Goal: Task Accomplishment & Management: Manage account settings

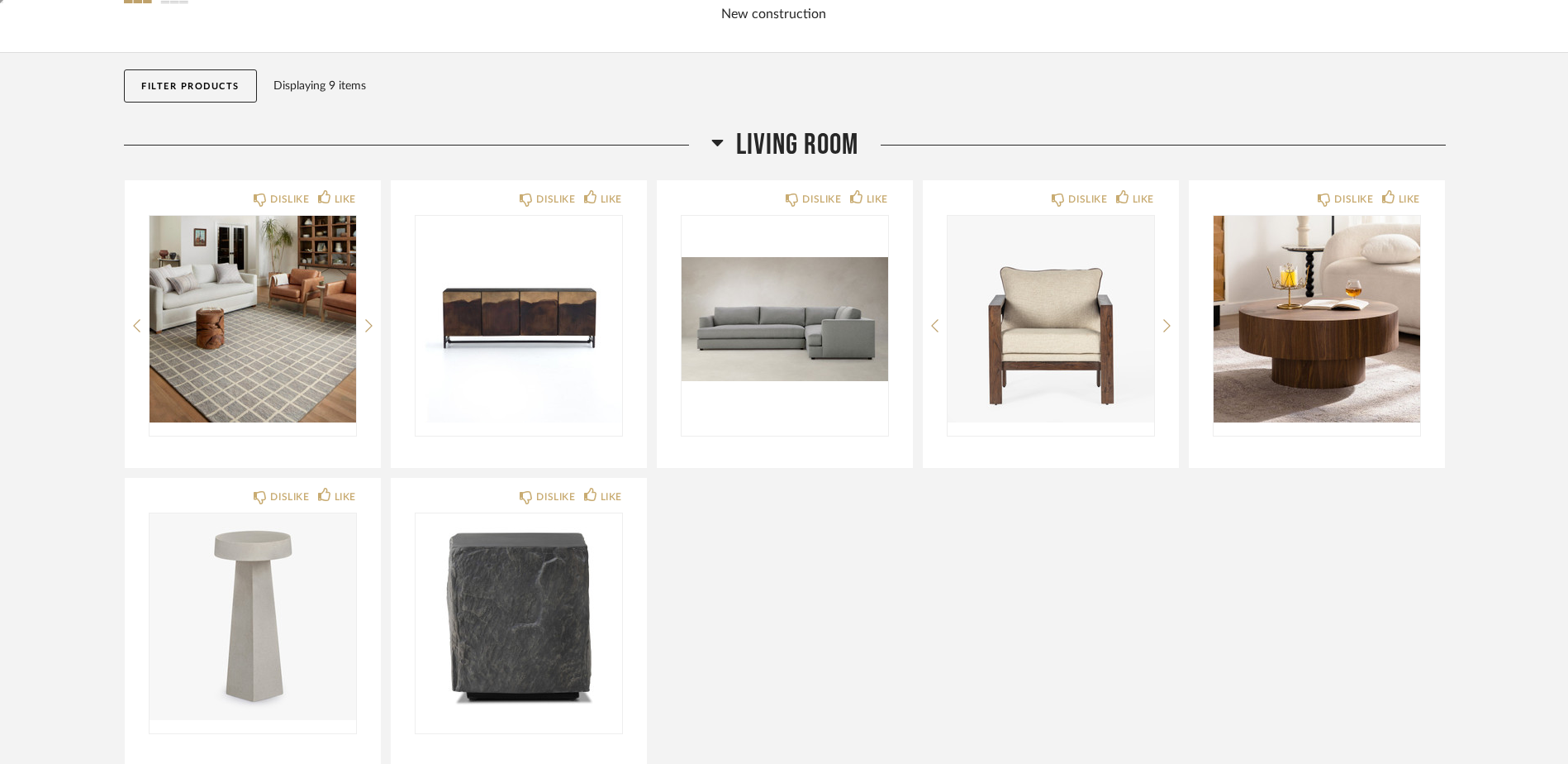
scroll to position [7, 0]
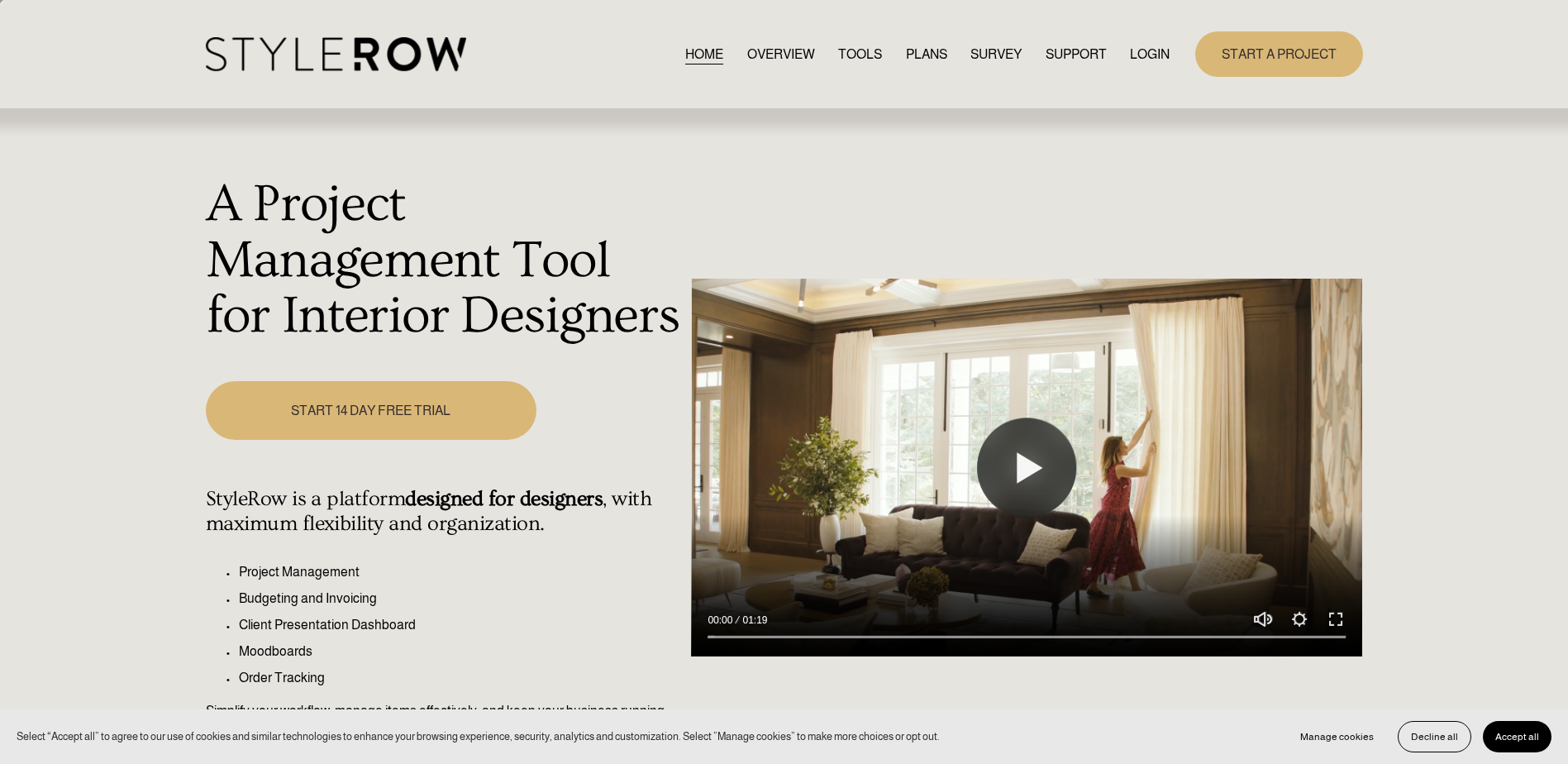
click at [1151, 53] on link "LOGIN" at bounding box center [1150, 54] width 40 height 22
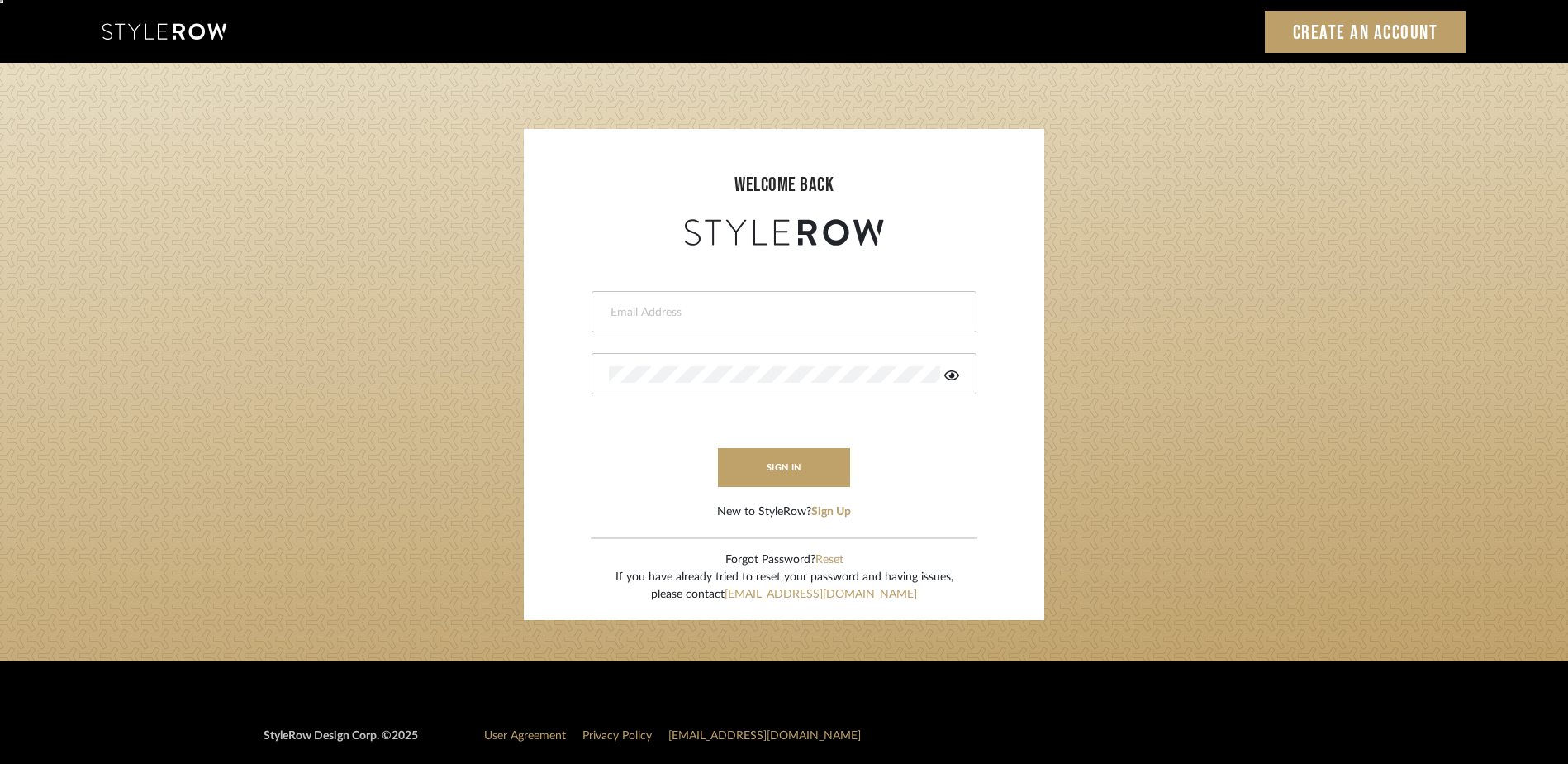
type input "[PERSON_NAME][EMAIL_ADDRESS][DOMAIN_NAME]"
click at [748, 317] on input "[PERSON_NAME][EMAIL_ADDRESS][DOMAIN_NAME]" at bounding box center [782, 312] width 346 height 17
click at [607, 448] on form "[PERSON_NAME][EMAIL_ADDRESS][DOMAIN_NAME] sign in New to StyleRow? Sign Up" at bounding box center [784, 385] width 488 height 271
click at [805, 471] on button "sign in" at bounding box center [784, 467] width 132 height 39
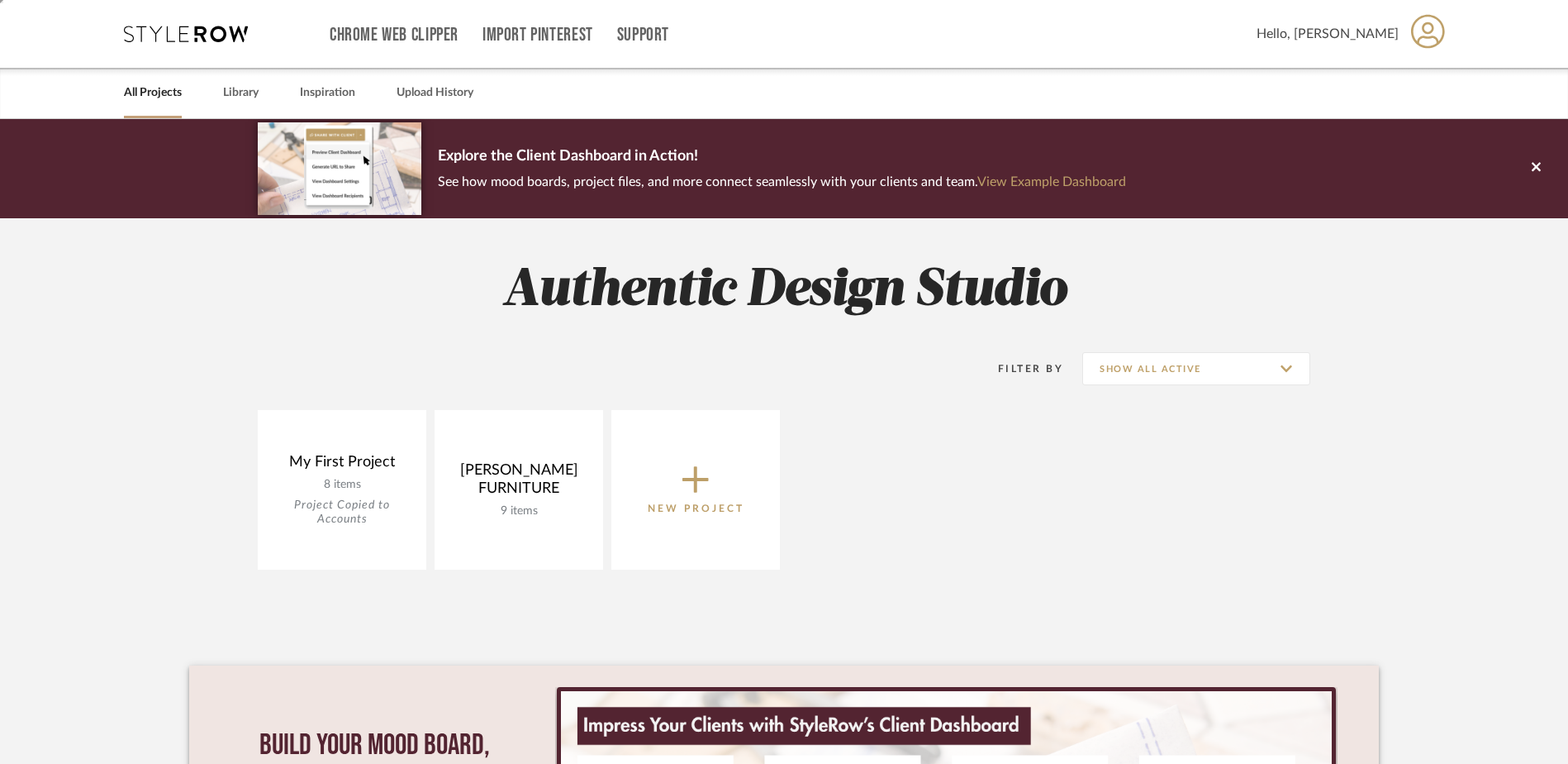
click at [691, 468] on icon at bounding box center [696, 479] width 26 height 35
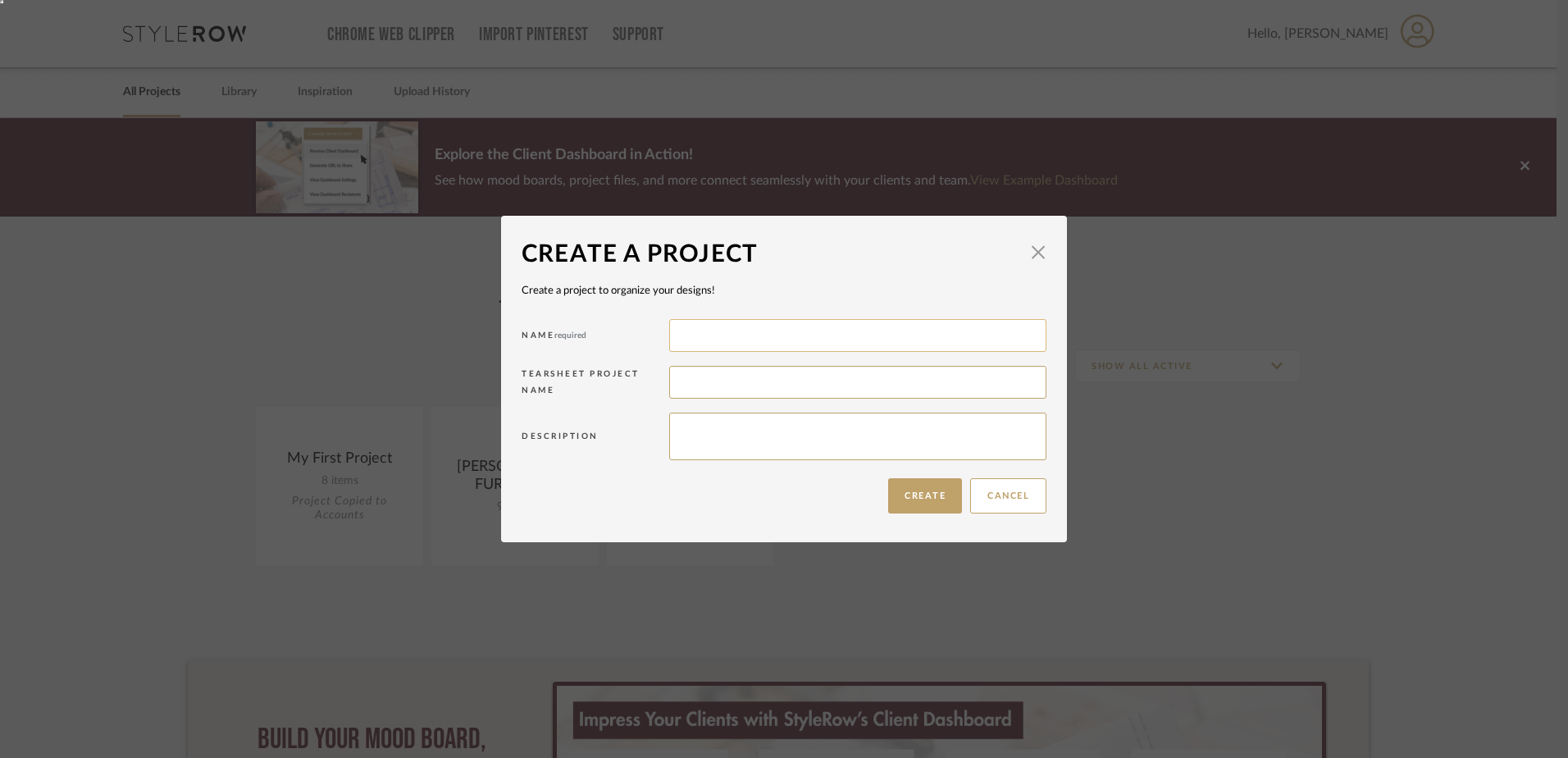
click at [688, 335] on input at bounding box center [857, 335] width 377 height 33
type input "LINDSEY"
click at [900, 491] on button "Create" at bounding box center [925, 496] width 73 height 36
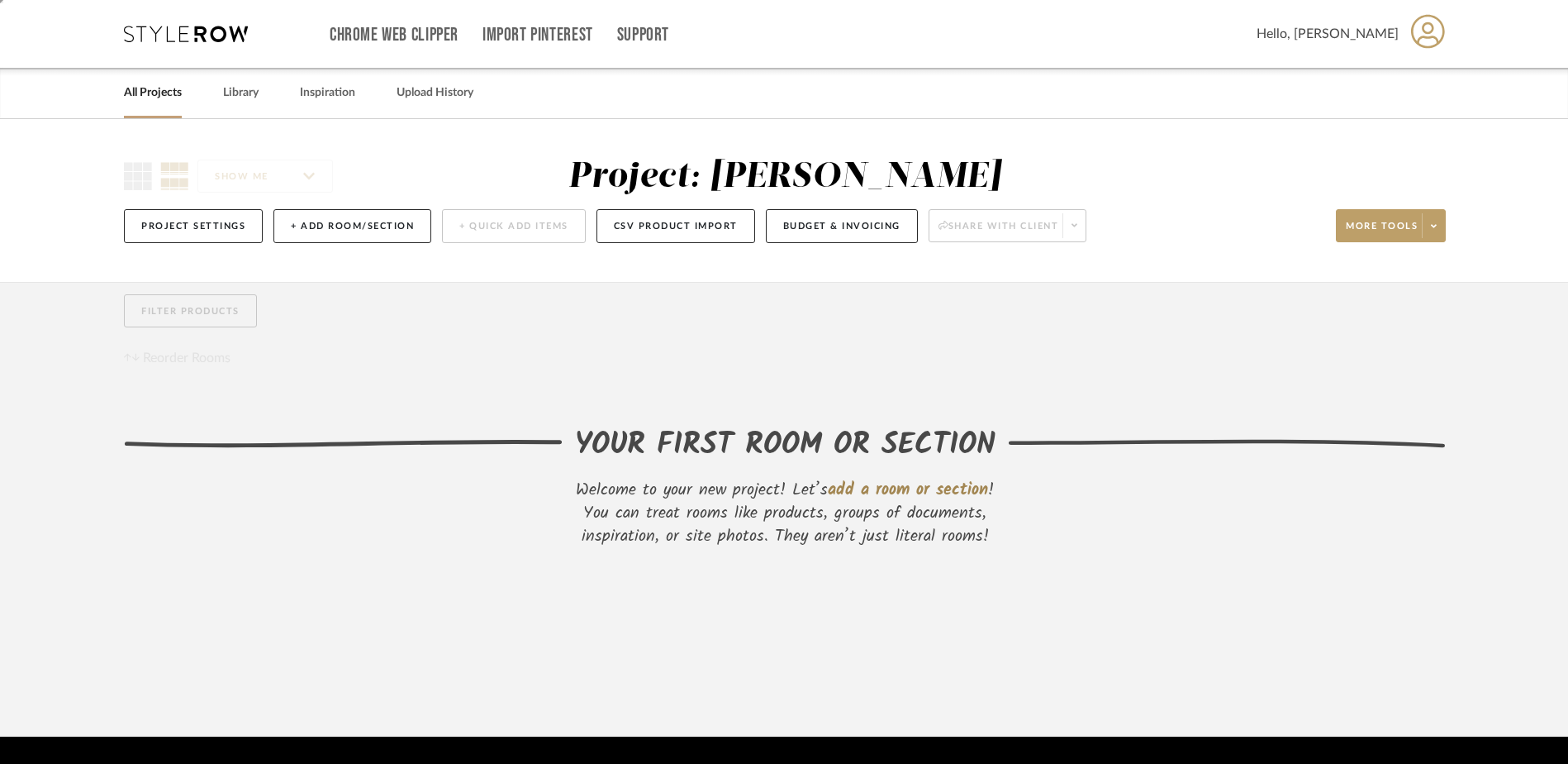
click at [159, 86] on link "All Projects" at bounding box center [153, 93] width 58 height 22
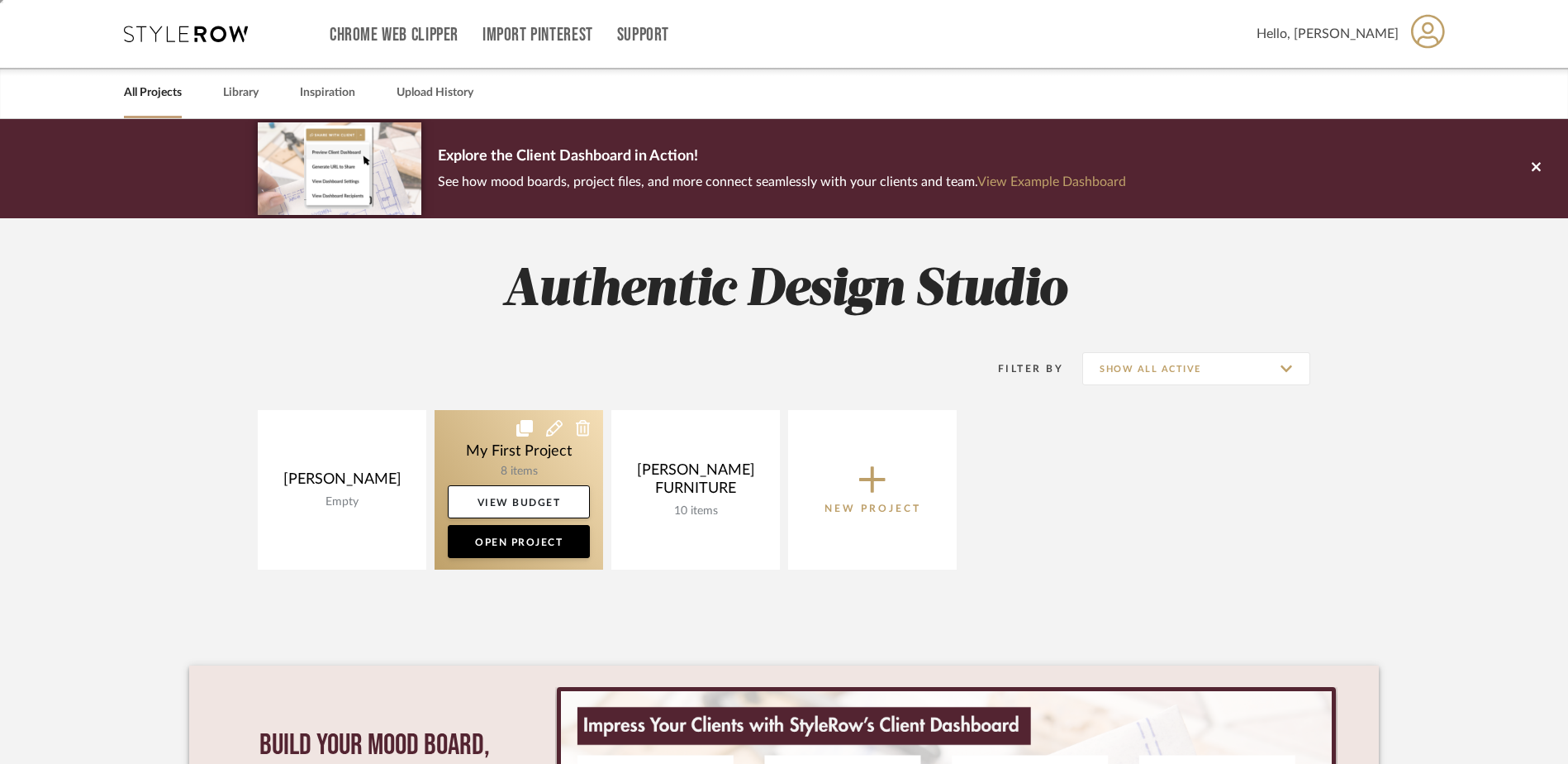
click at [541, 461] on link at bounding box center [519, 490] width 169 height 160
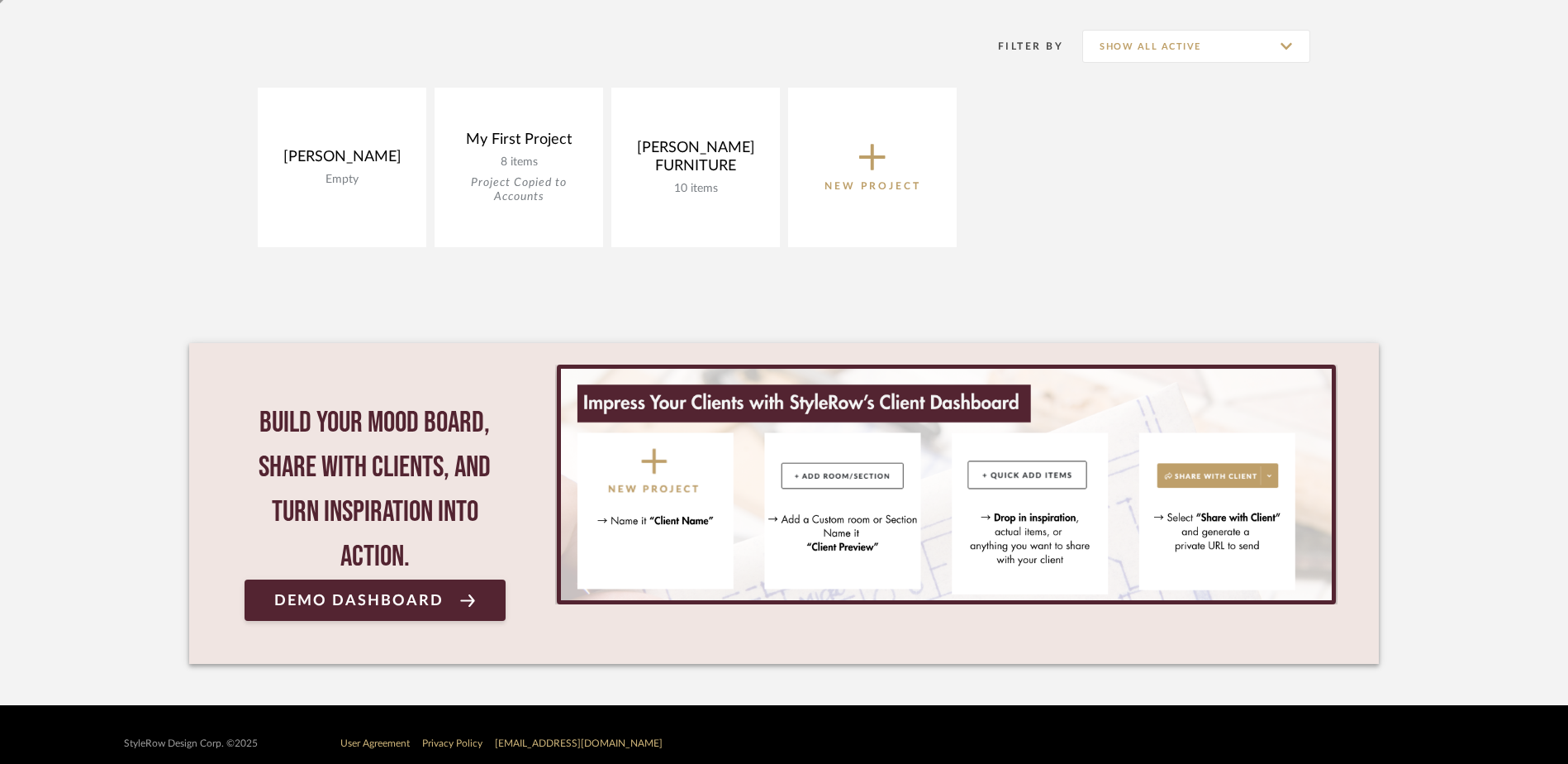
scroll to position [331, 0]
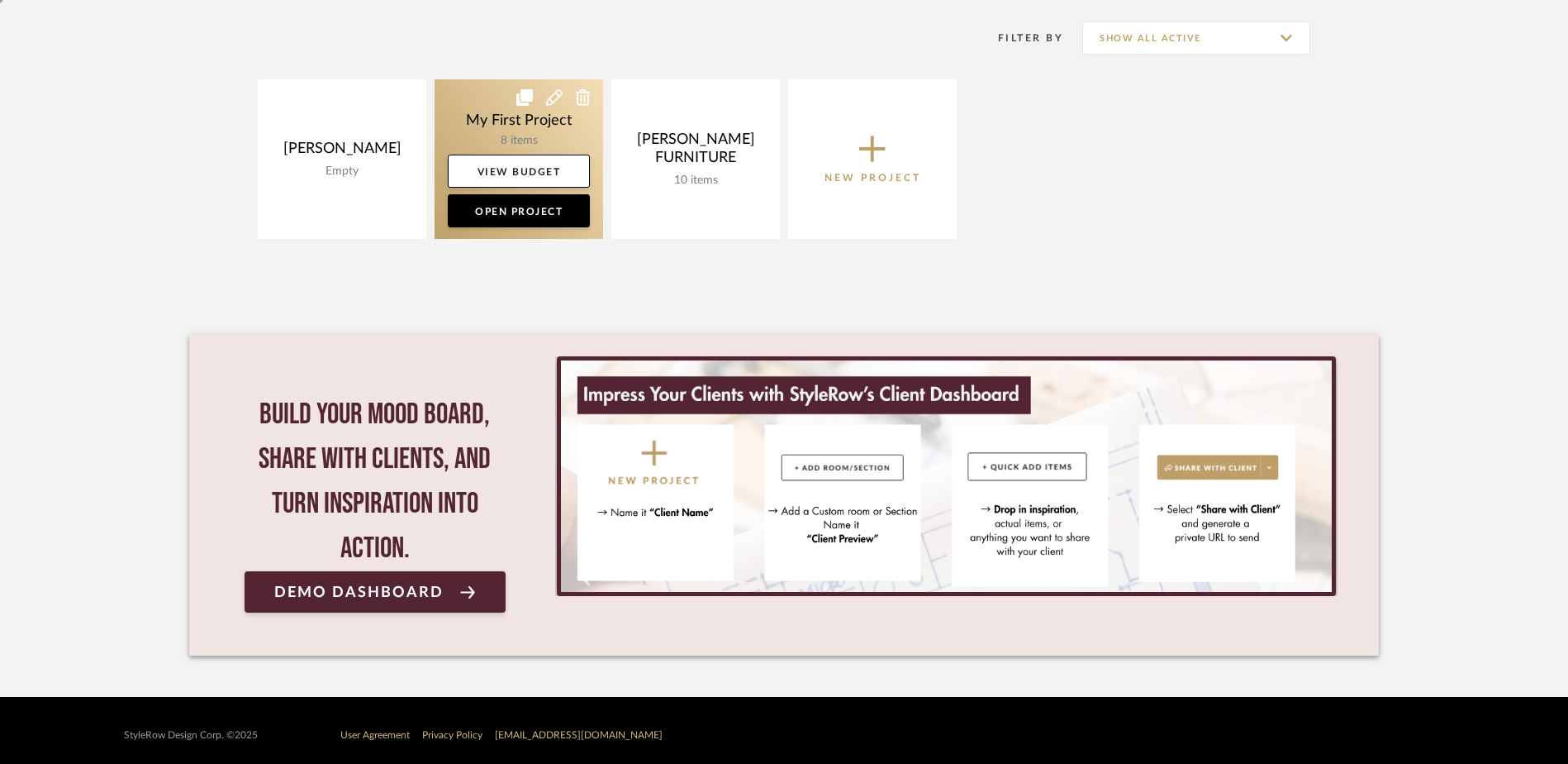
click at [579, 100] on icon at bounding box center [583, 97] width 15 height 17
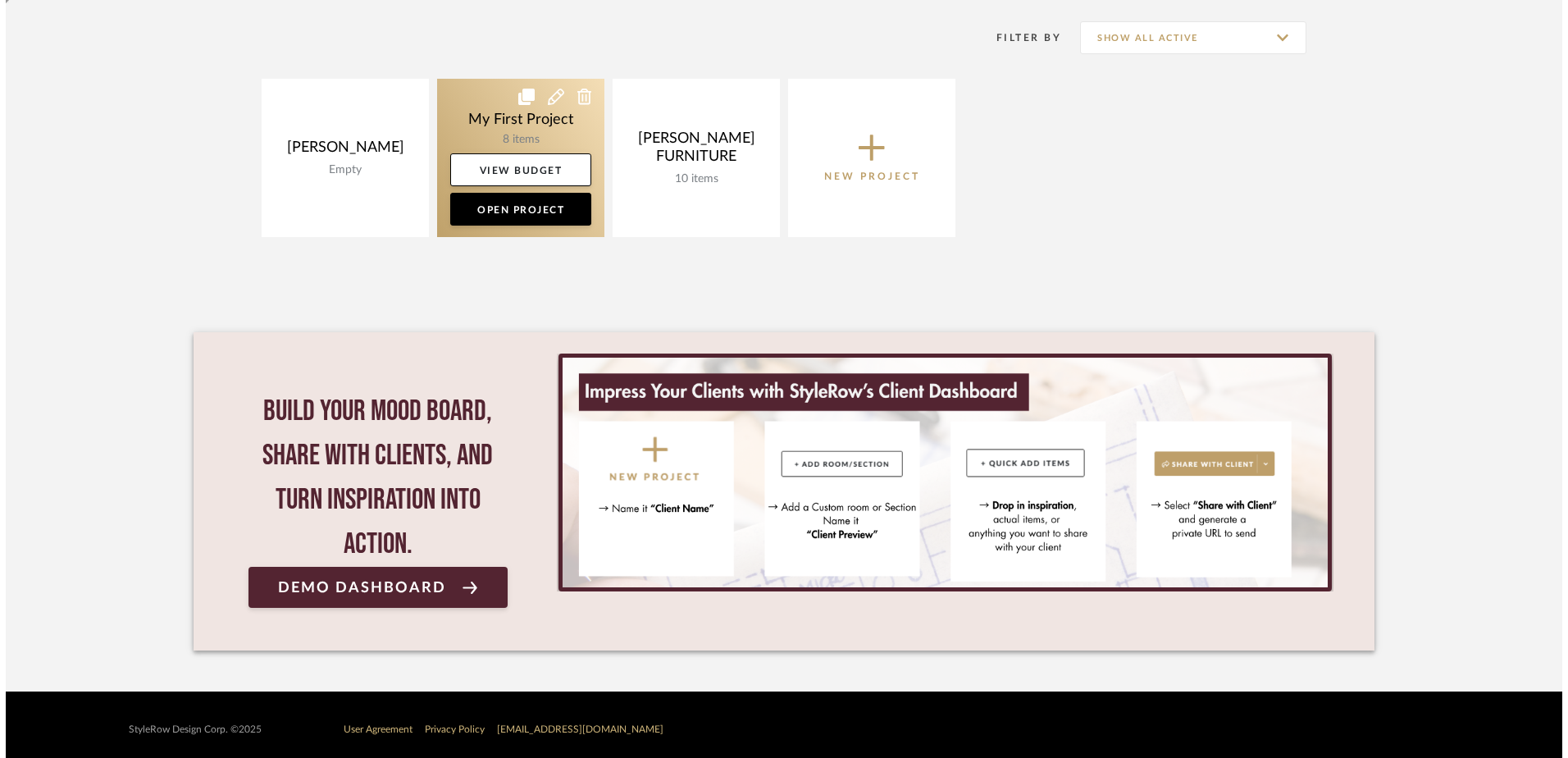
scroll to position [0, 0]
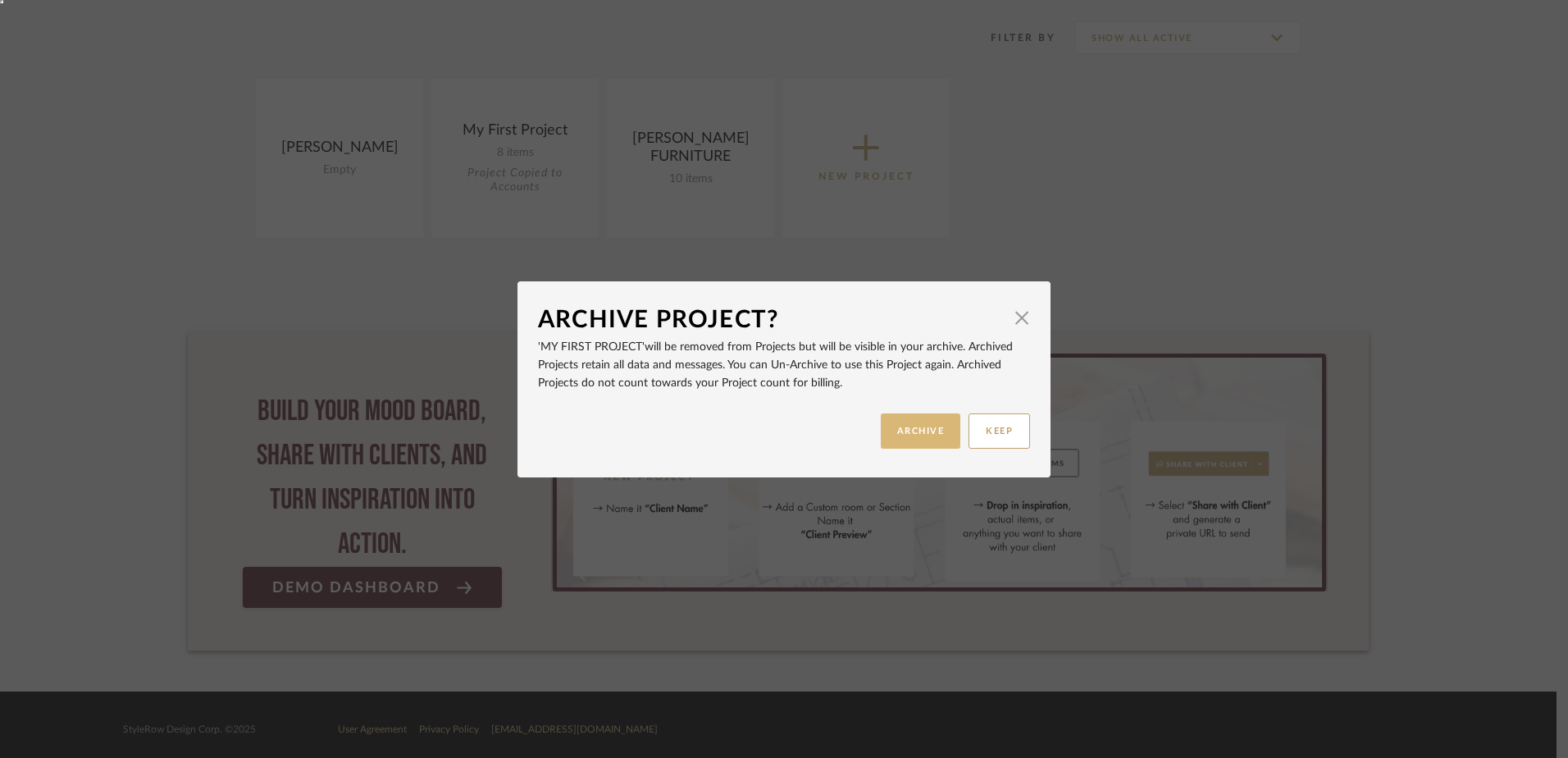
click at [923, 436] on button "ARCHIVE" at bounding box center [921, 432] width 80 height 36
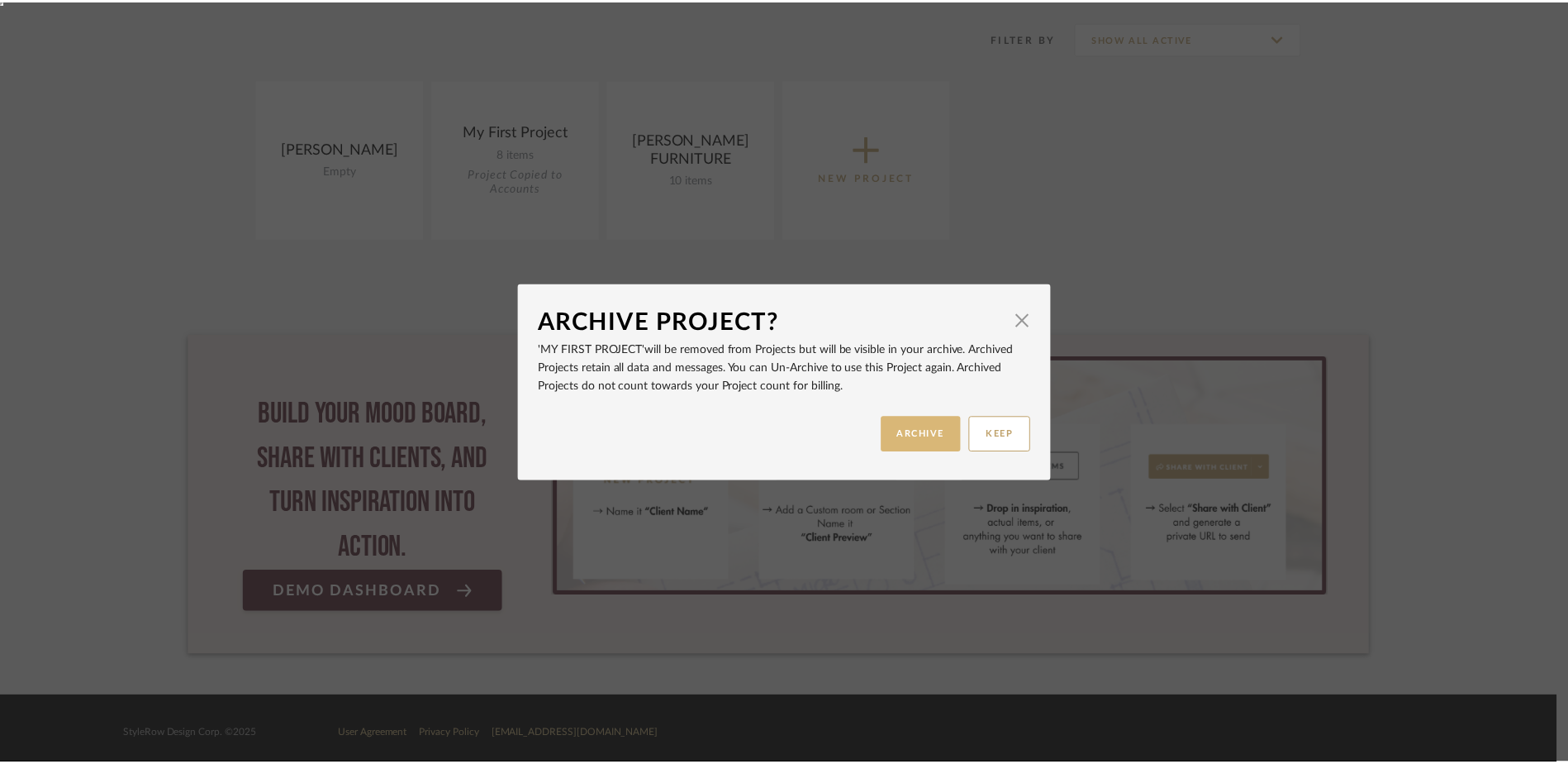
scroll to position [331, 0]
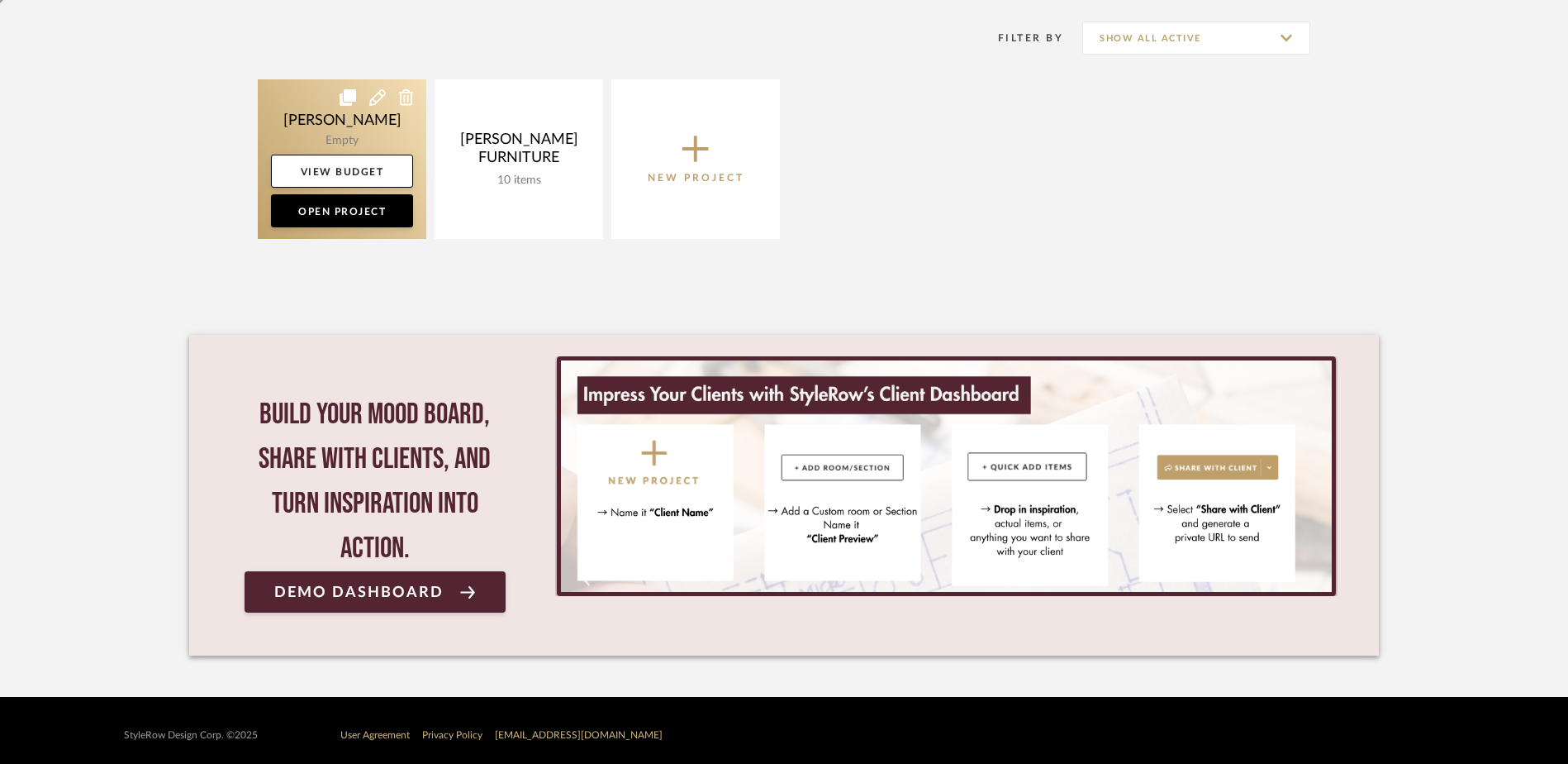
click at [355, 128] on link at bounding box center [342, 159] width 169 height 160
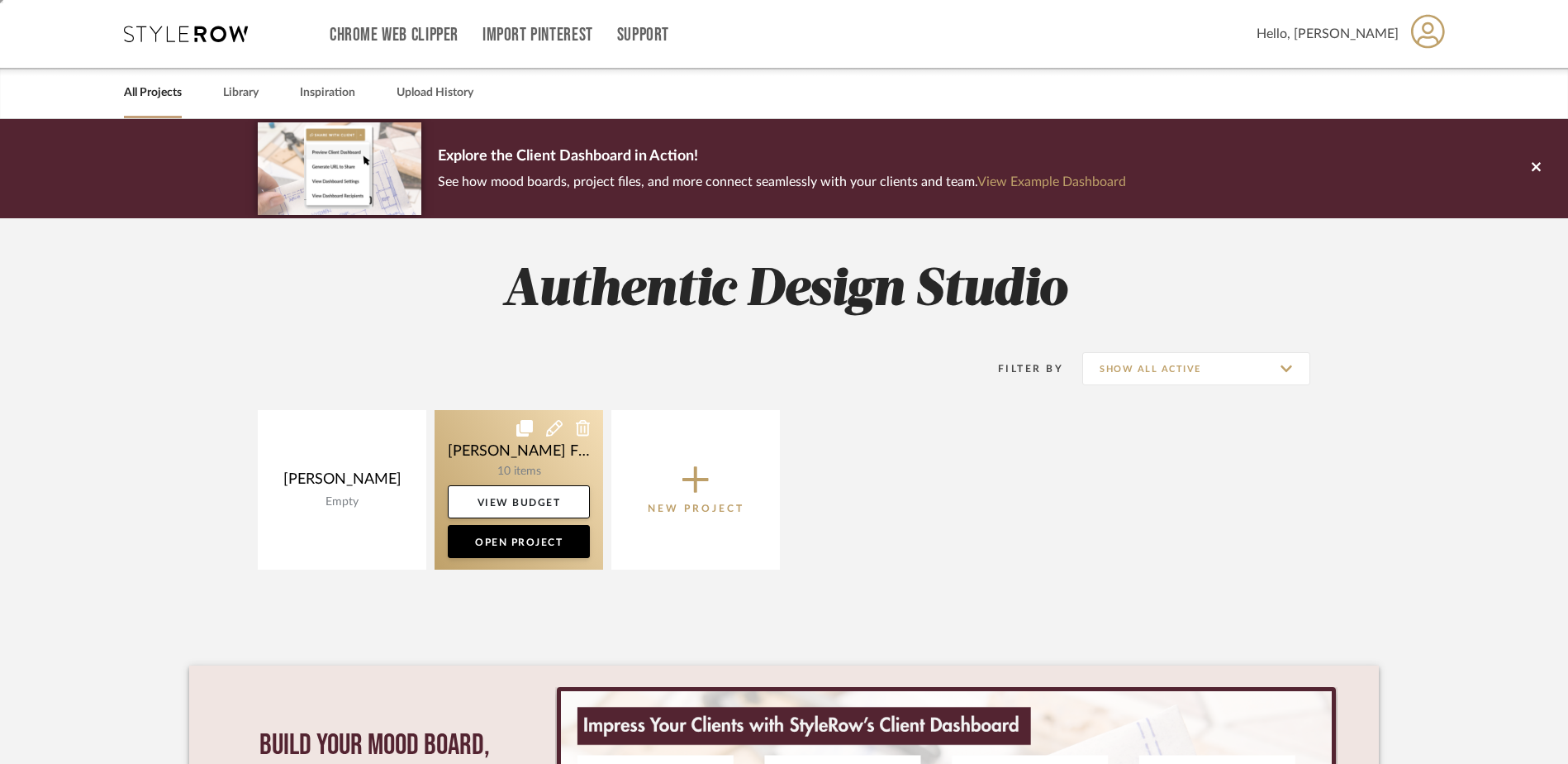
click at [552, 441] on link at bounding box center [519, 490] width 169 height 160
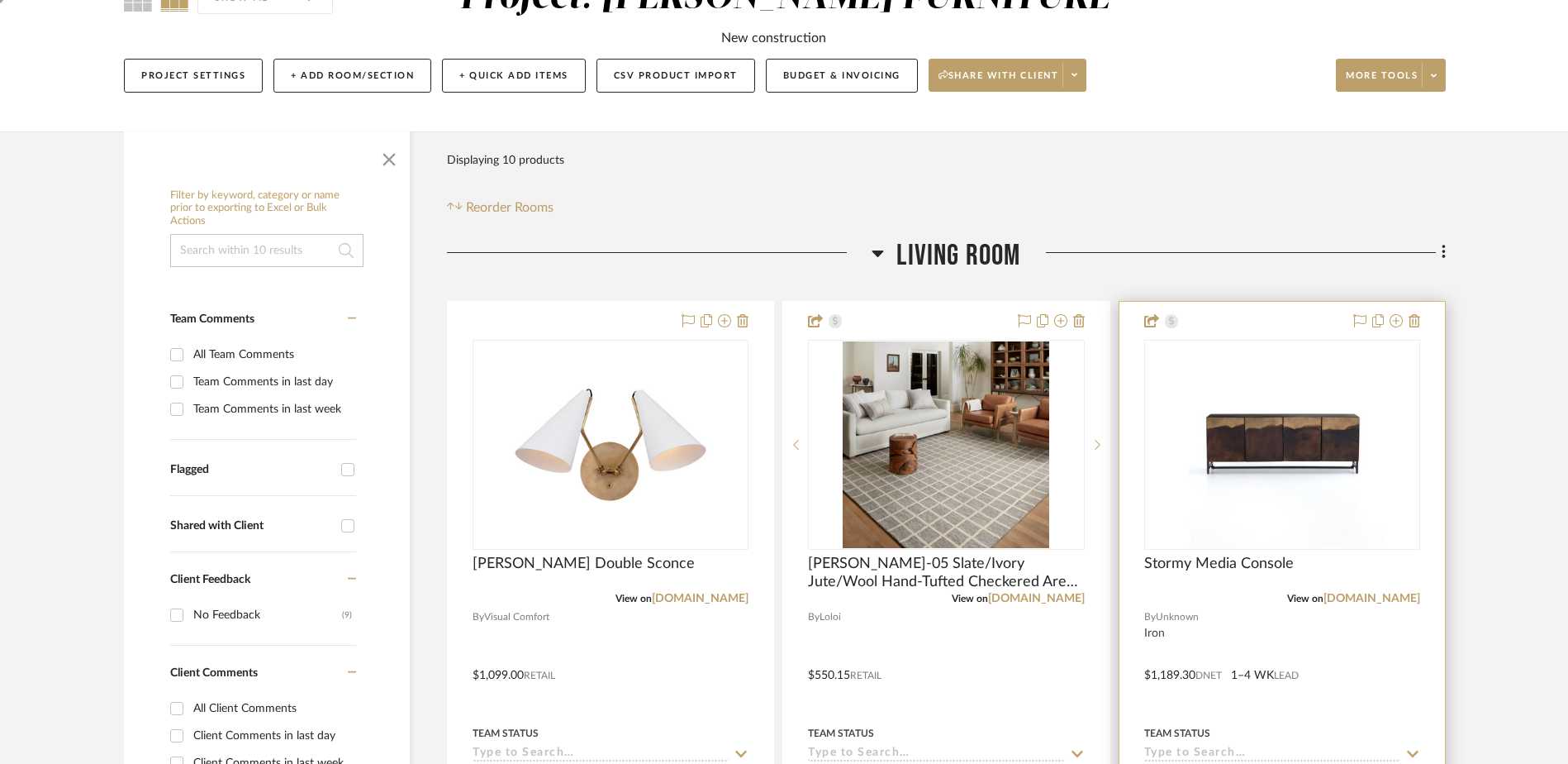
scroll to position [331, 0]
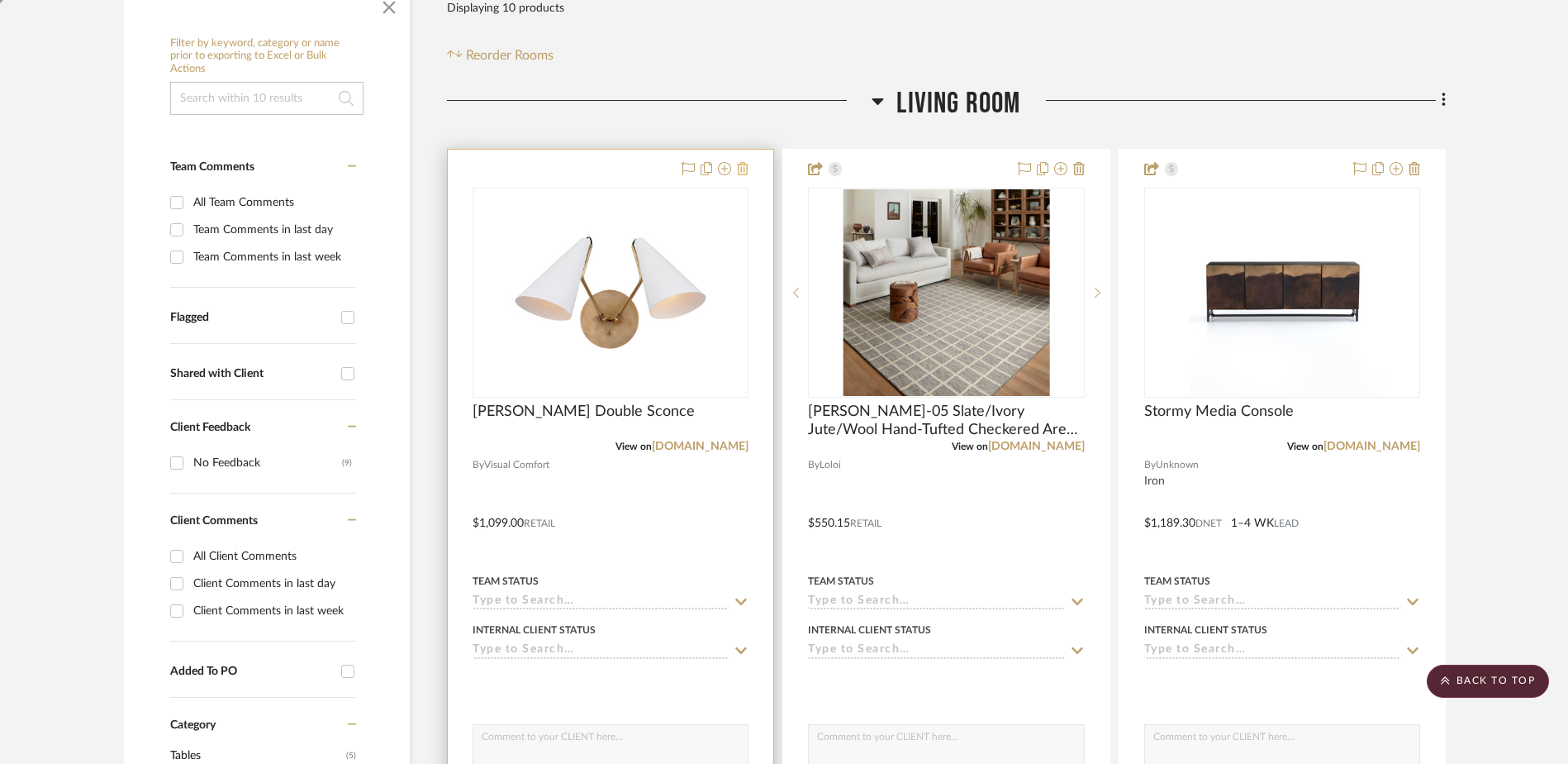
click at [741, 171] on icon at bounding box center [743, 168] width 12 height 13
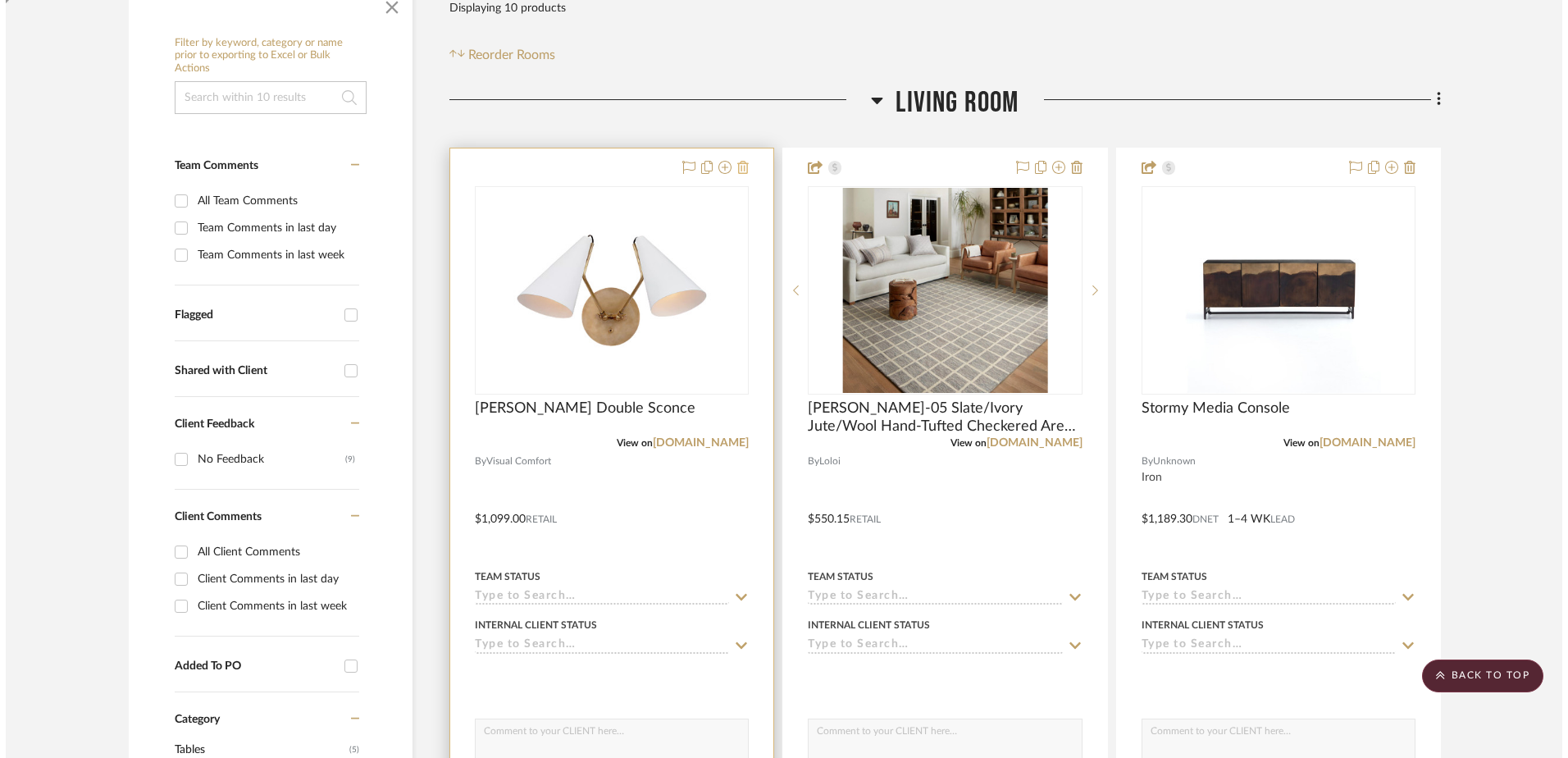
scroll to position [0, 0]
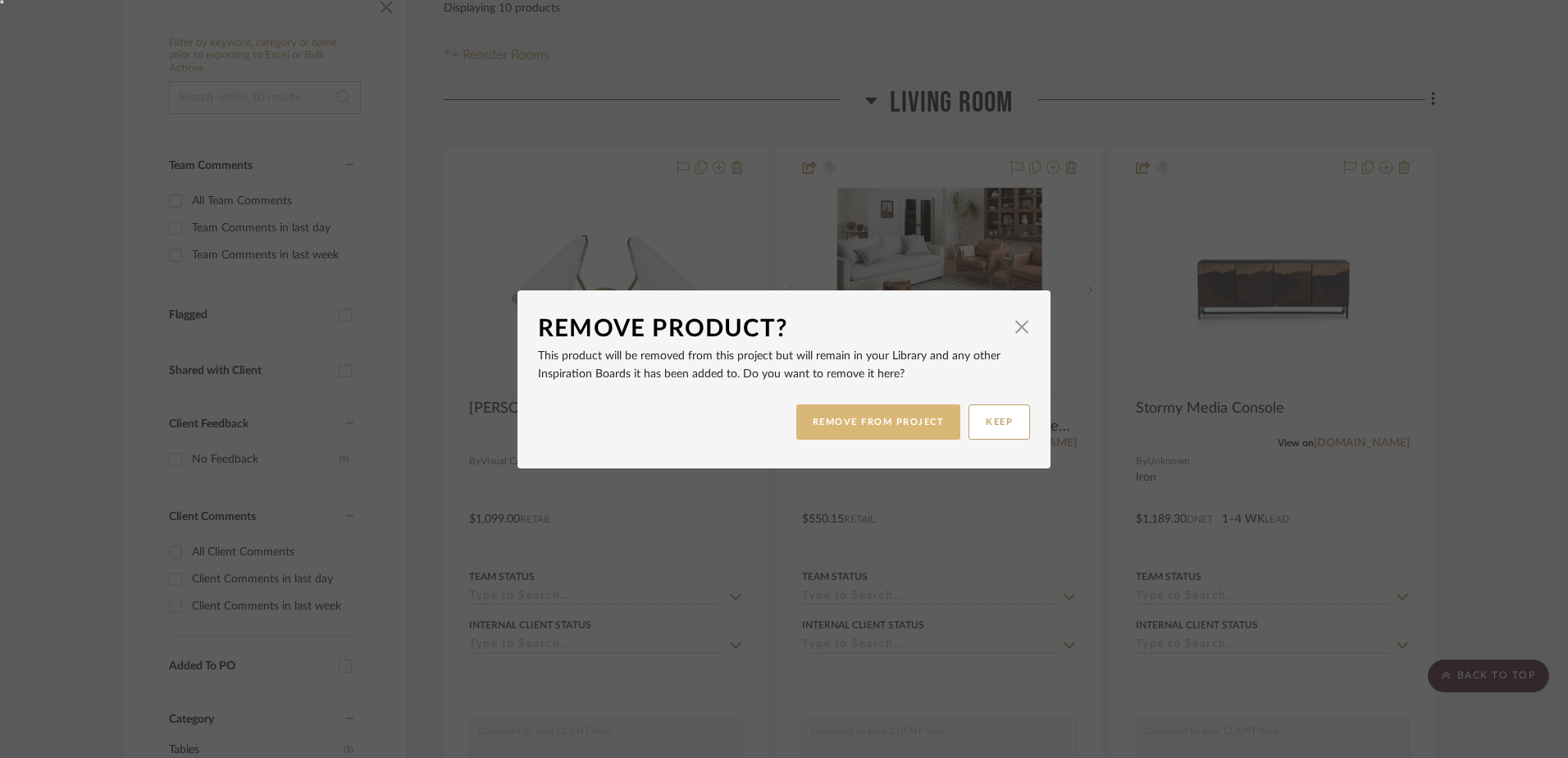
click at [884, 423] on button "REMOVE FROM PROJECT" at bounding box center [879, 422] width 165 height 36
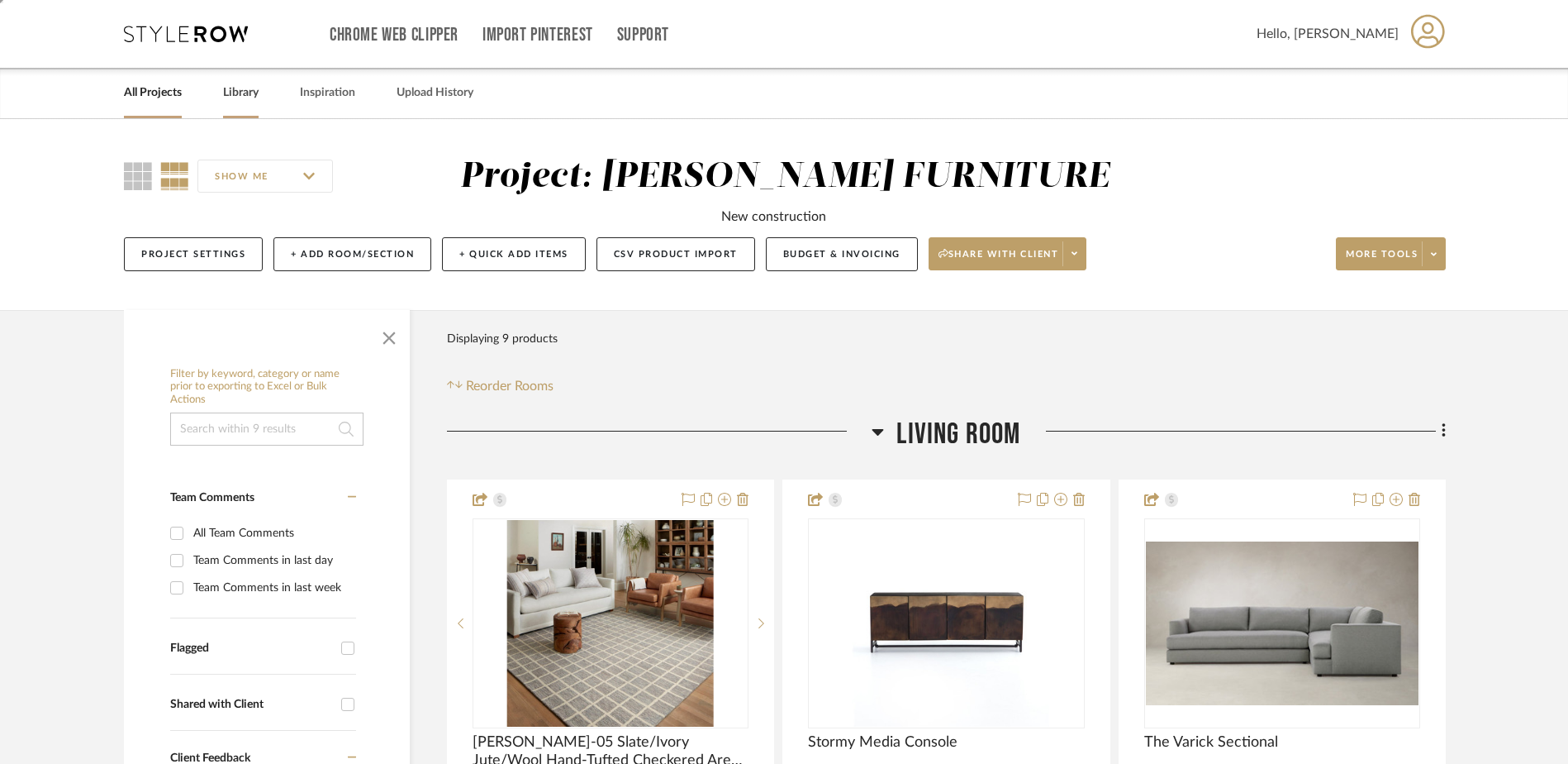
click at [245, 95] on link "Library" at bounding box center [241, 93] width 36 height 22
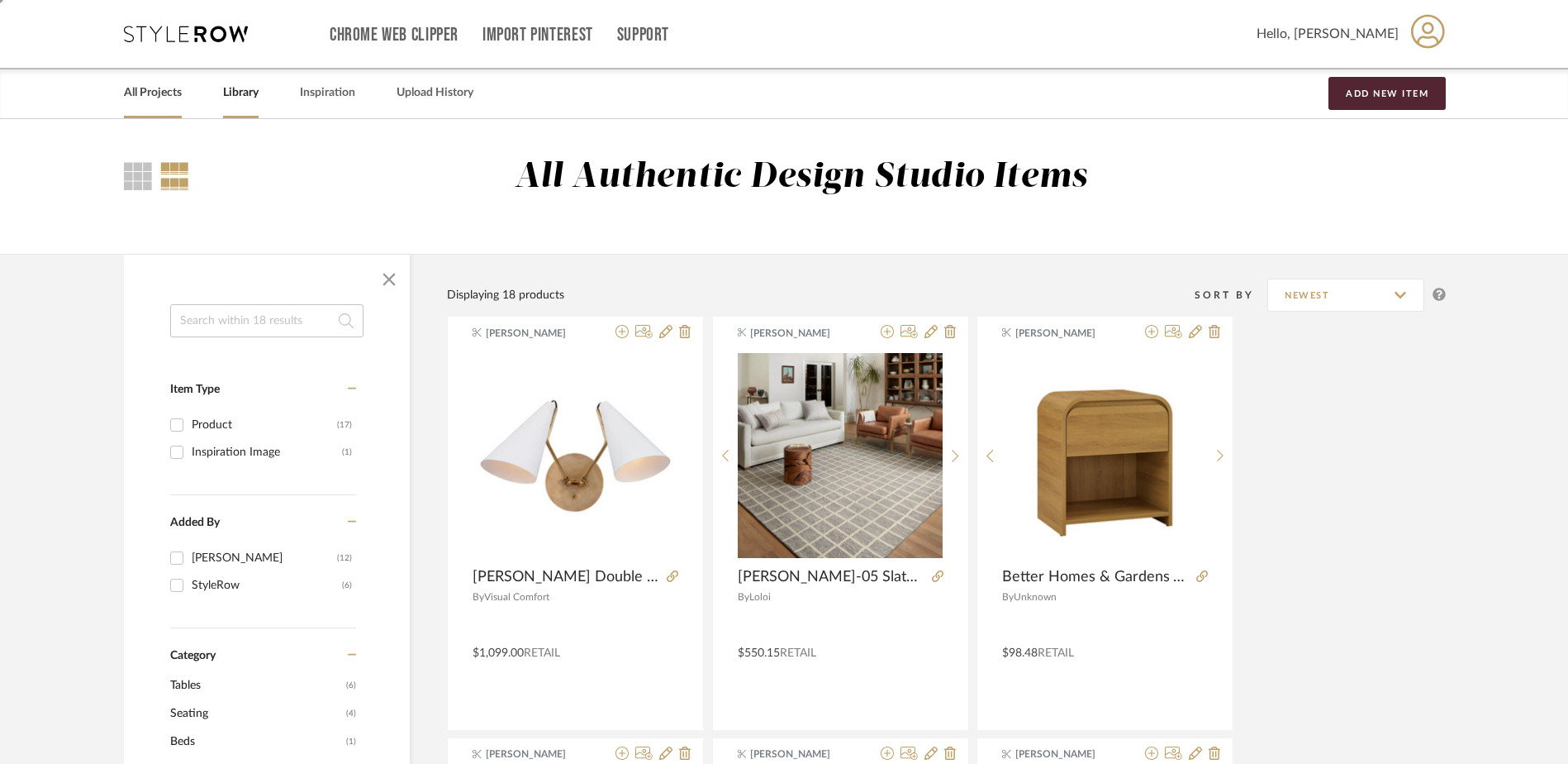
click at [161, 93] on link "All Projects" at bounding box center [153, 93] width 58 height 22
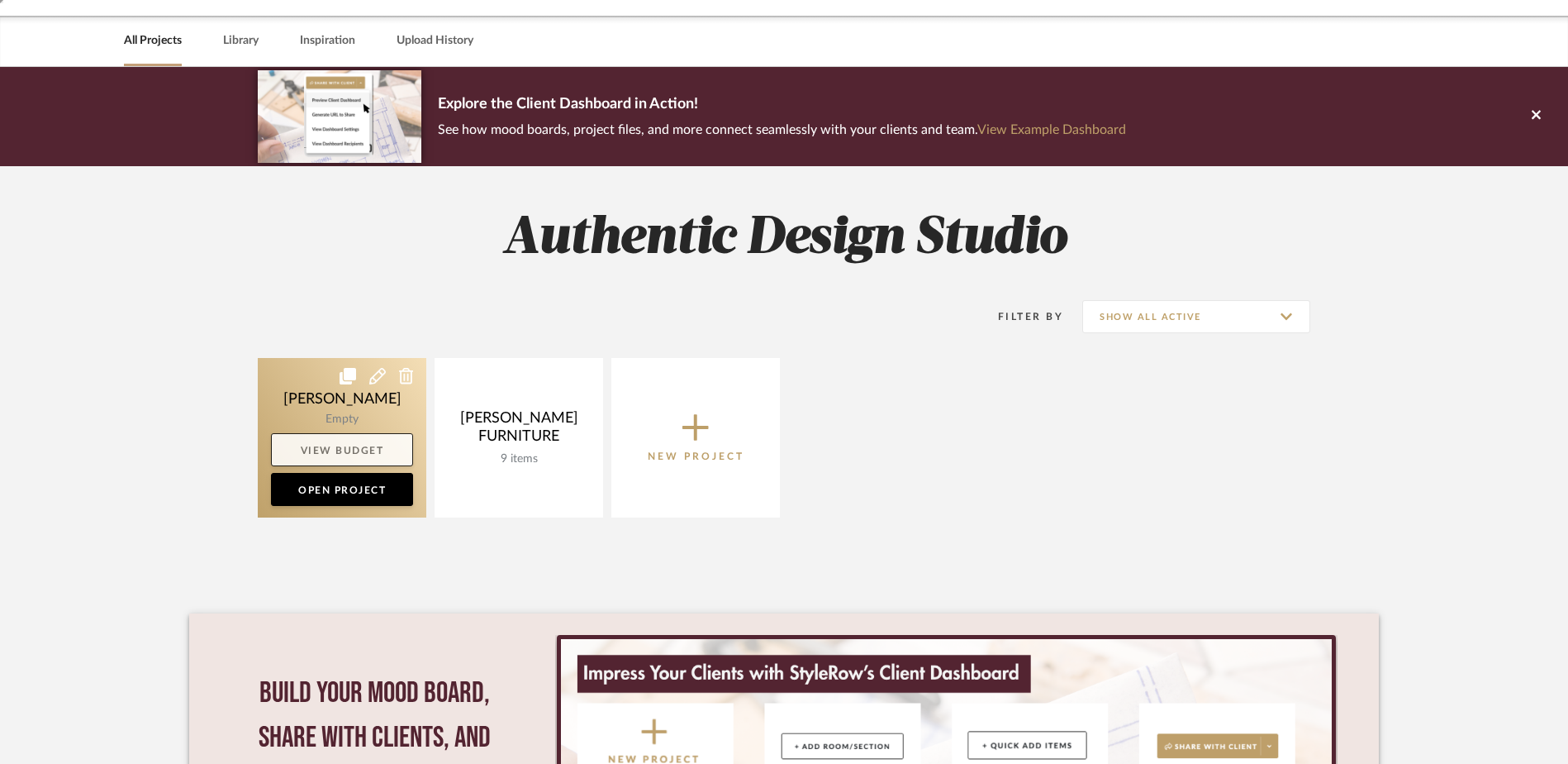
scroll to position [83, 0]
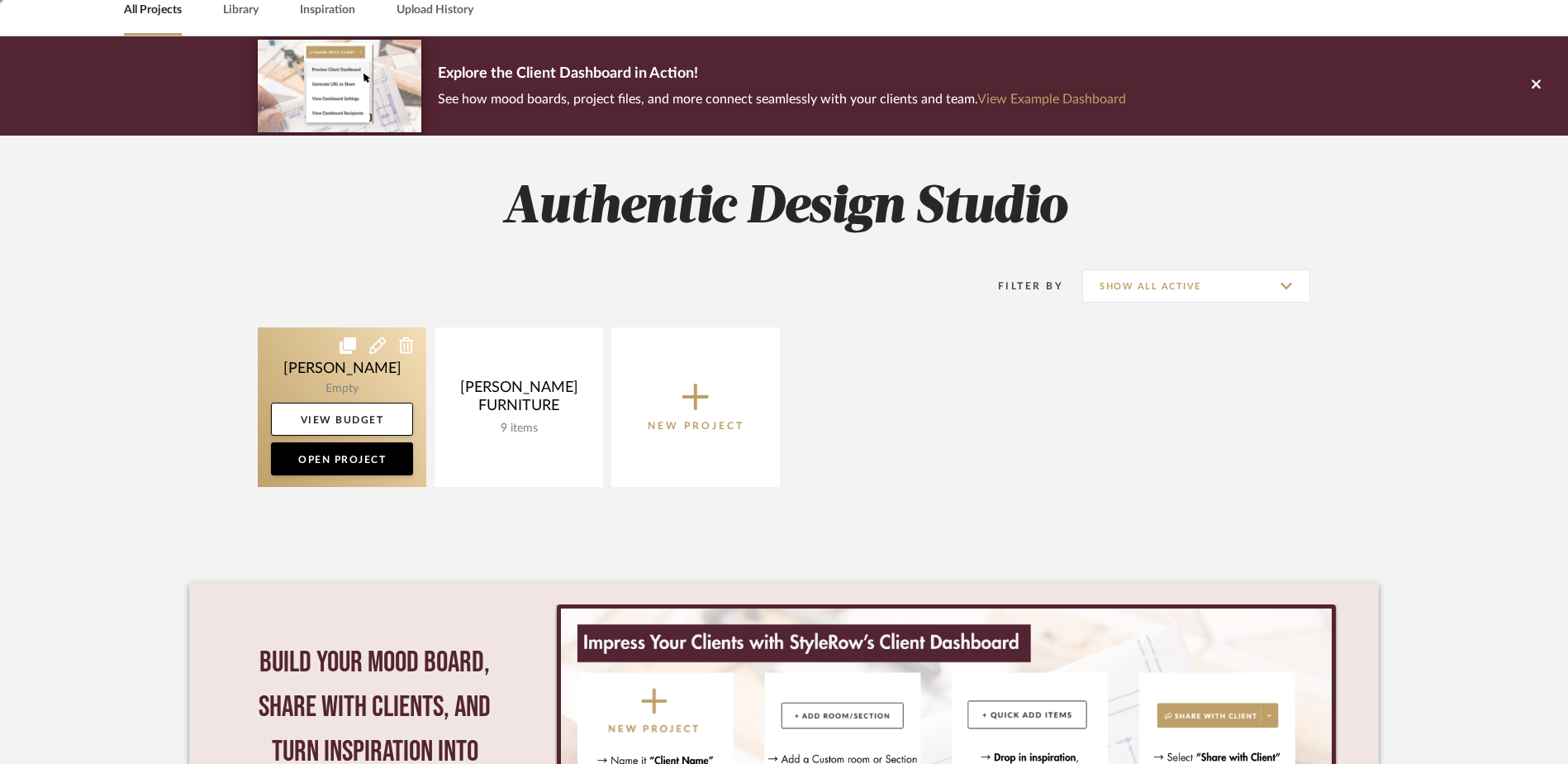
click at [374, 369] on link at bounding box center [342, 407] width 169 height 160
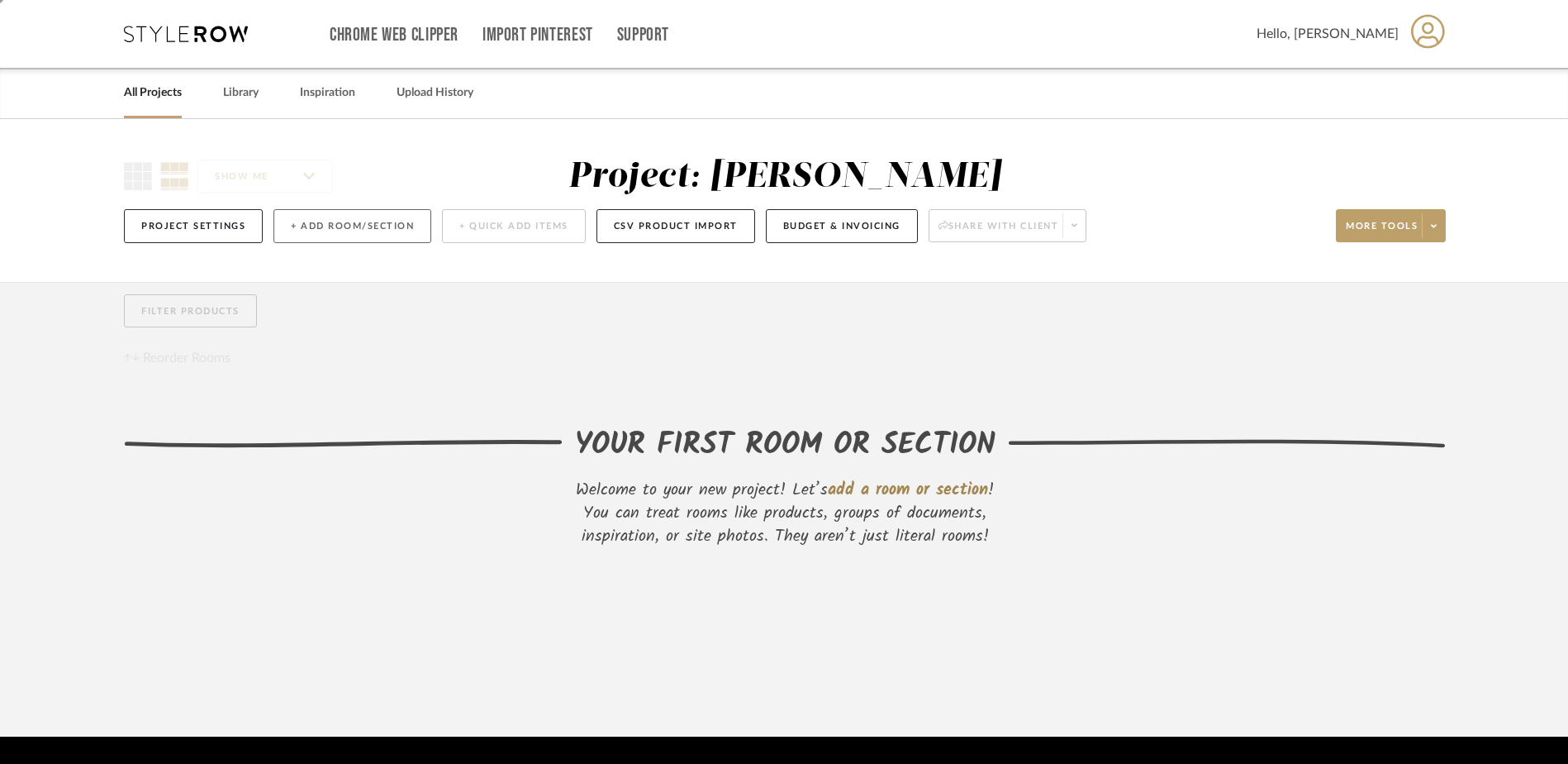
click at [296, 218] on button "+ Add Room/Section" at bounding box center [353, 226] width 158 height 34
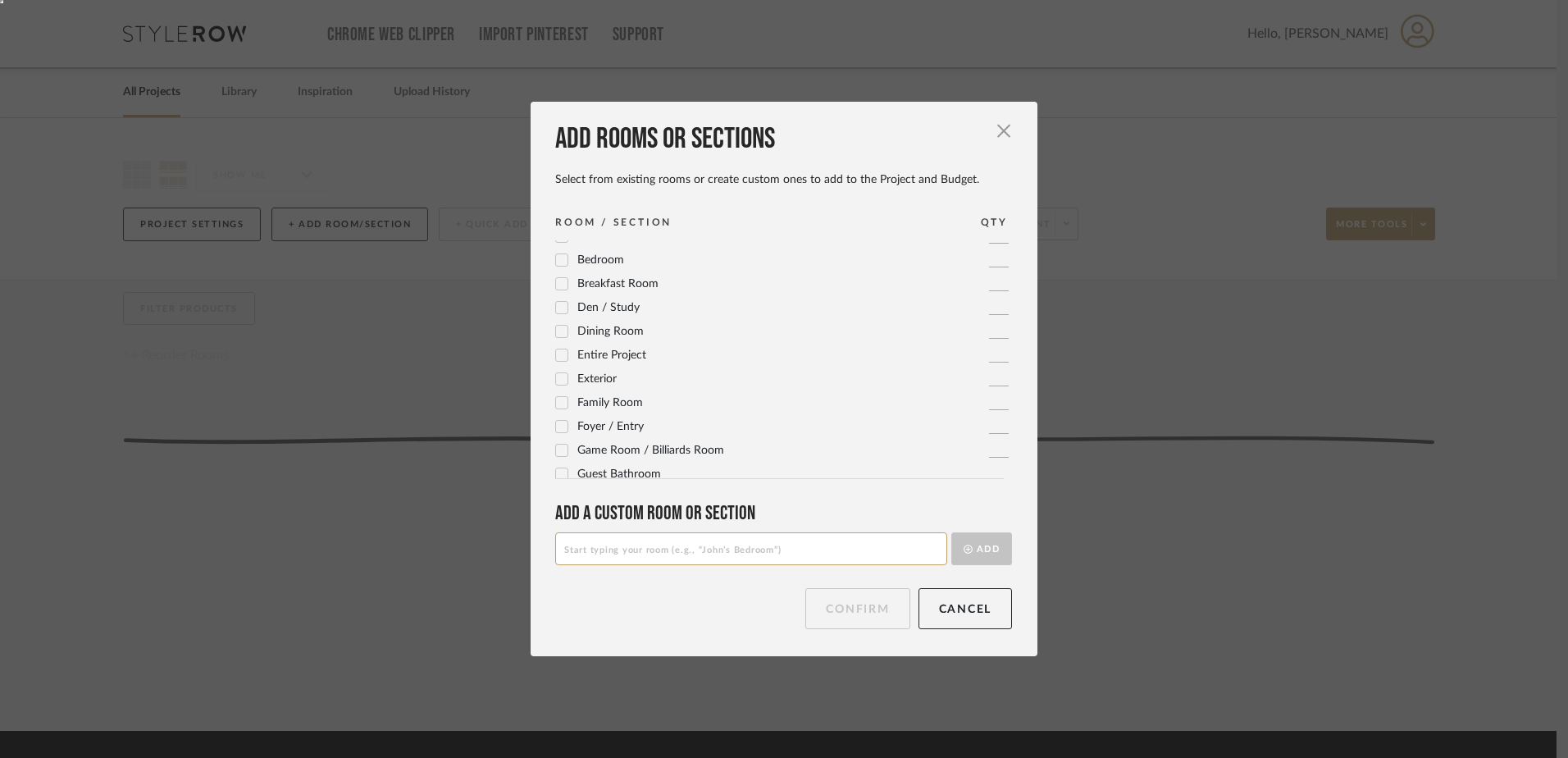
scroll to position [82, 0]
click at [558, 355] on icon at bounding box center [562, 358] width 12 height 12
click at [559, 358] on icon at bounding box center [562, 358] width 12 height 12
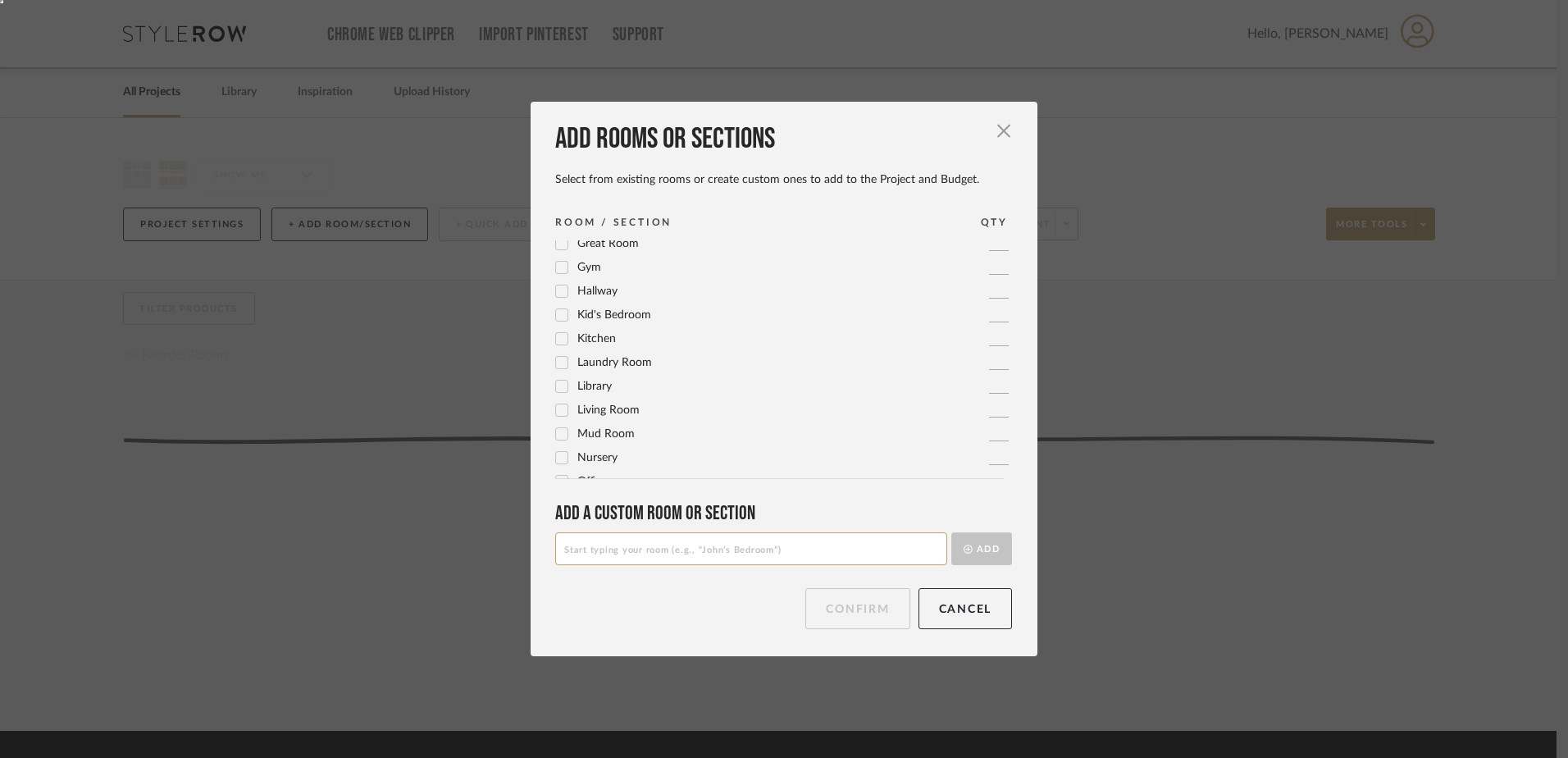
scroll to position [341, 0]
click at [561, 333] on icon at bounding box center [562, 336] width 12 height 12
click at [559, 408] on icon at bounding box center [562, 408] width 11 height 8
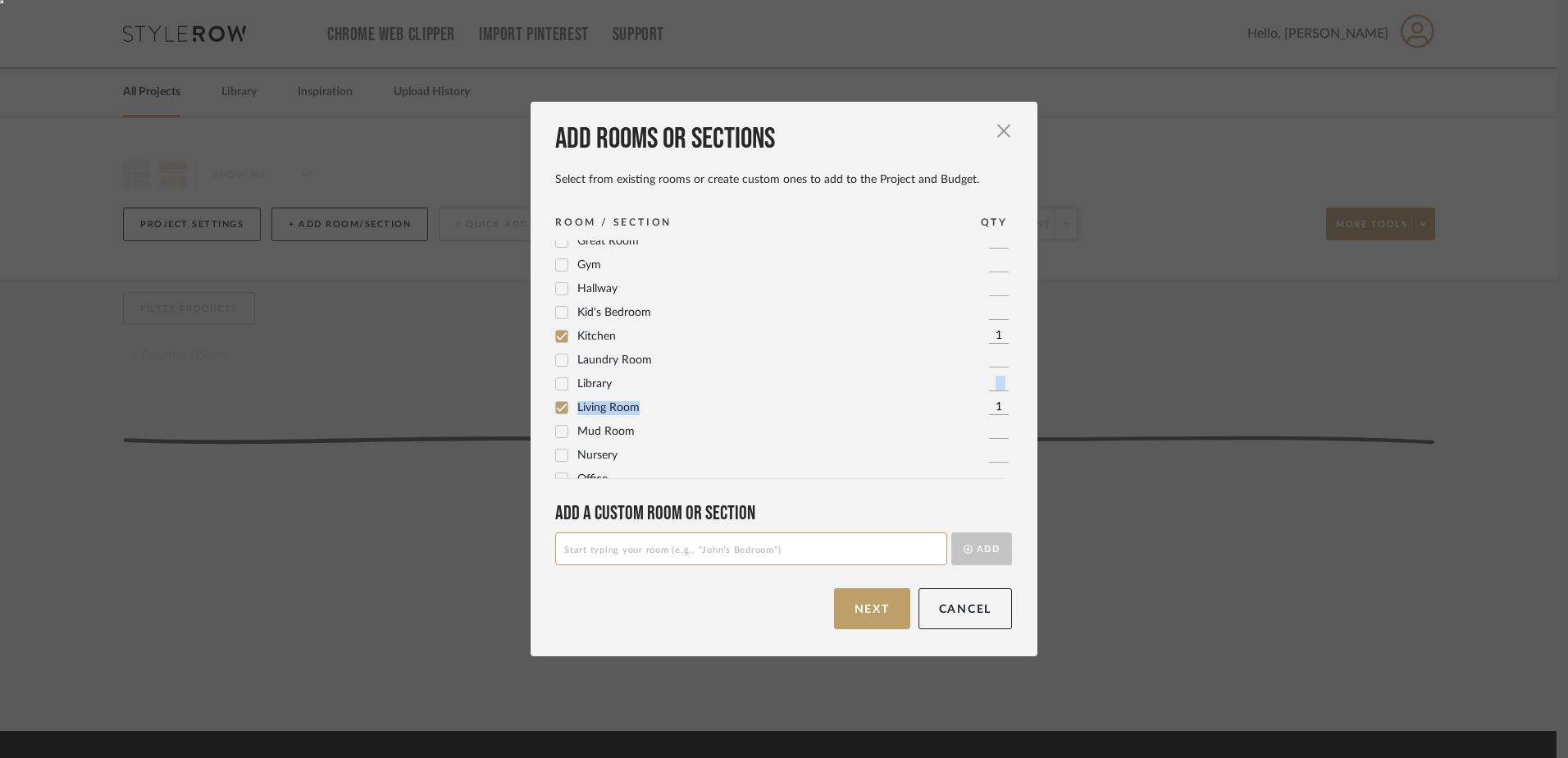
drag, startPoint x: 1011, startPoint y: 376, endPoint x: 1014, endPoint y: 395, distance: 19.2
click at [1014, 395] on div "Basement 1 Bathroom 1 Bedroom 1 Breakfast Room 1 Den / Study 1 Dining Room 1 En…" at bounding box center [790, 359] width 469 height 238
click at [556, 404] on div at bounding box center [562, 405] width 13 height 13
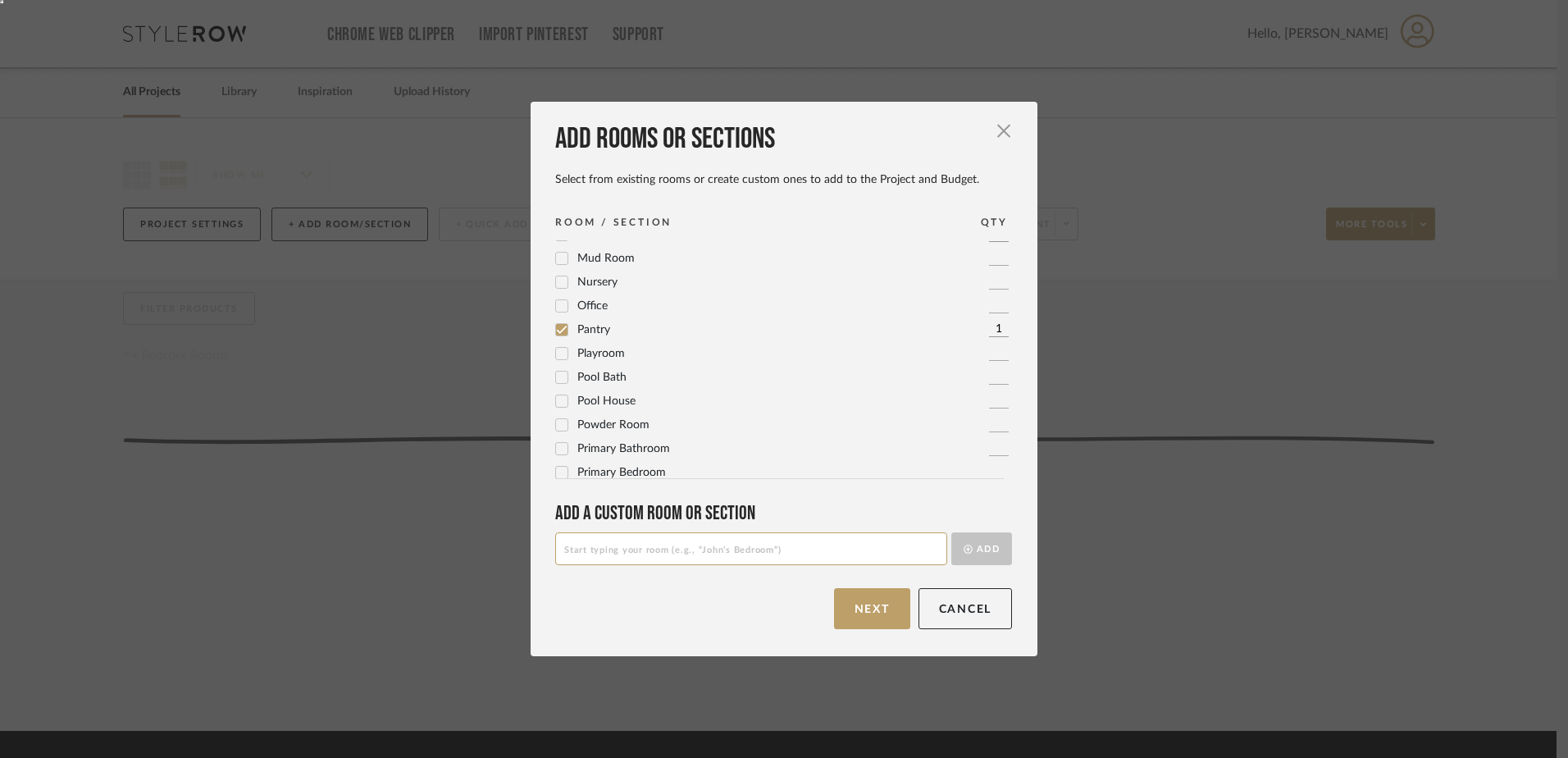
scroll to position [523, 0]
click at [557, 417] on icon at bounding box center [562, 418] width 11 height 8
click at [558, 440] on icon at bounding box center [562, 442] width 11 height 8
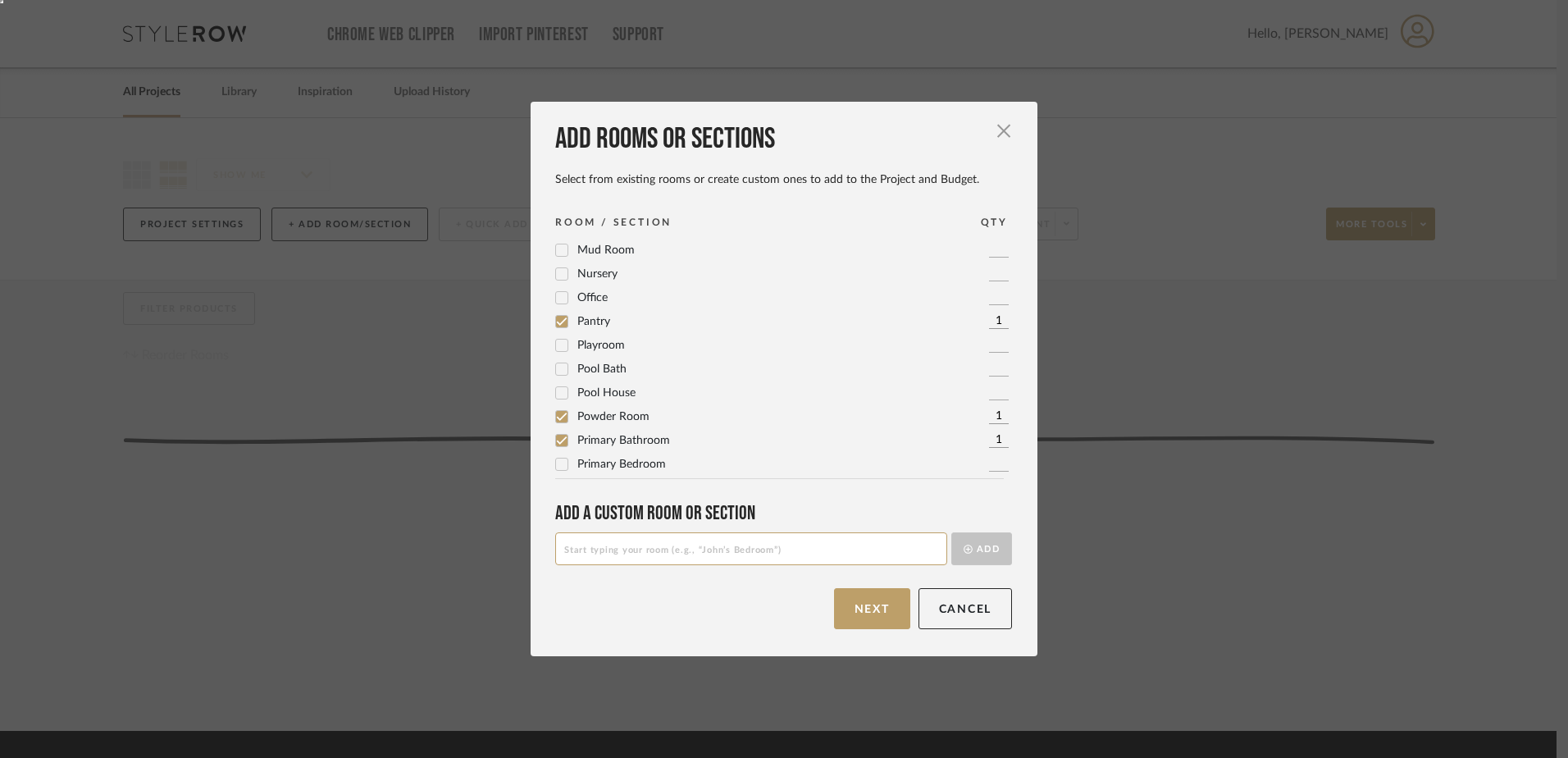
click at [556, 460] on icon at bounding box center [562, 464] width 12 height 12
drag, startPoint x: 1019, startPoint y: 425, endPoint x: 1016, endPoint y: 443, distance: 18.2
click at [1016, 443] on div "Add rooms or sections Select from existing rooms or create custom ones to add t…" at bounding box center [784, 378] width 507 height 555
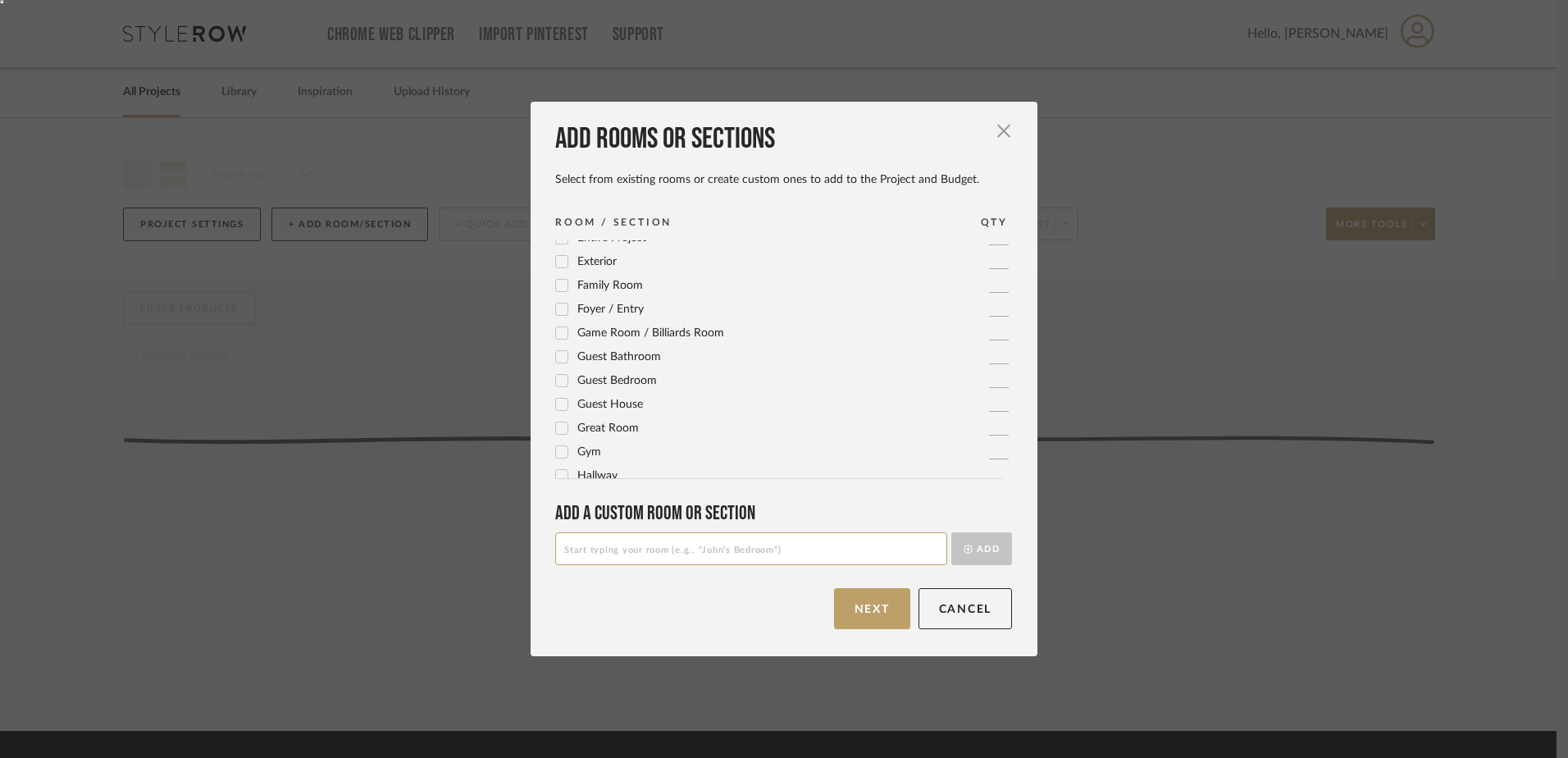
click at [556, 426] on icon at bounding box center [562, 429] width 12 height 12
click at [558, 286] on icon at bounding box center [562, 286] width 11 height 8
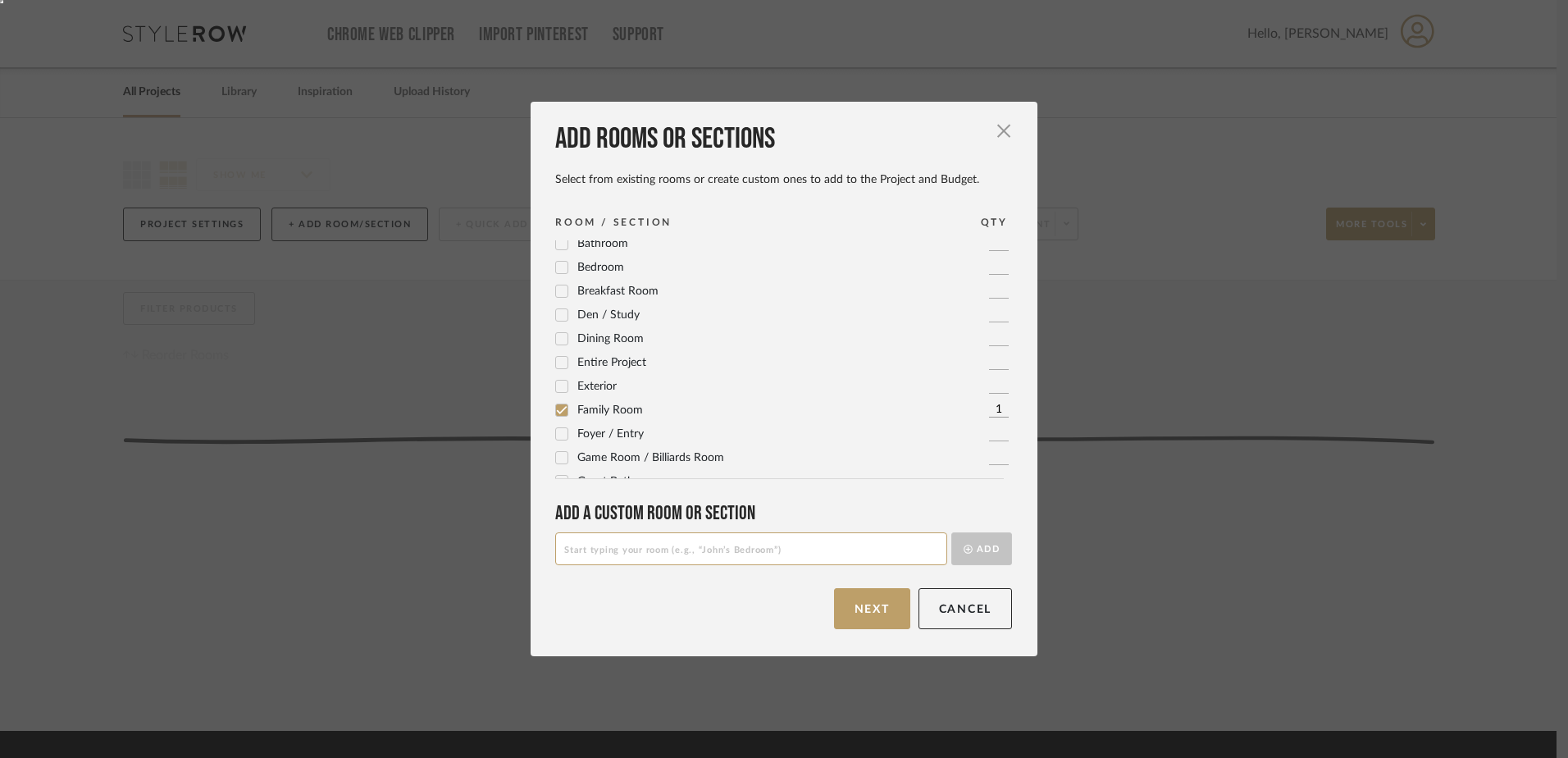
click at [556, 338] on icon at bounding box center [562, 339] width 12 height 12
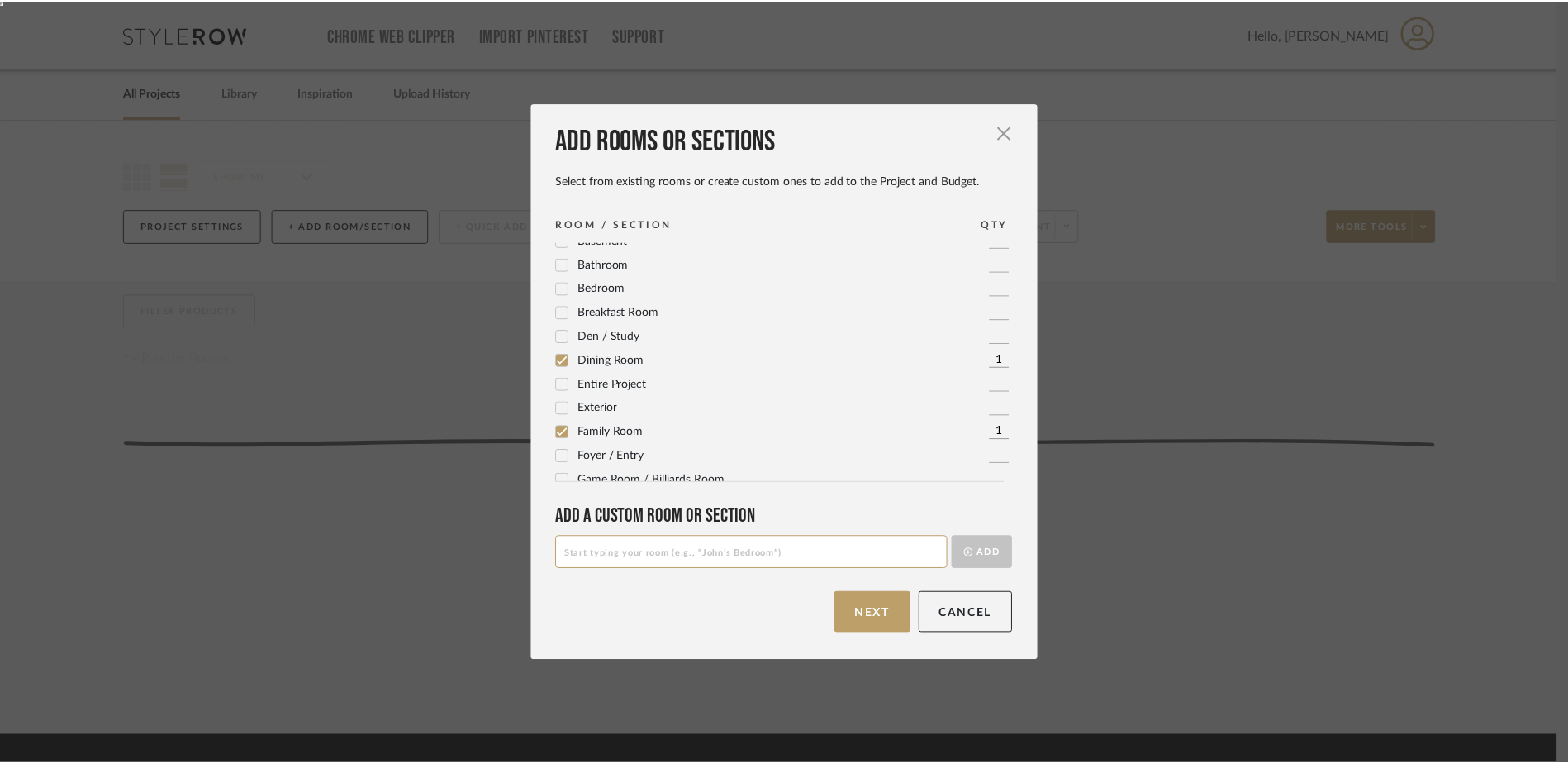
scroll to position [0, 0]
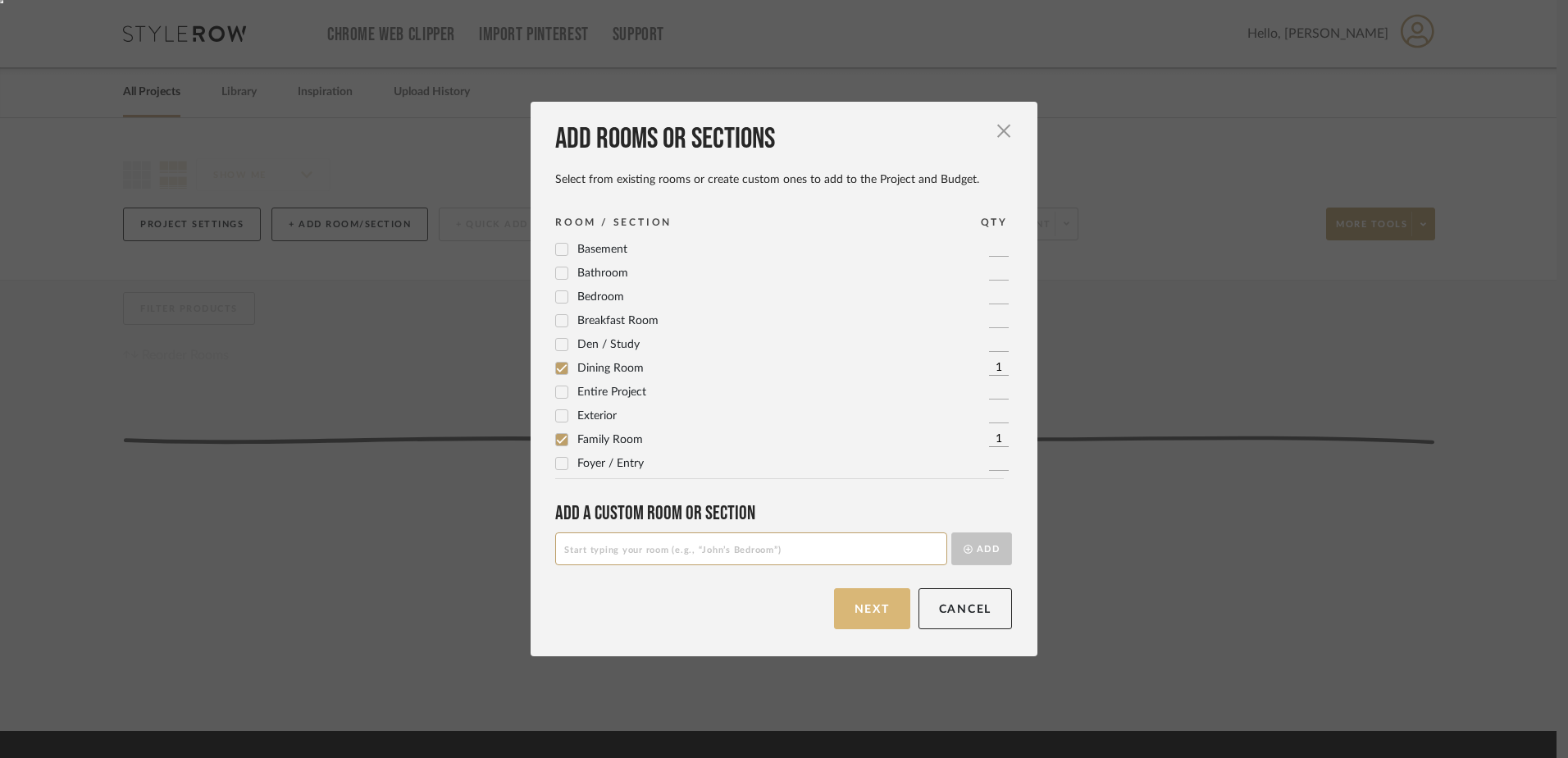
click at [862, 605] on button "Next" at bounding box center [872, 608] width 76 height 41
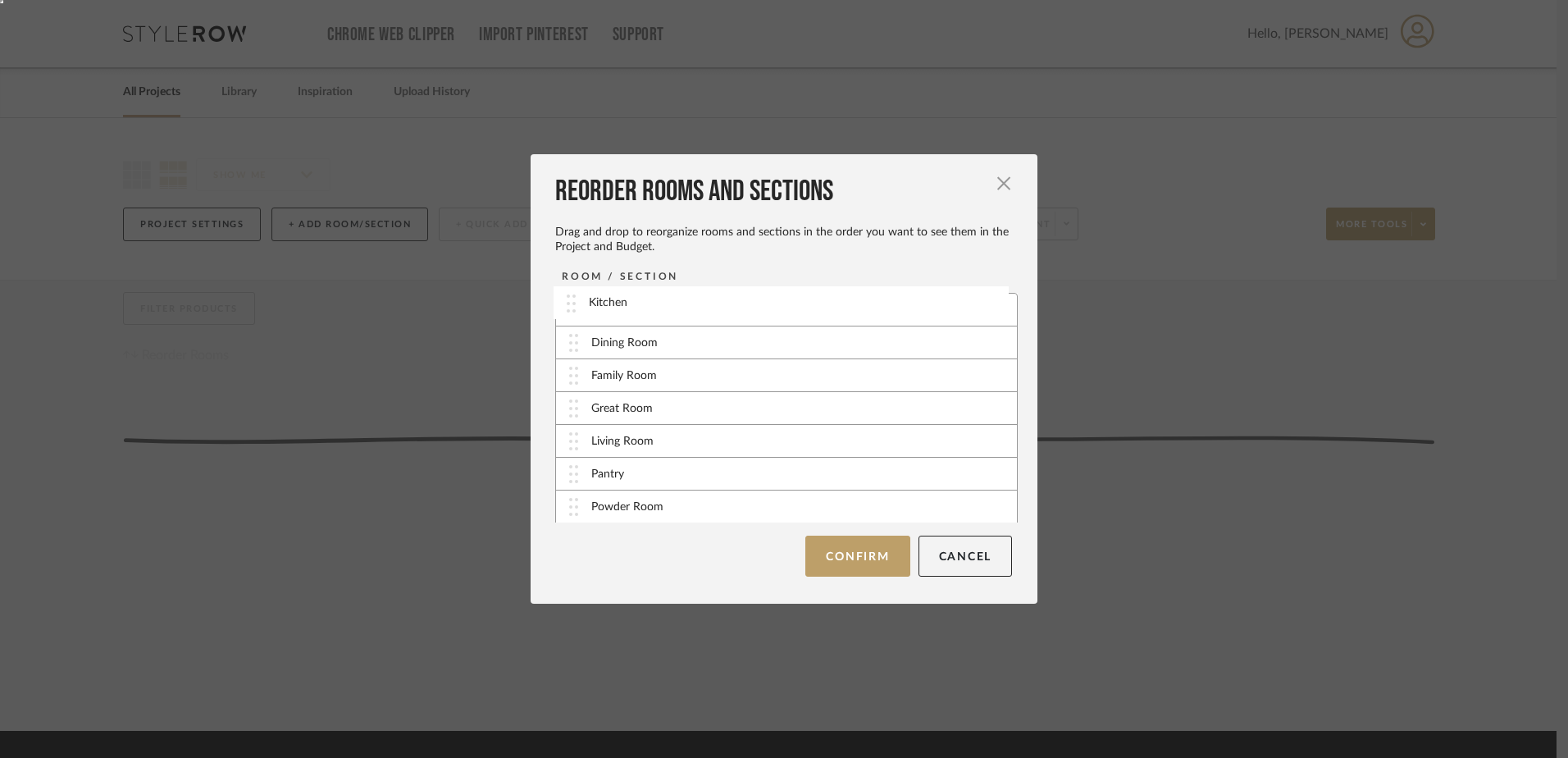
drag, startPoint x: 570, startPoint y: 409, endPoint x: 574, endPoint y: 303, distance: 106.1
drag, startPoint x: 573, startPoint y: 477, endPoint x: 565, endPoint y: 339, distance: 138.2
click at [863, 551] on button "Confirm" at bounding box center [857, 556] width 104 height 41
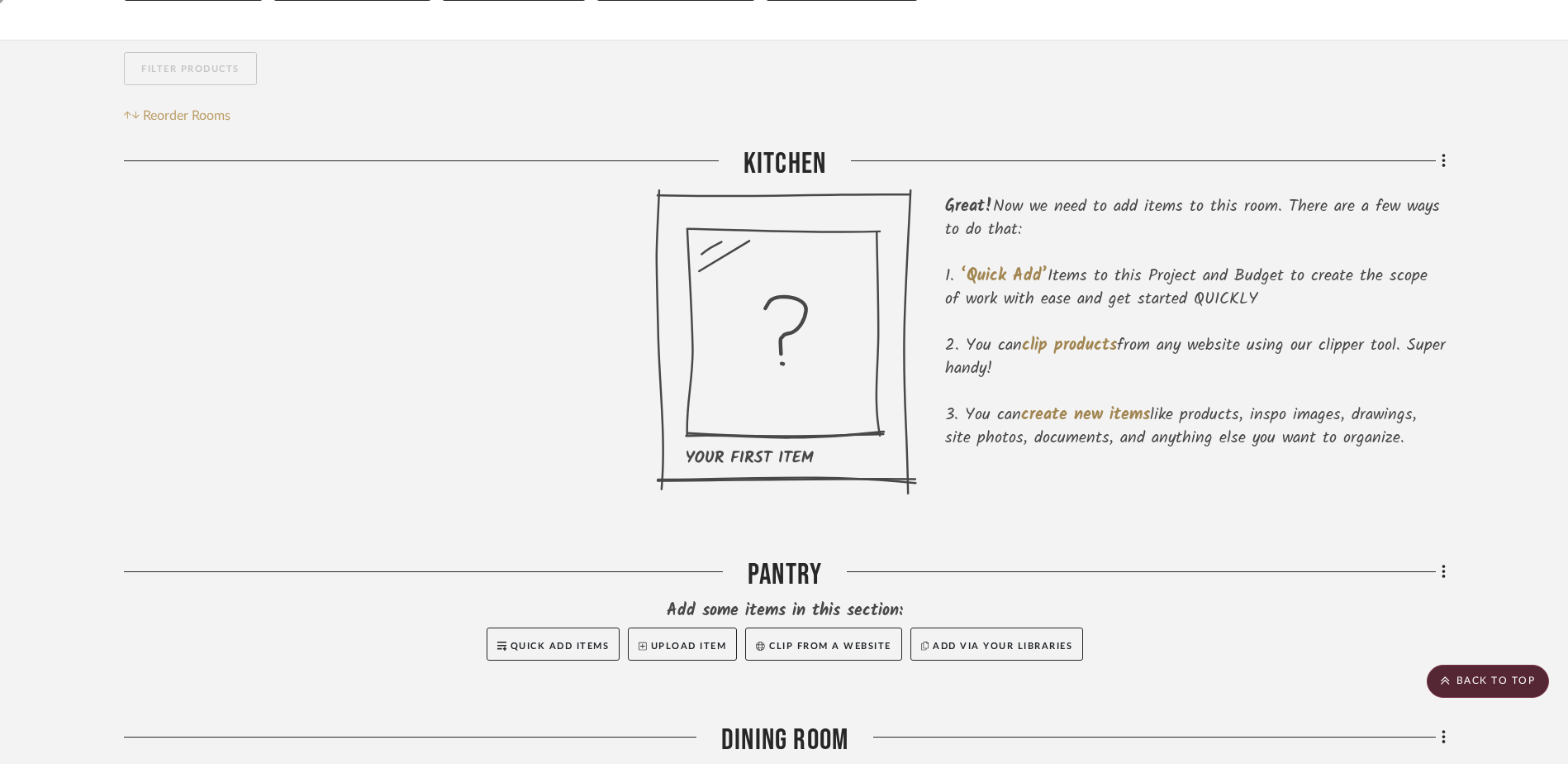
scroll to position [232, 0]
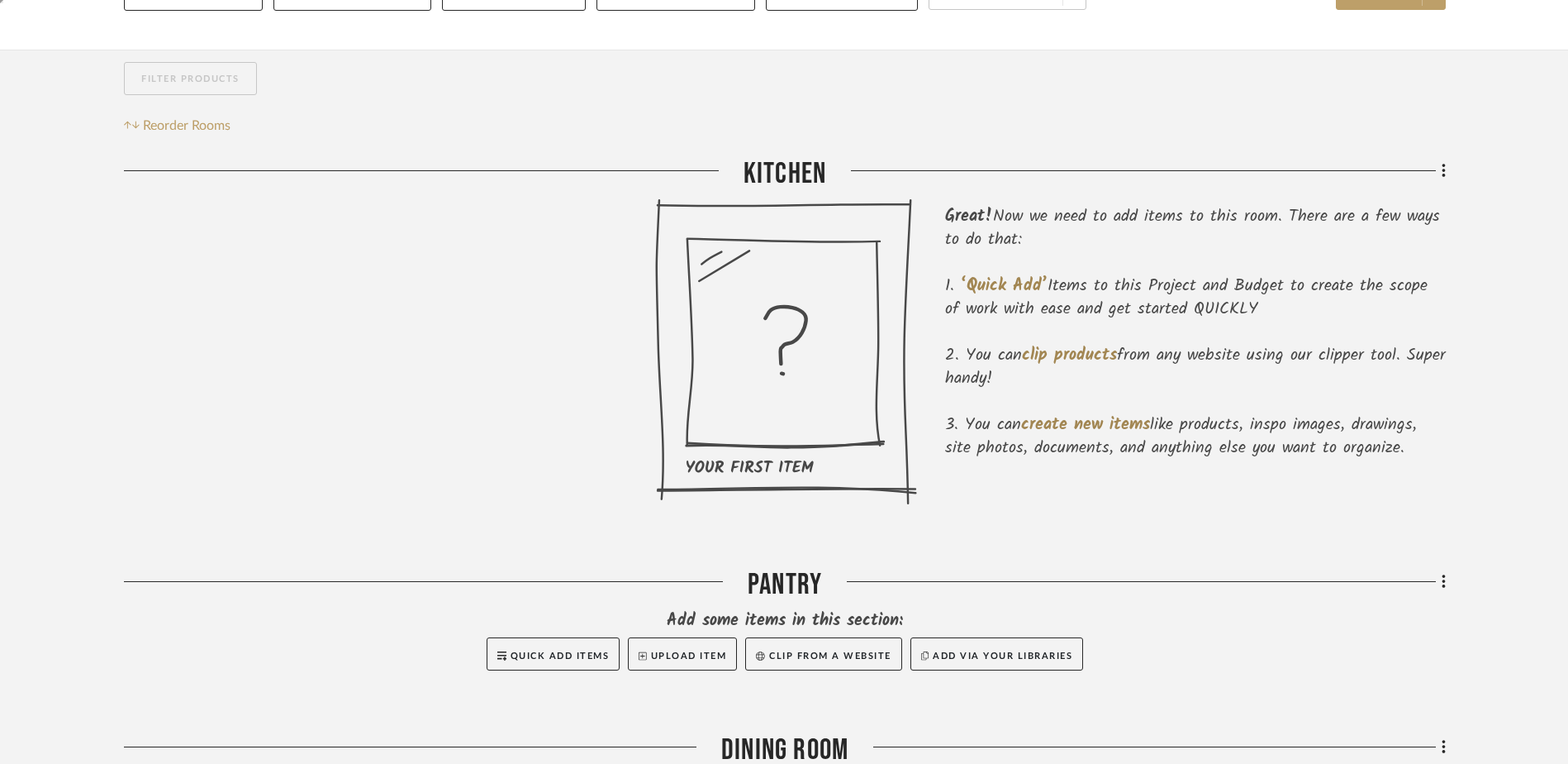
click at [754, 310] on icon at bounding box center [785, 351] width 262 height 307
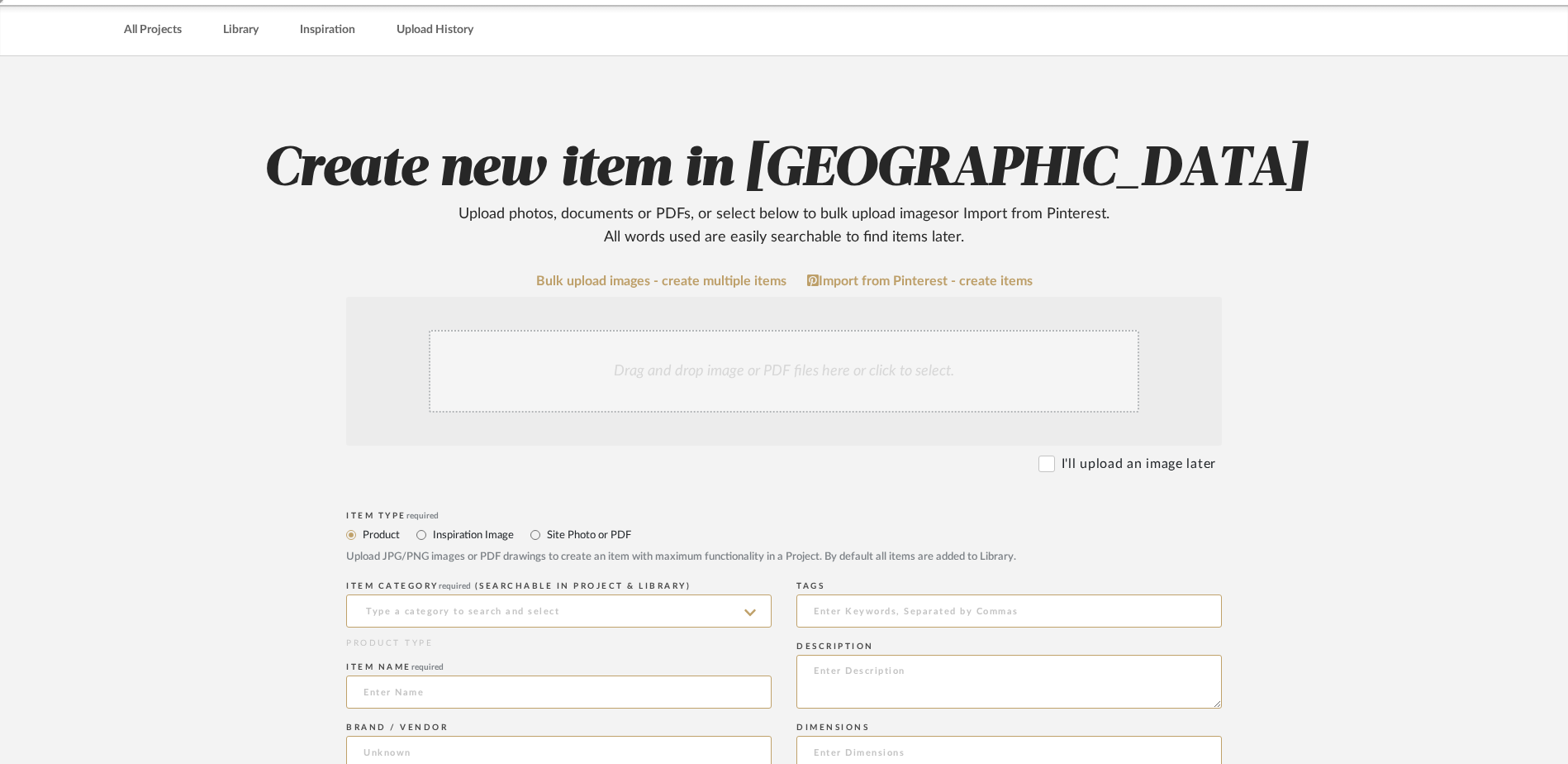
scroll to position [62, 0]
click at [242, 36] on link "Library" at bounding box center [241, 31] width 36 height 22
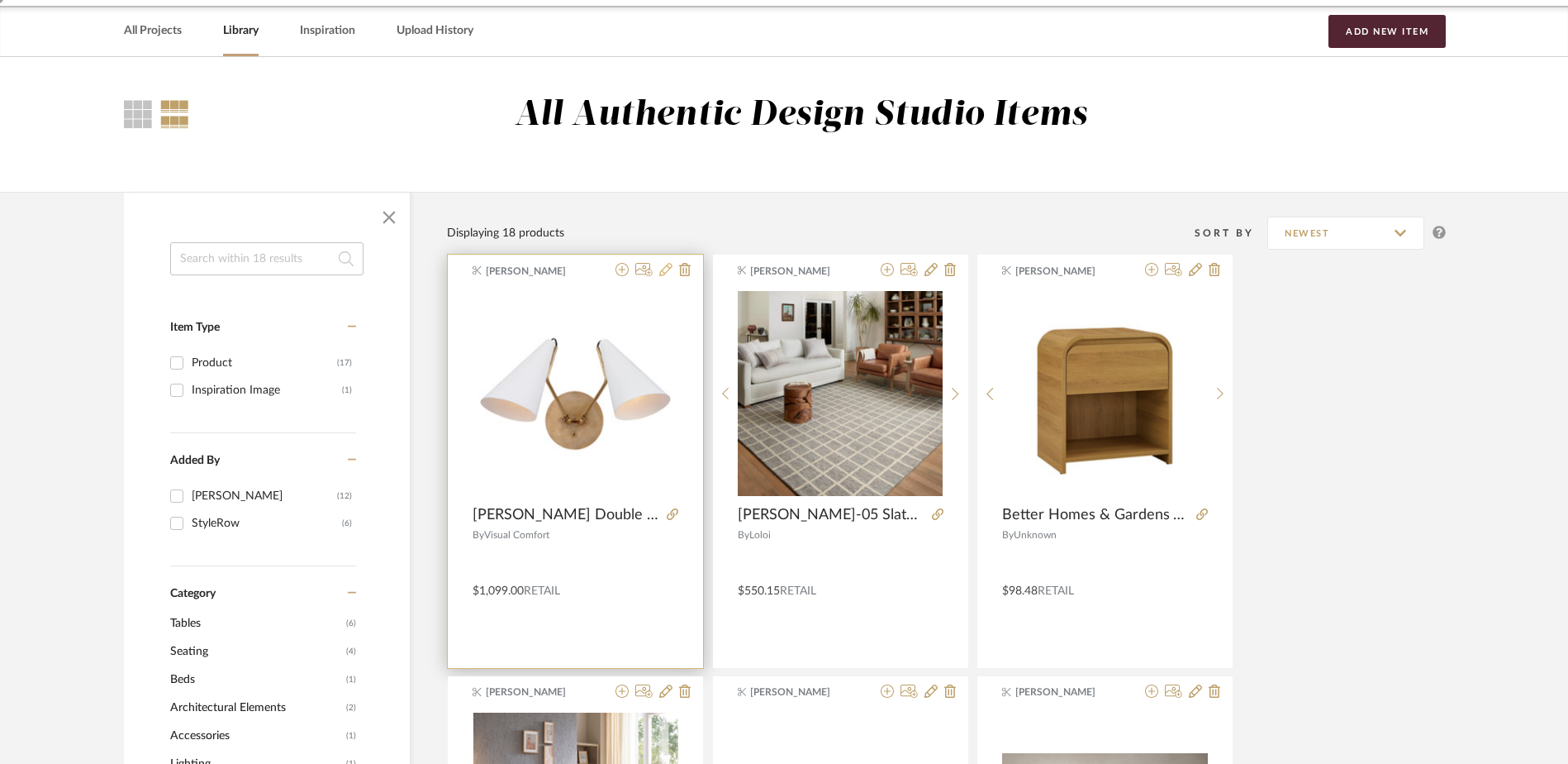
click at [665, 268] on icon at bounding box center [666, 269] width 13 height 13
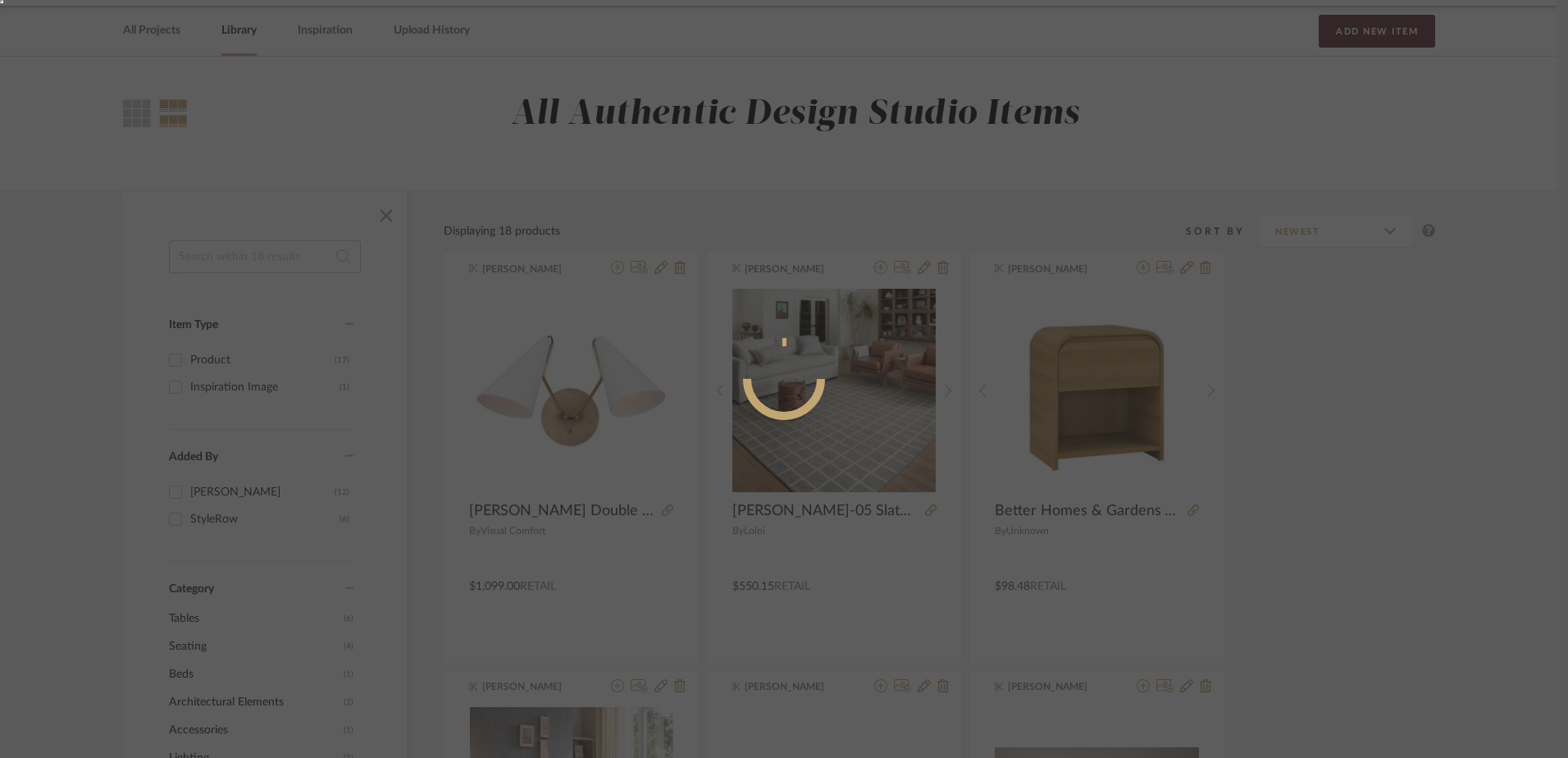
radio input "true"
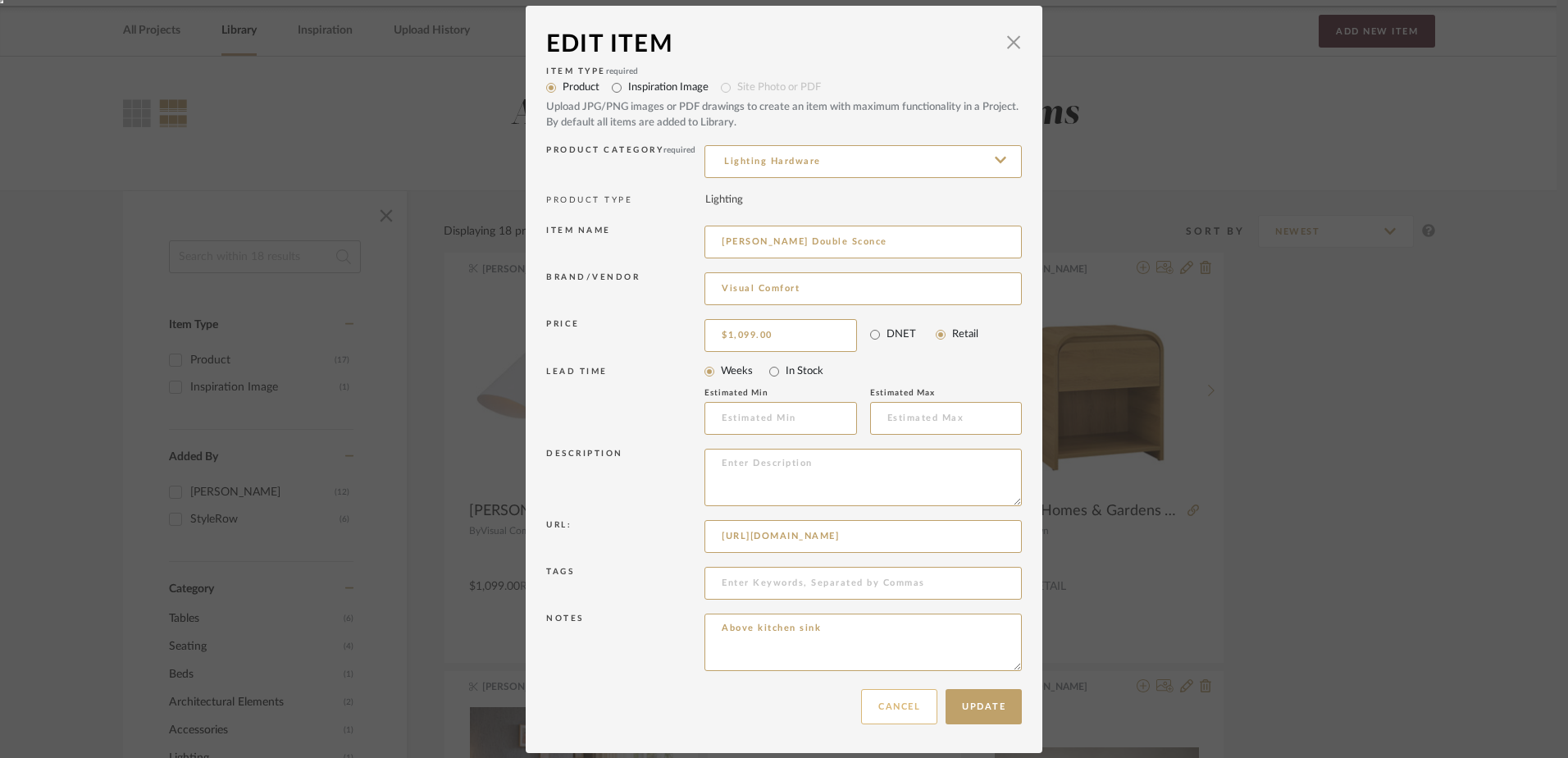
click at [910, 709] on button "Cancel" at bounding box center [899, 706] width 76 height 36
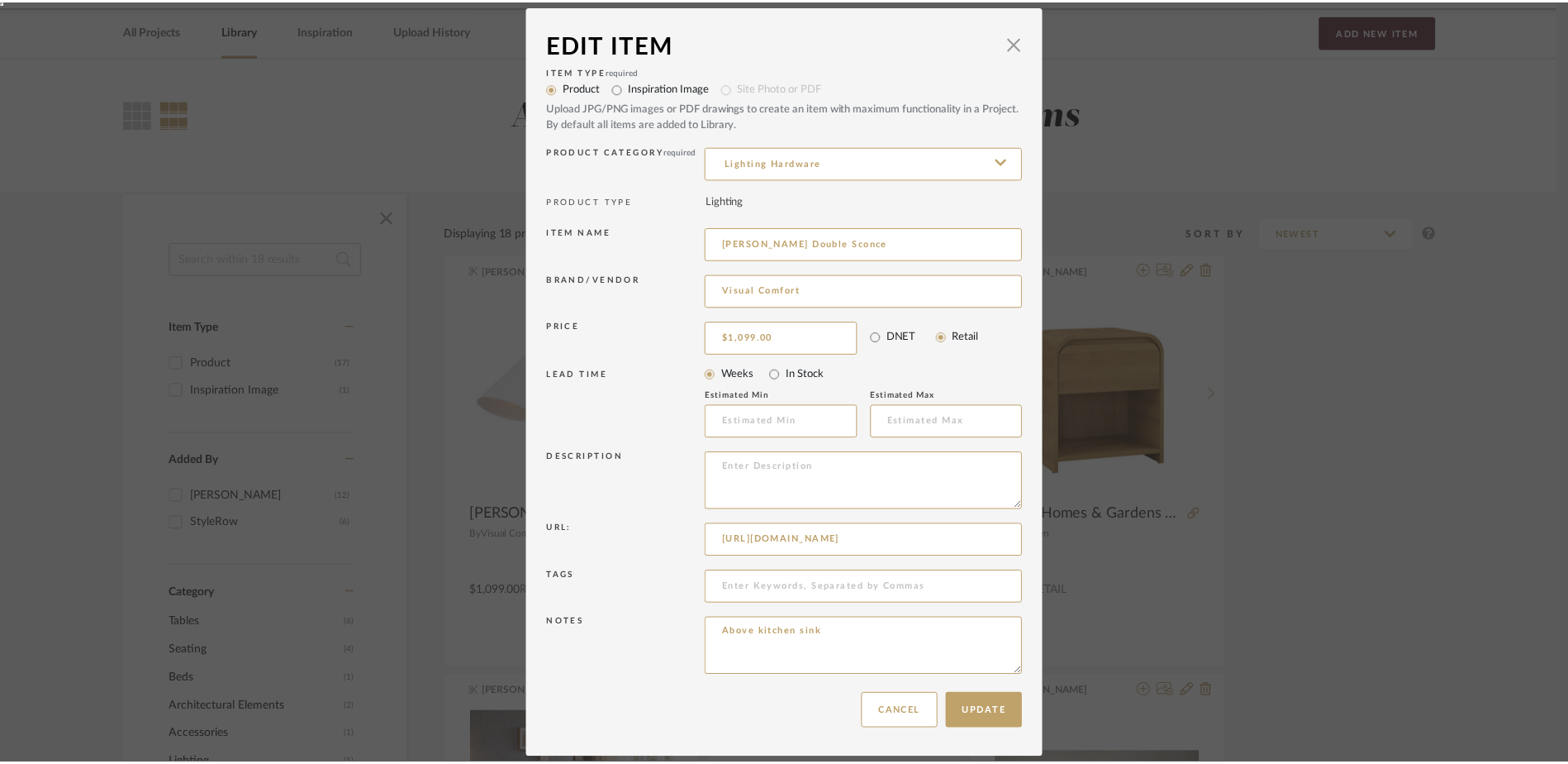
scroll to position [62, 0]
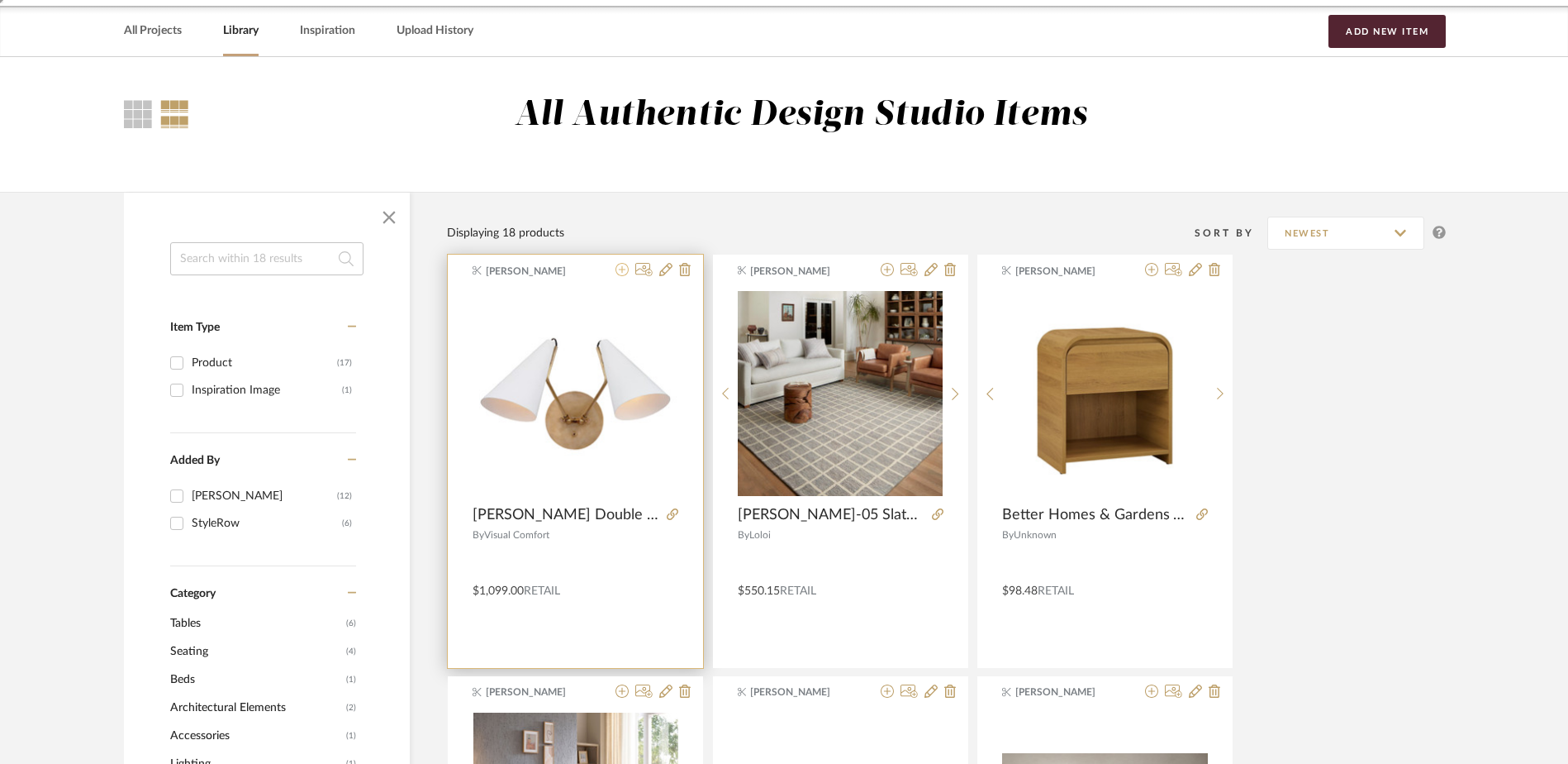
click at [623, 269] on icon at bounding box center [622, 269] width 13 height 13
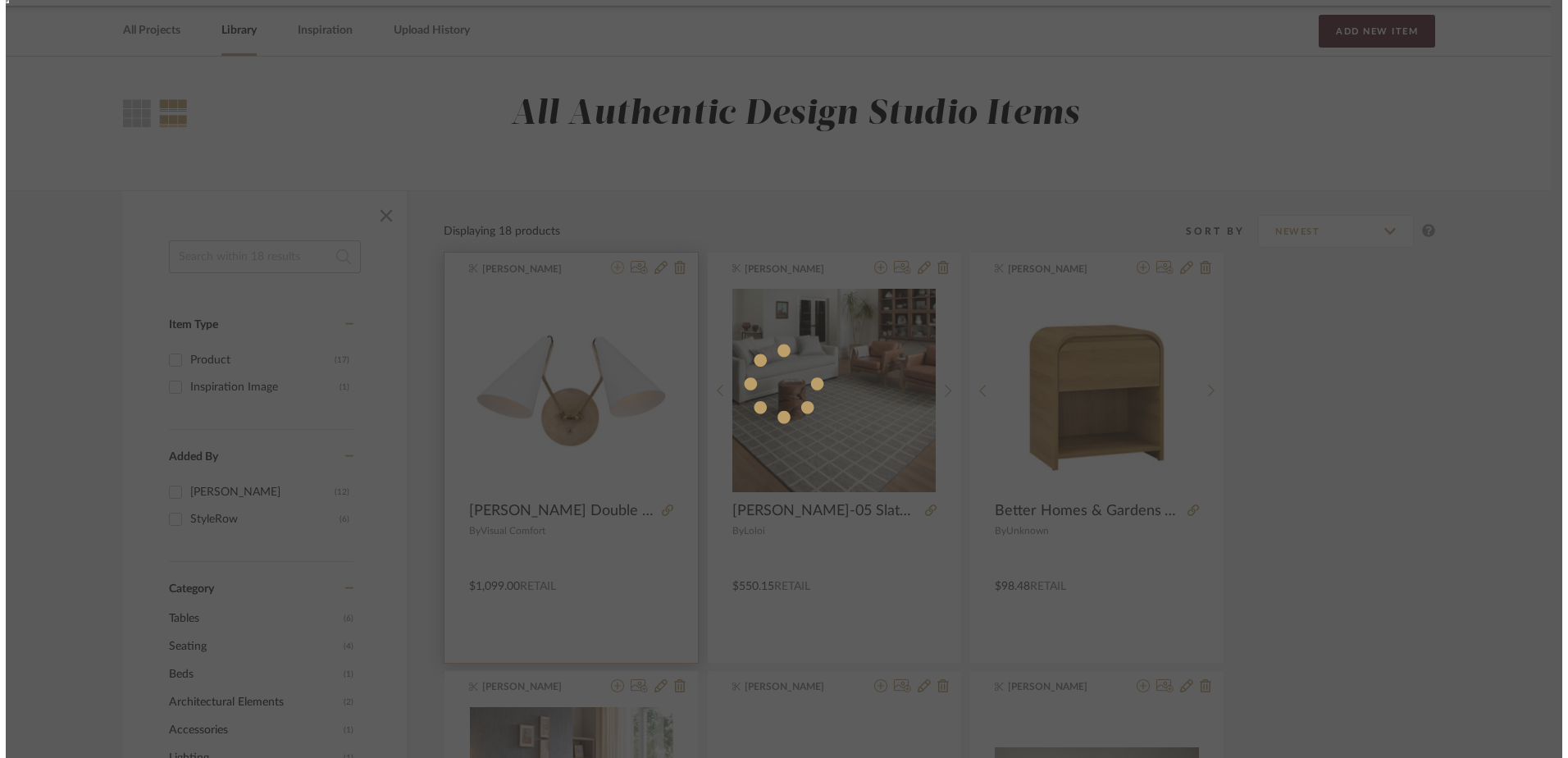
scroll to position [0, 0]
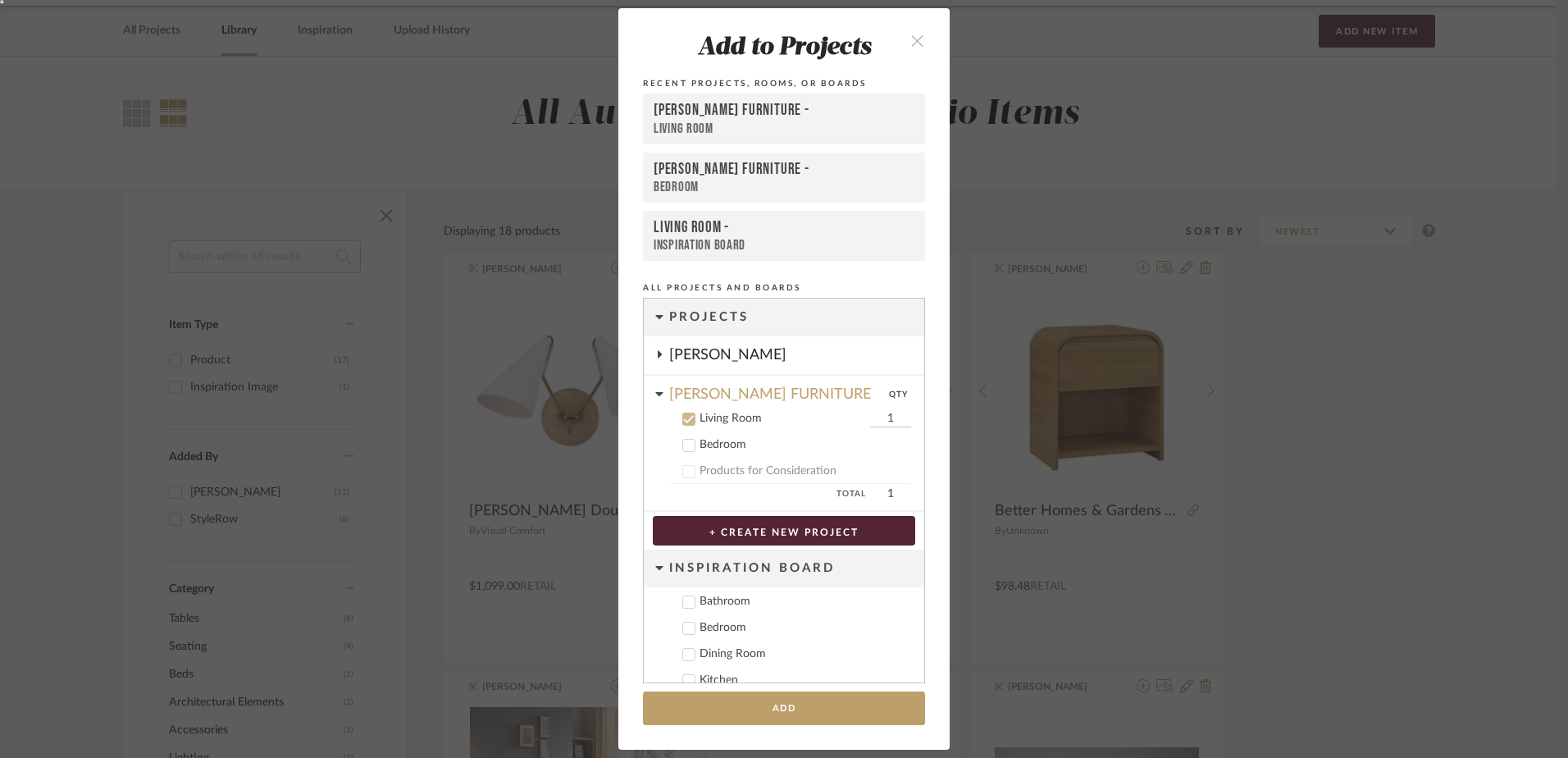
click at [684, 419] on icon at bounding box center [690, 420] width 12 height 12
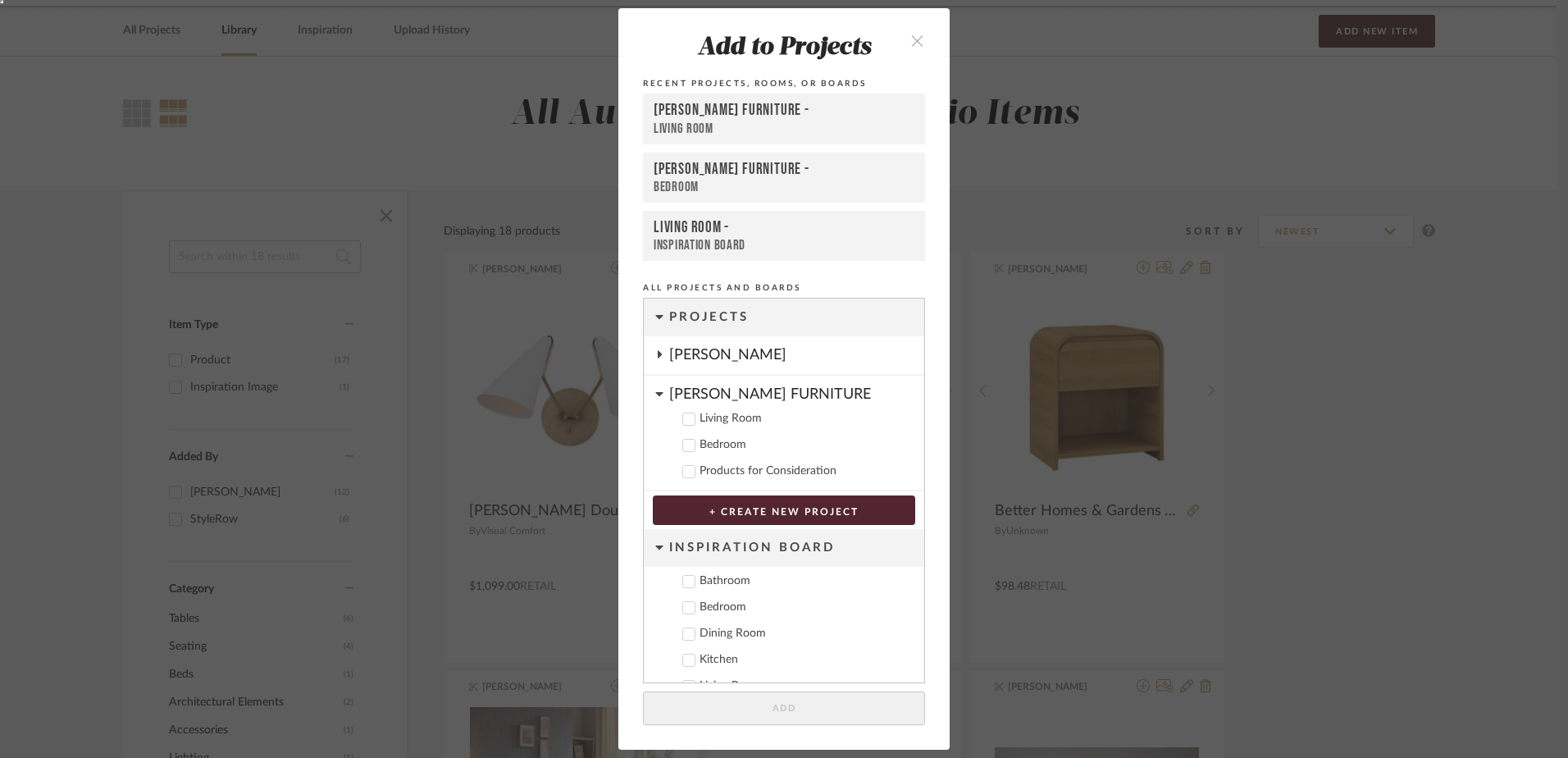
click at [657, 362] on button at bounding box center [659, 355] width 8 height 20
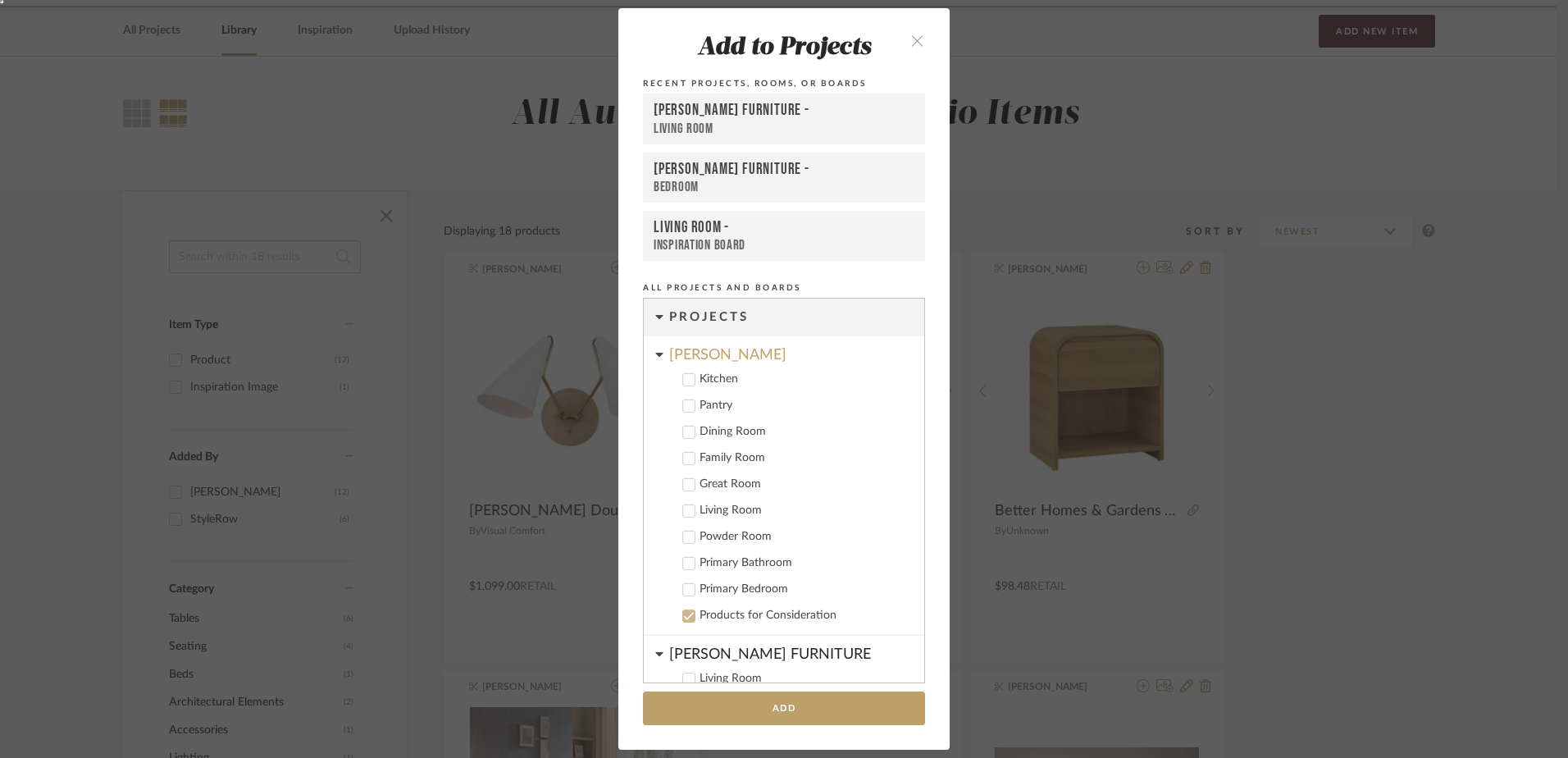
click at [687, 380] on icon at bounding box center [690, 380] width 12 height 12
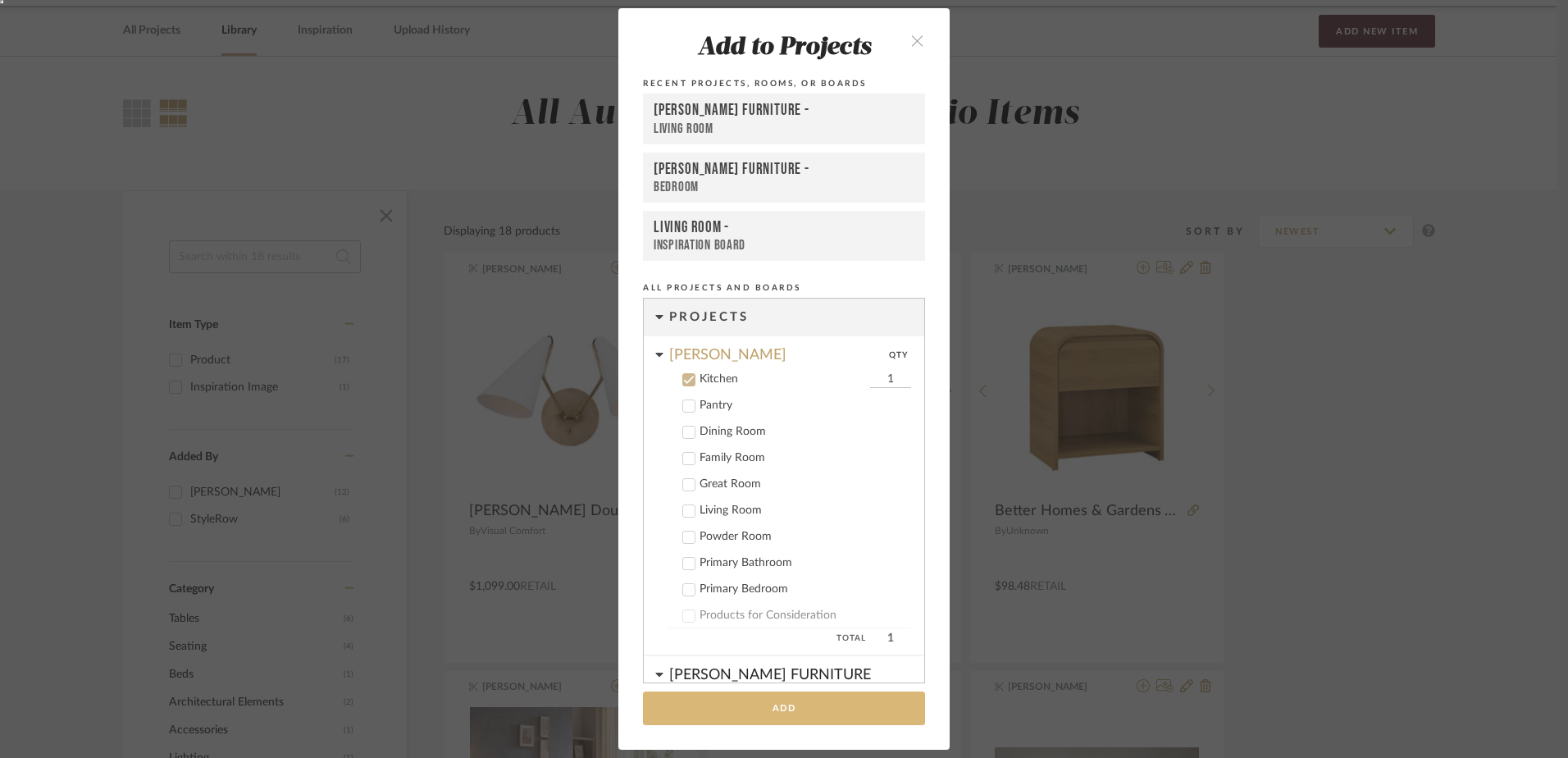
click at [791, 704] on button "Add" at bounding box center [784, 708] width 282 height 34
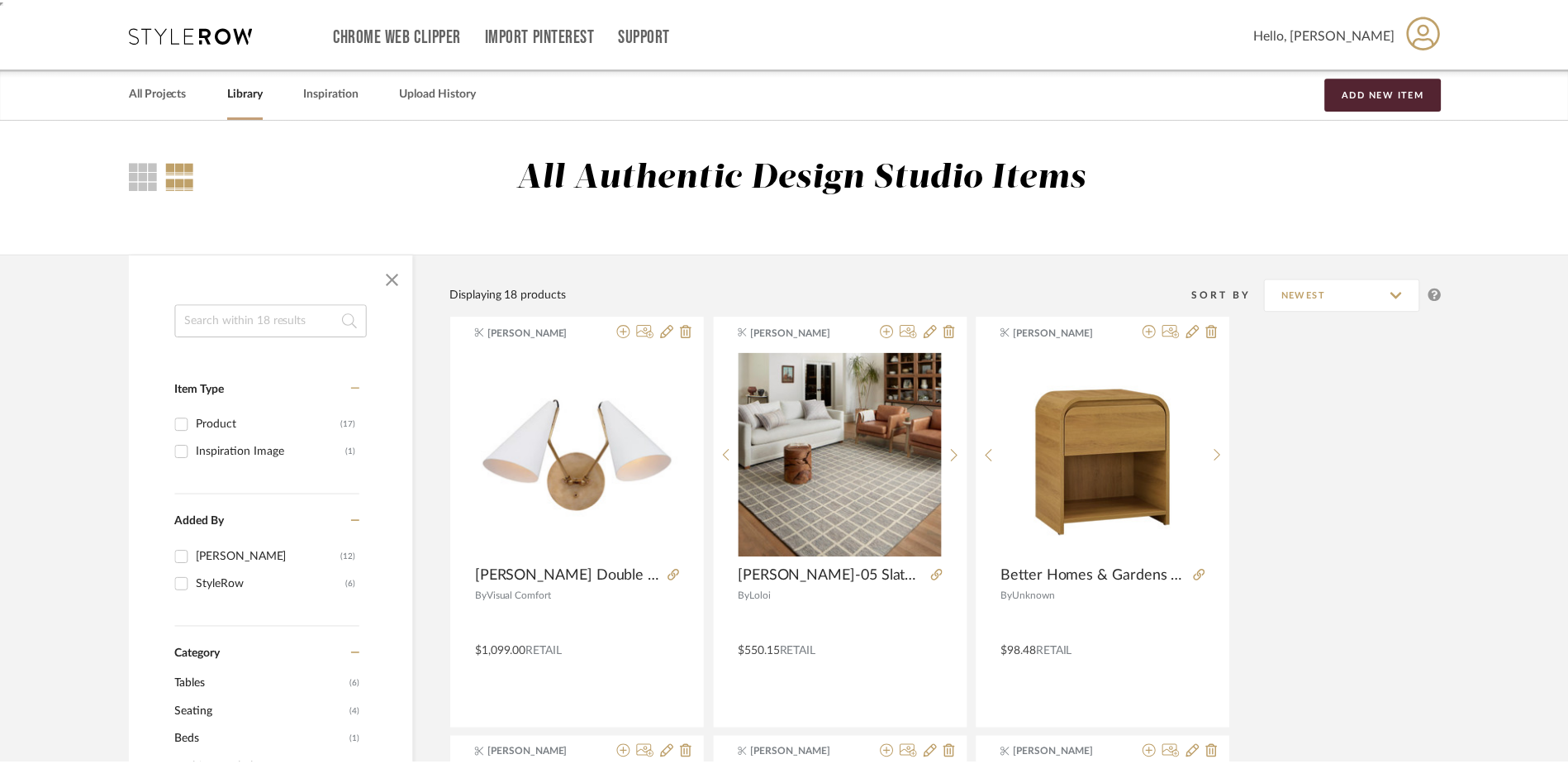
scroll to position [62, 0]
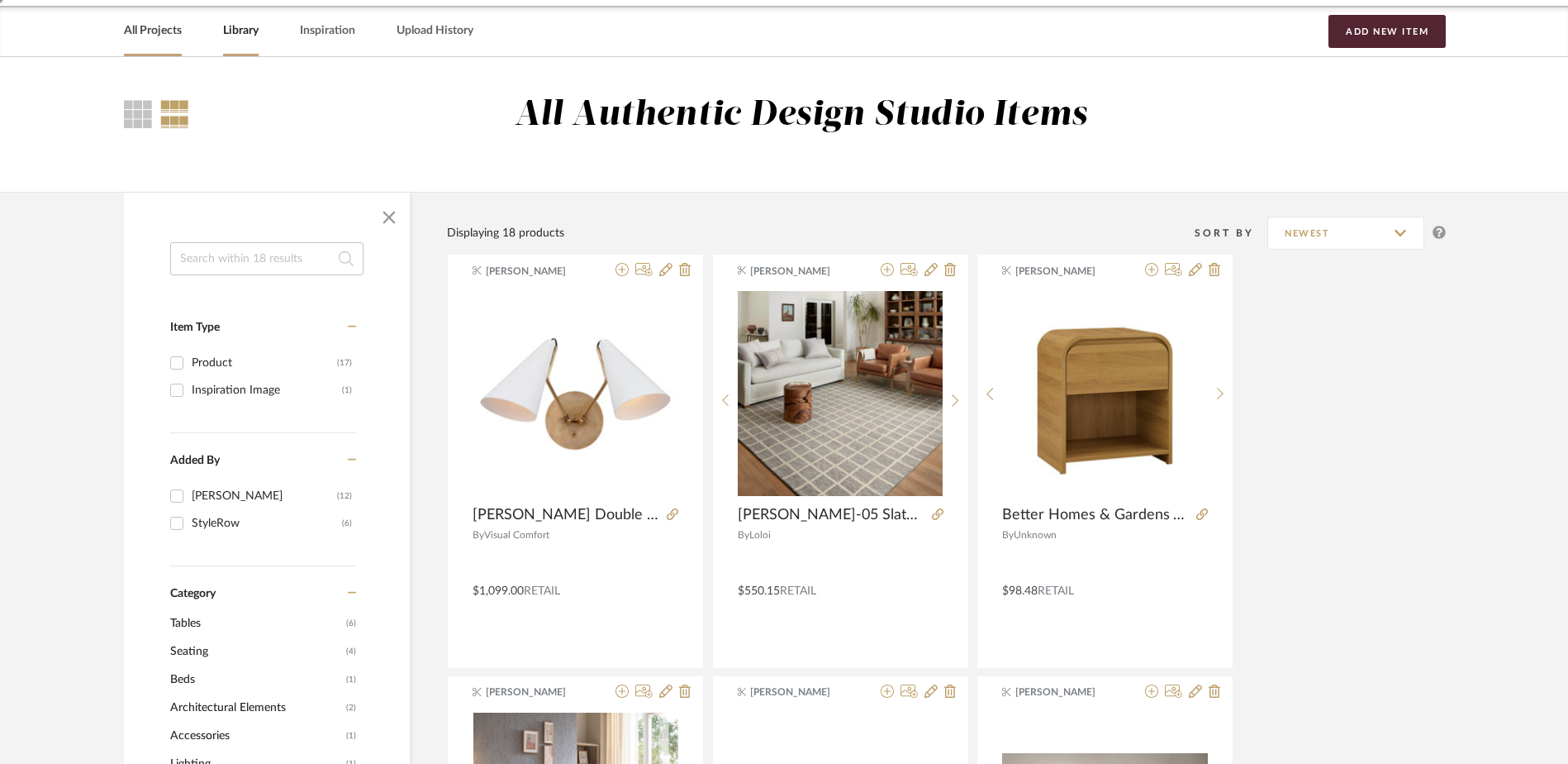
click at [162, 28] on link "All Projects" at bounding box center [153, 31] width 58 height 22
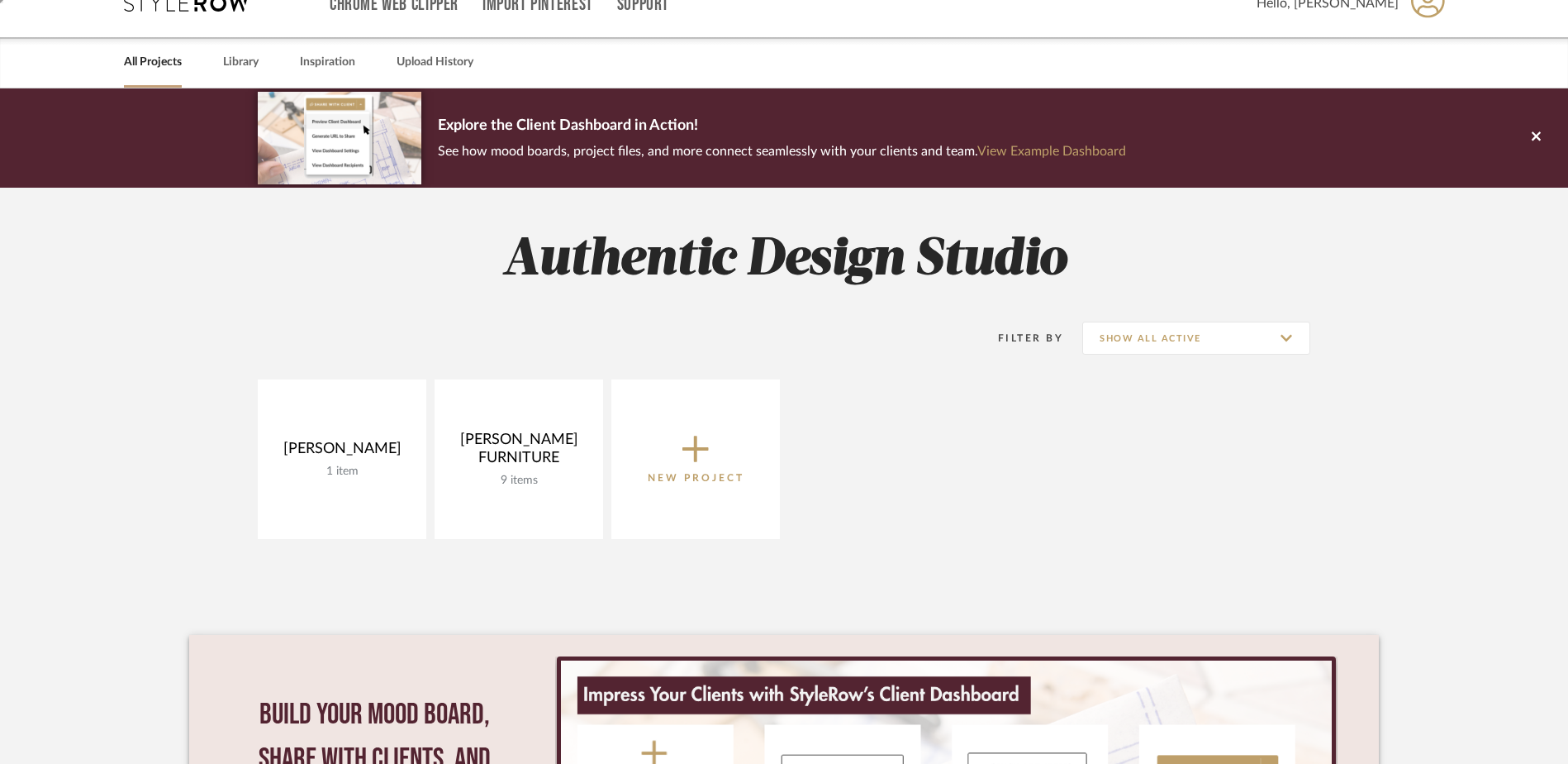
scroll to position [165, 0]
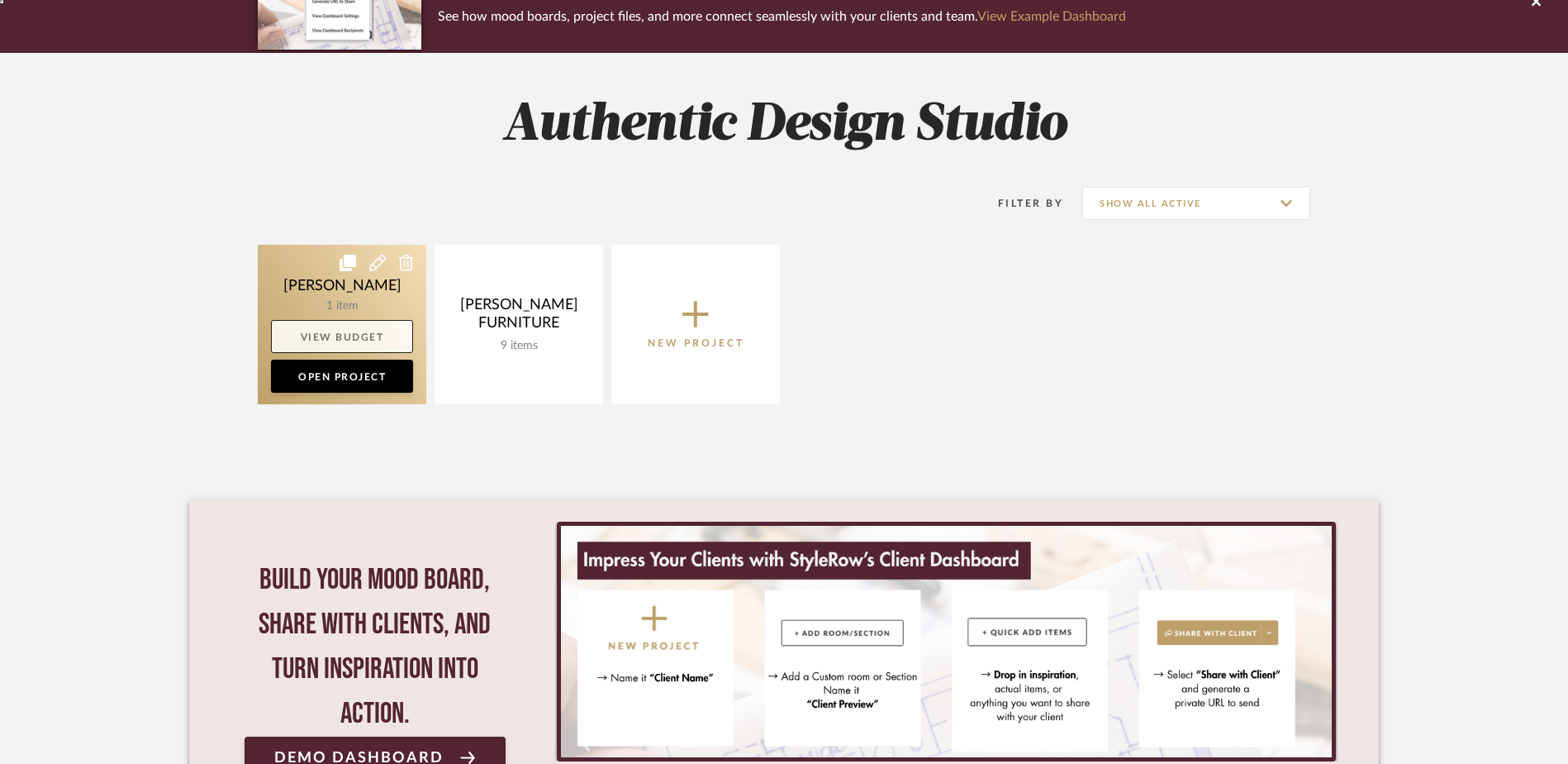
click at [332, 329] on link "View Budget" at bounding box center [342, 336] width 142 height 33
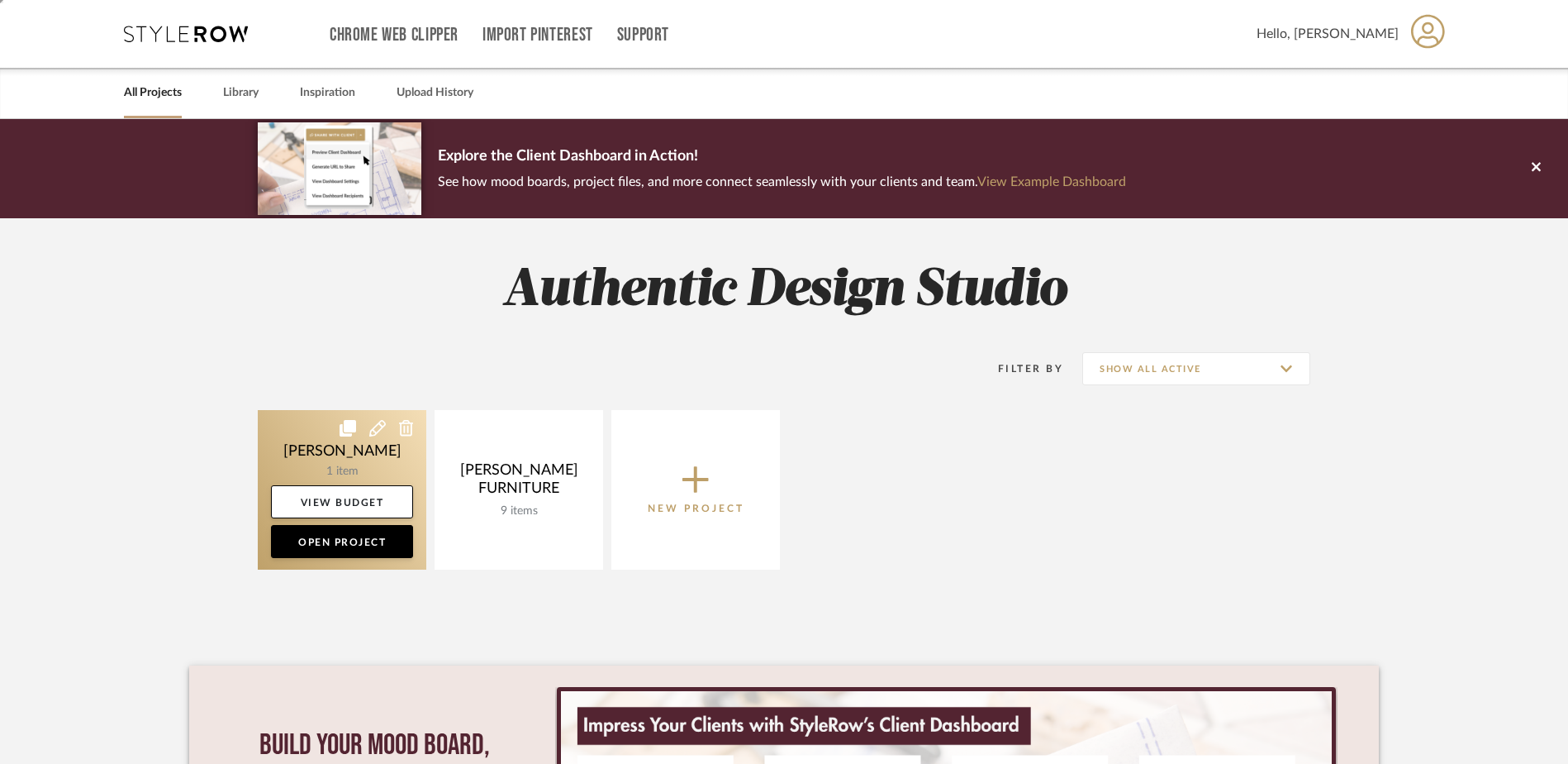
click at [378, 450] on link at bounding box center [342, 490] width 169 height 160
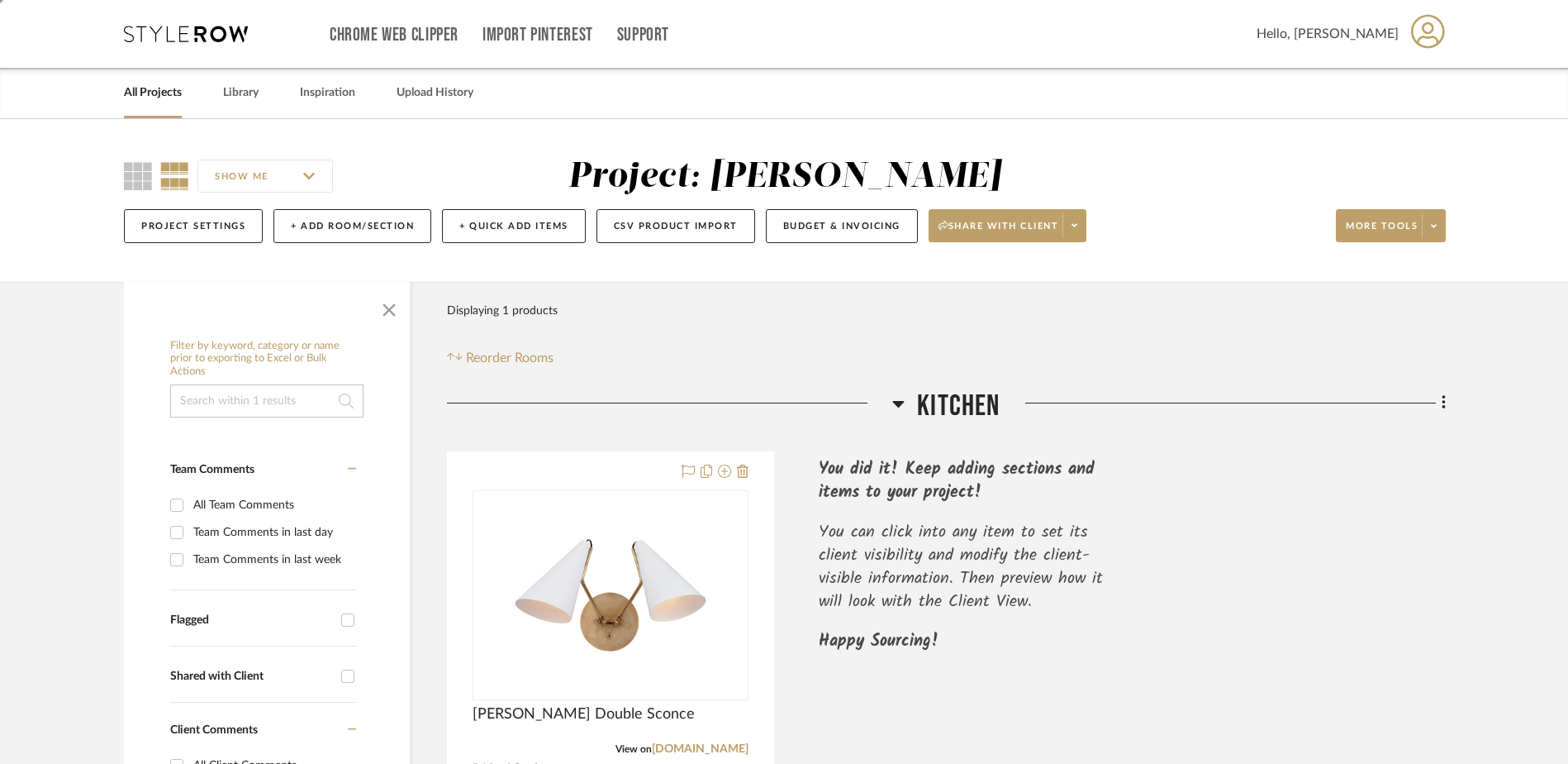
click at [1188, 357] on div "Filter Products Displaying 1 products Reorder Rooms" at bounding box center [945, 331] width 998 height 74
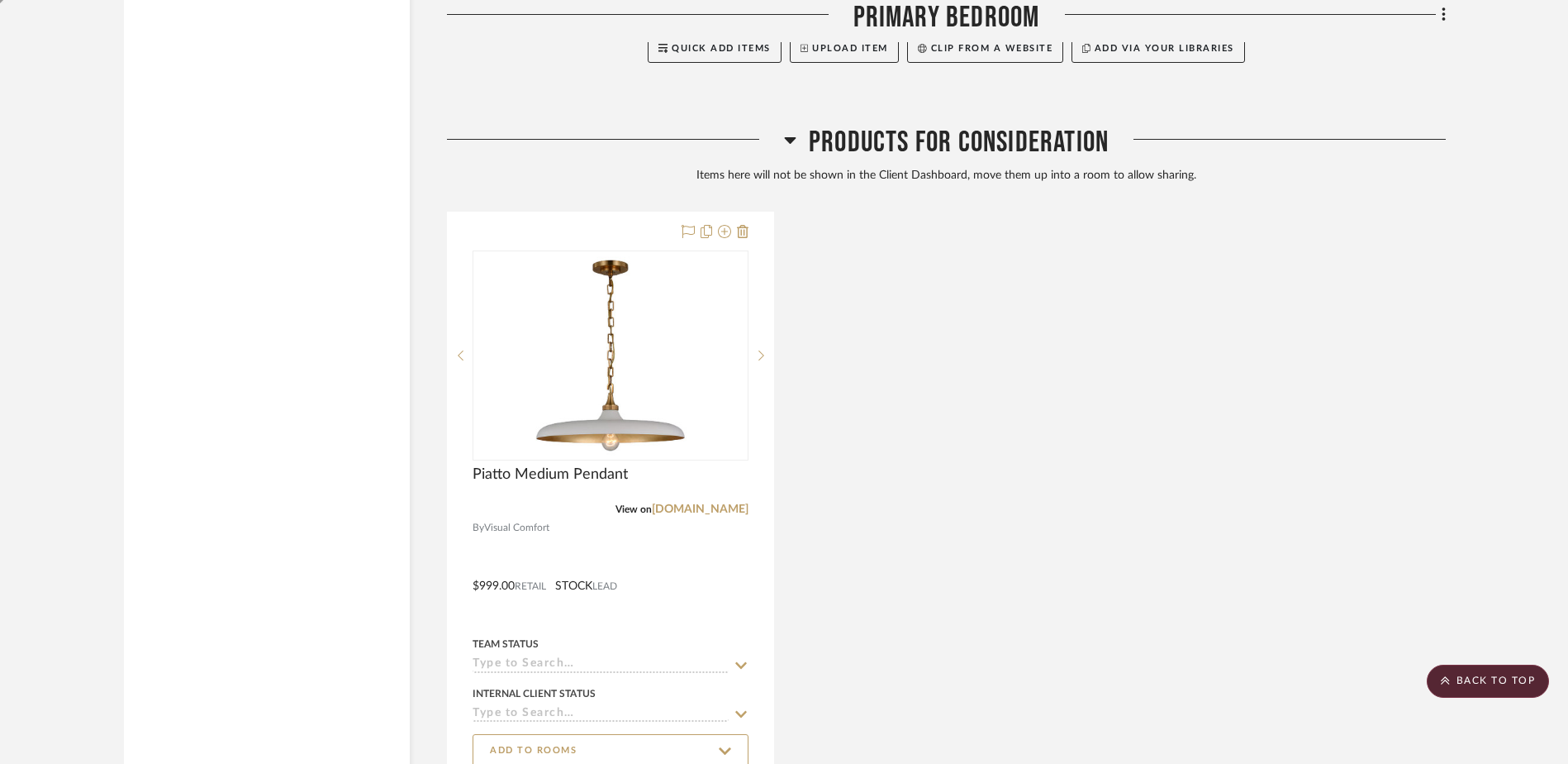
scroll to position [4342, 0]
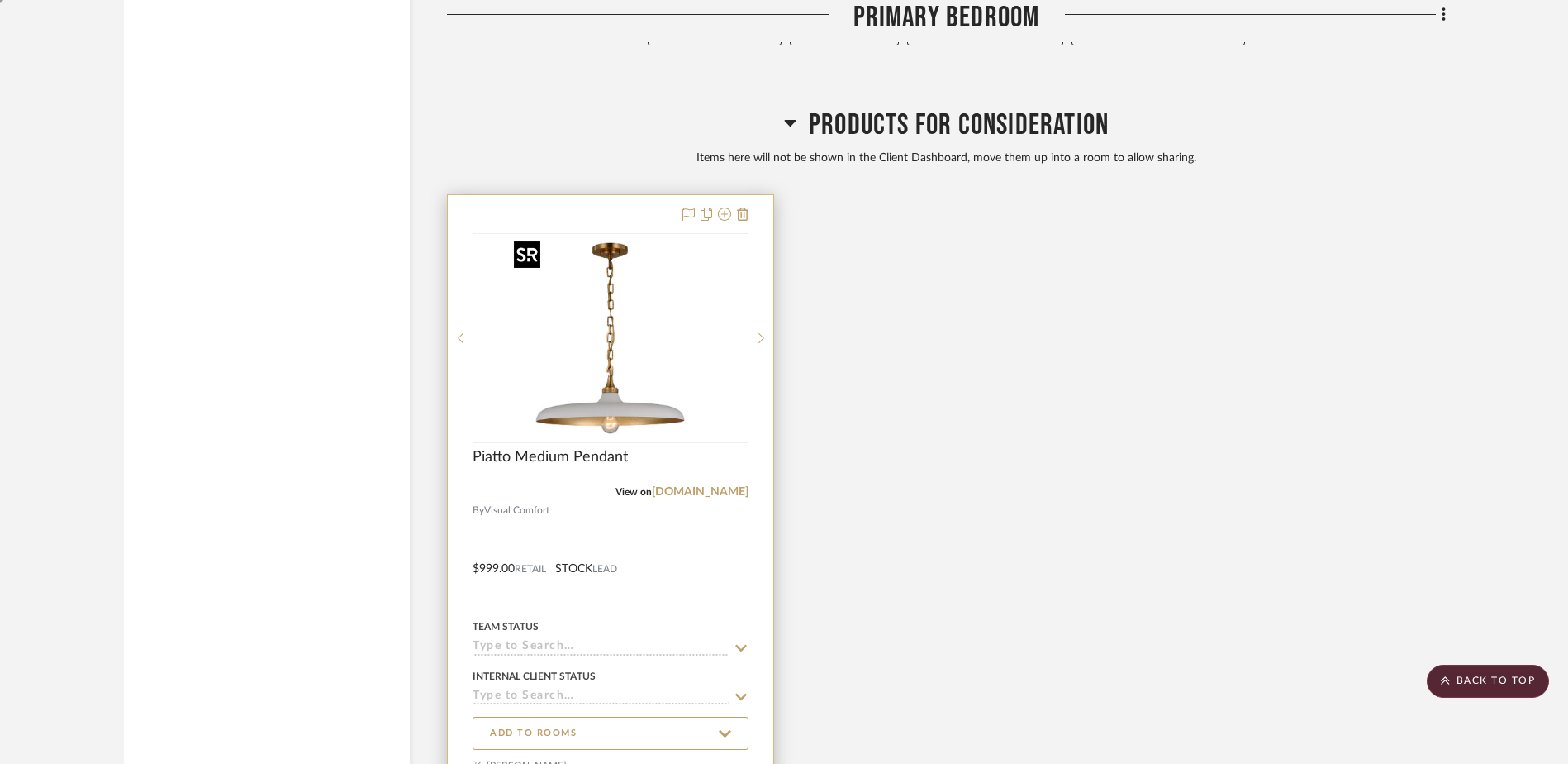
click at [655, 261] on img "0" at bounding box center [610, 338] width 207 height 207
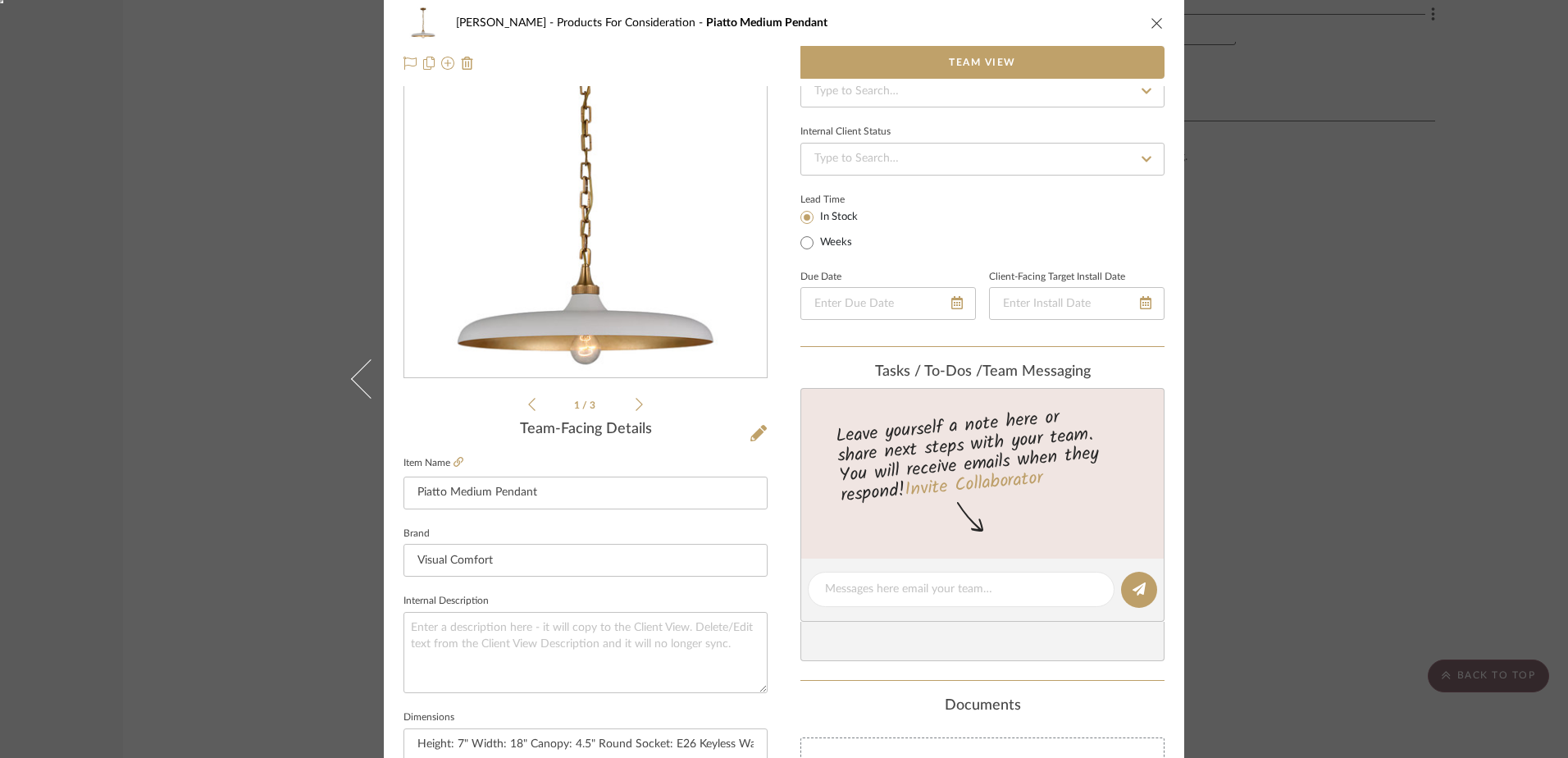
scroll to position [0, 0]
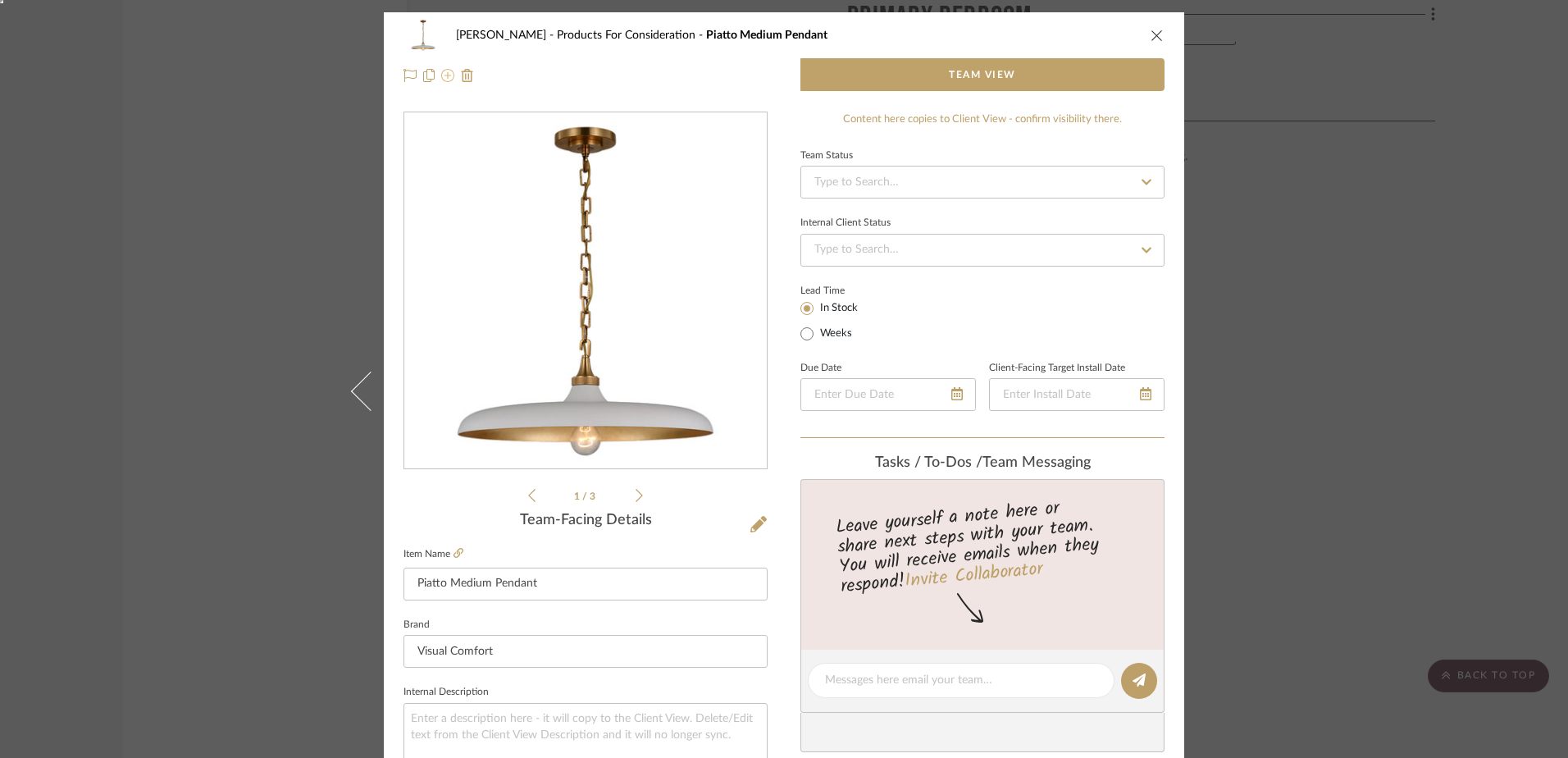
click at [443, 76] on icon at bounding box center [448, 74] width 13 height 13
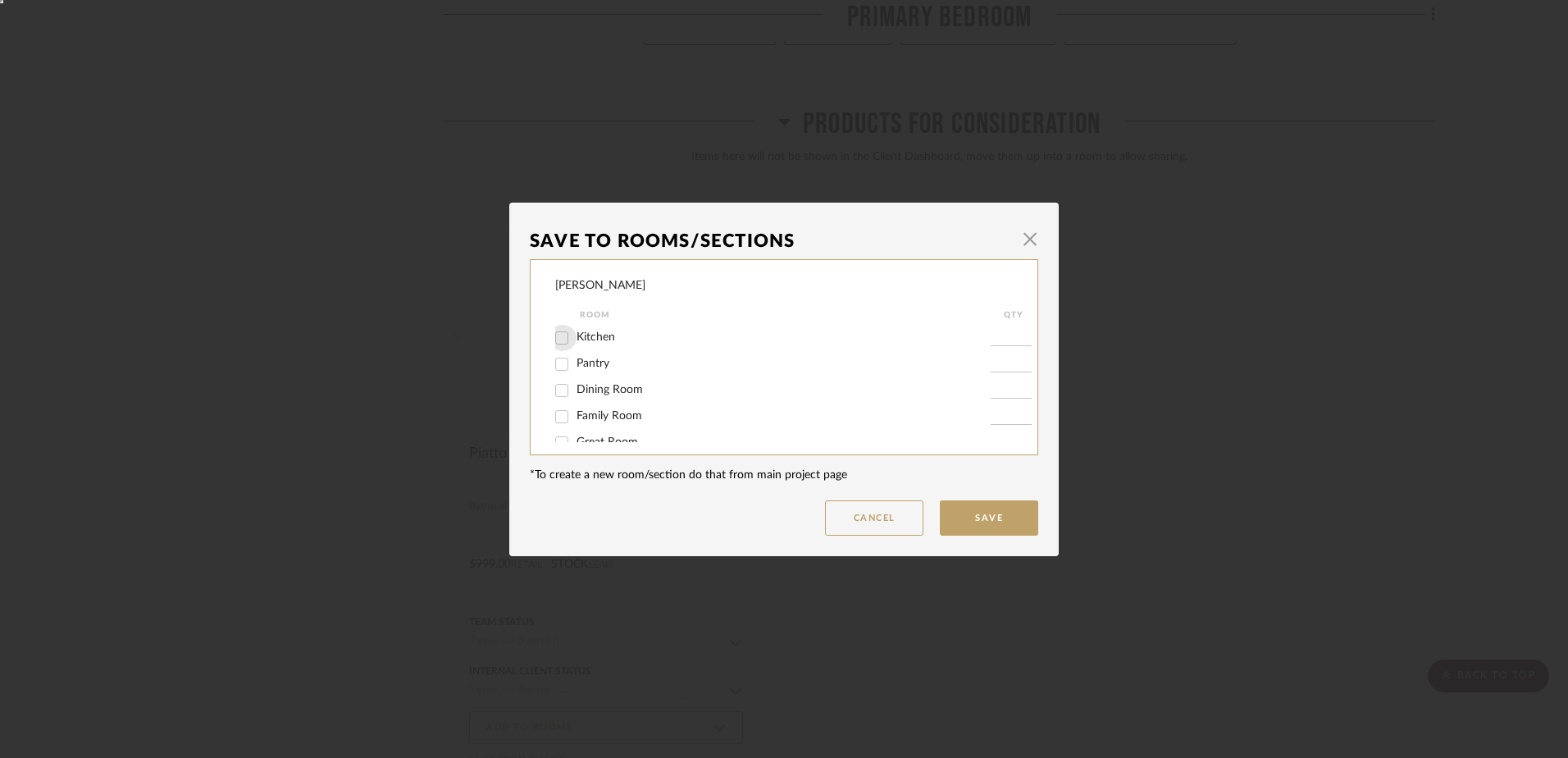
click at [556, 338] on input "Kitchen" at bounding box center [562, 337] width 26 height 26
checkbox input "true"
type input "2"
click at [972, 522] on button "Save" at bounding box center [988, 518] width 98 height 36
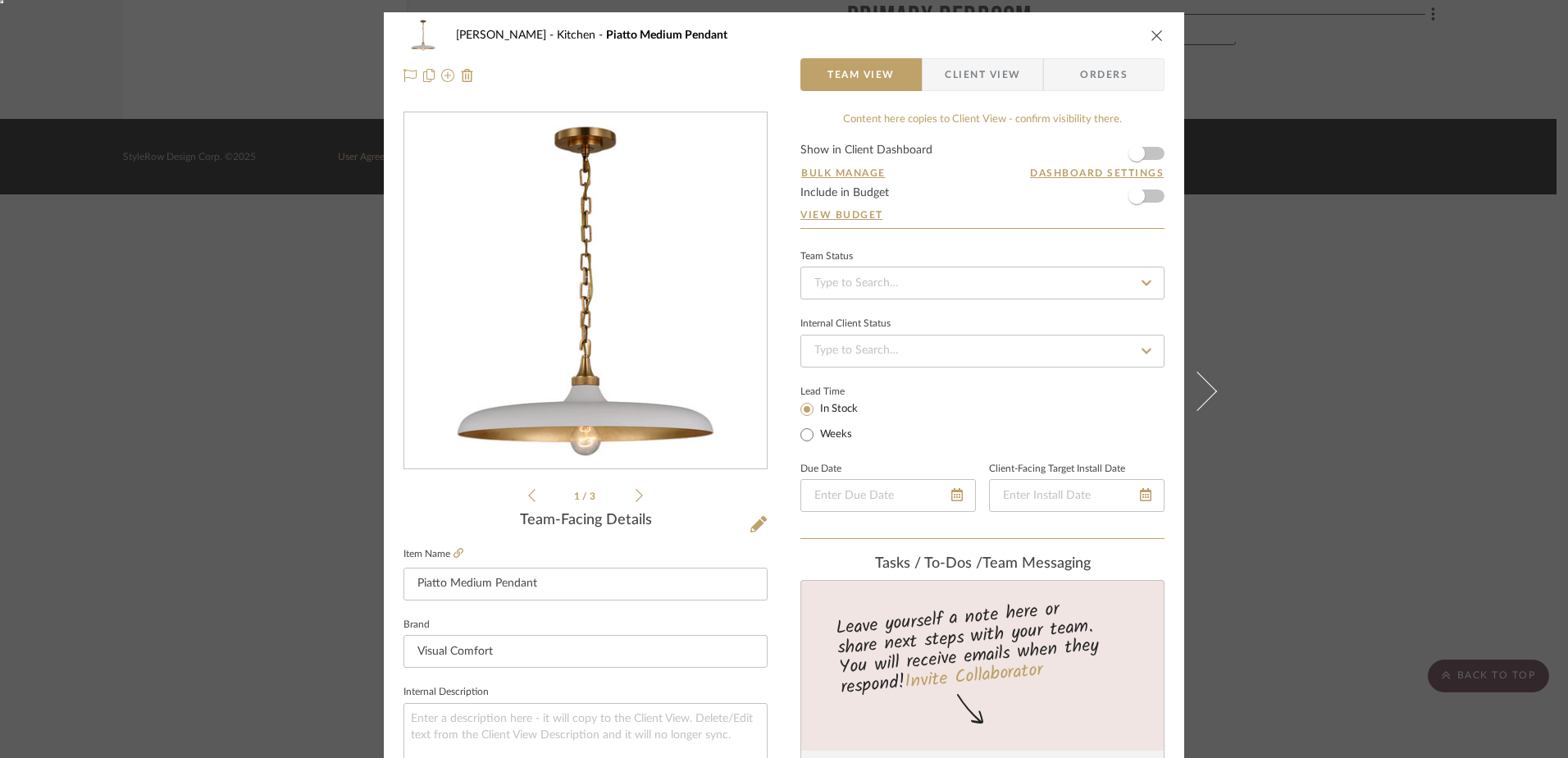
click at [1156, 32] on icon "close" at bounding box center [1157, 35] width 13 height 13
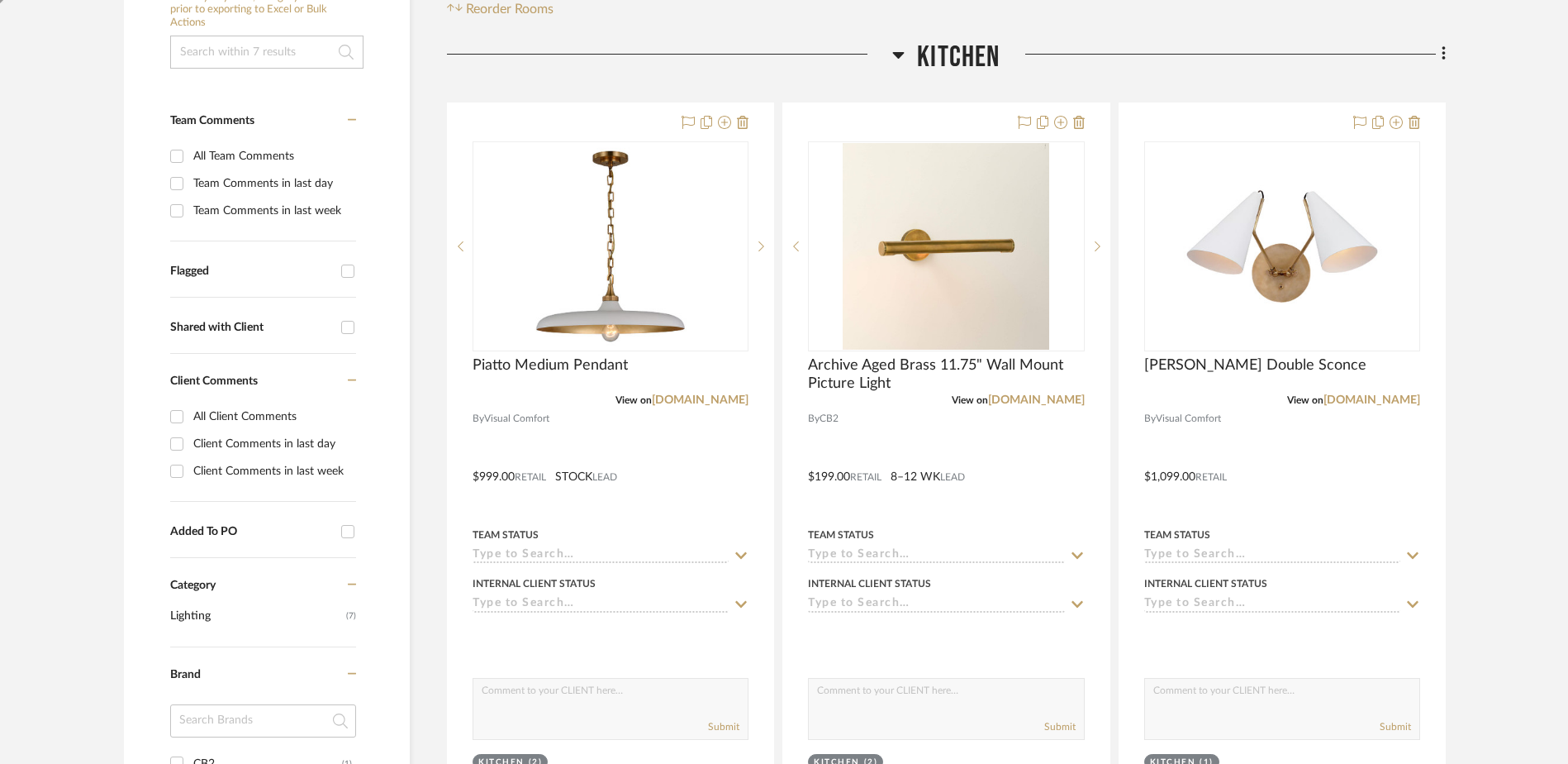
scroll to position [374, 0]
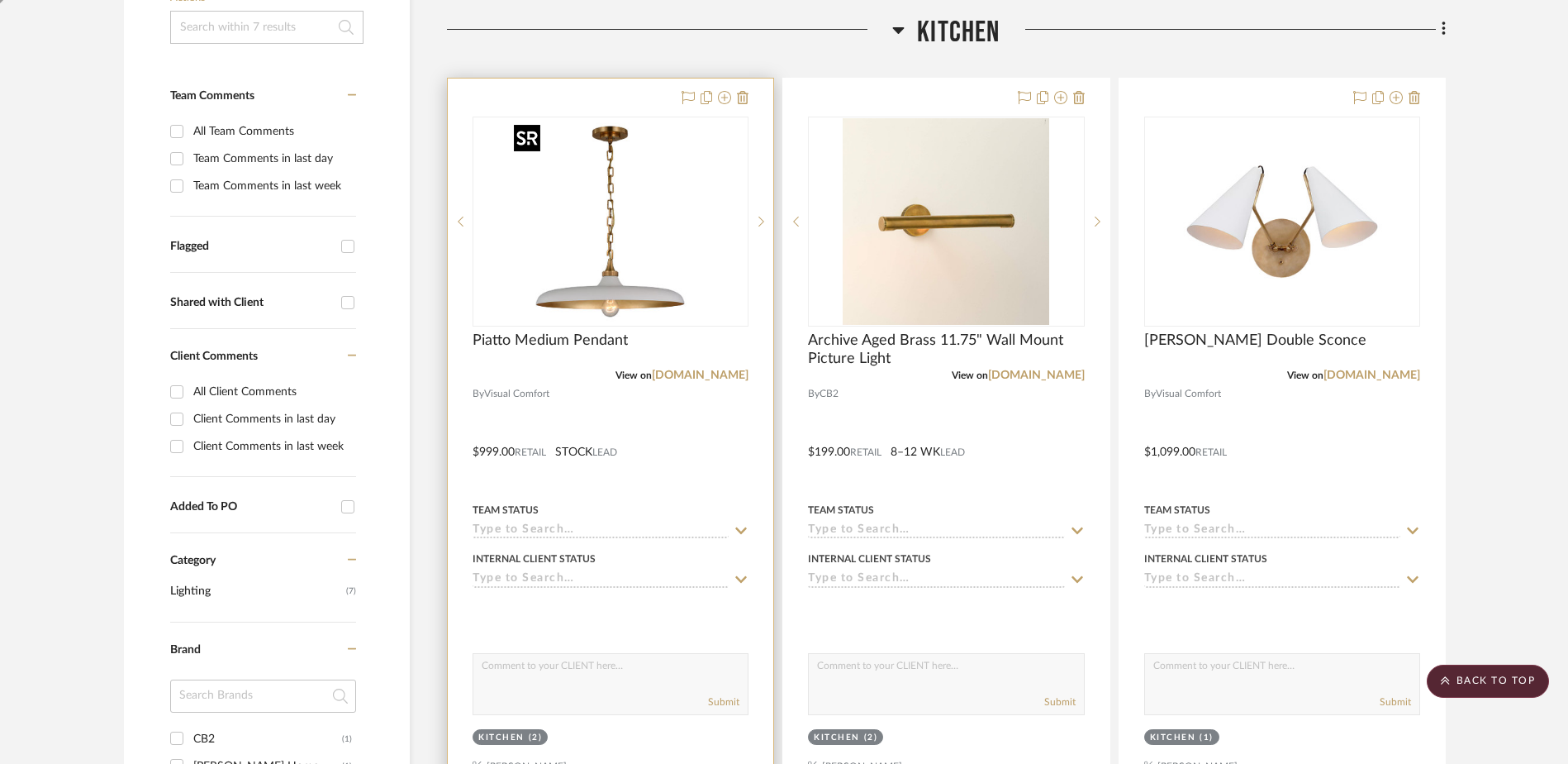
click at [0, 0] on img at bounding box center [0, 0] width 0 height 0
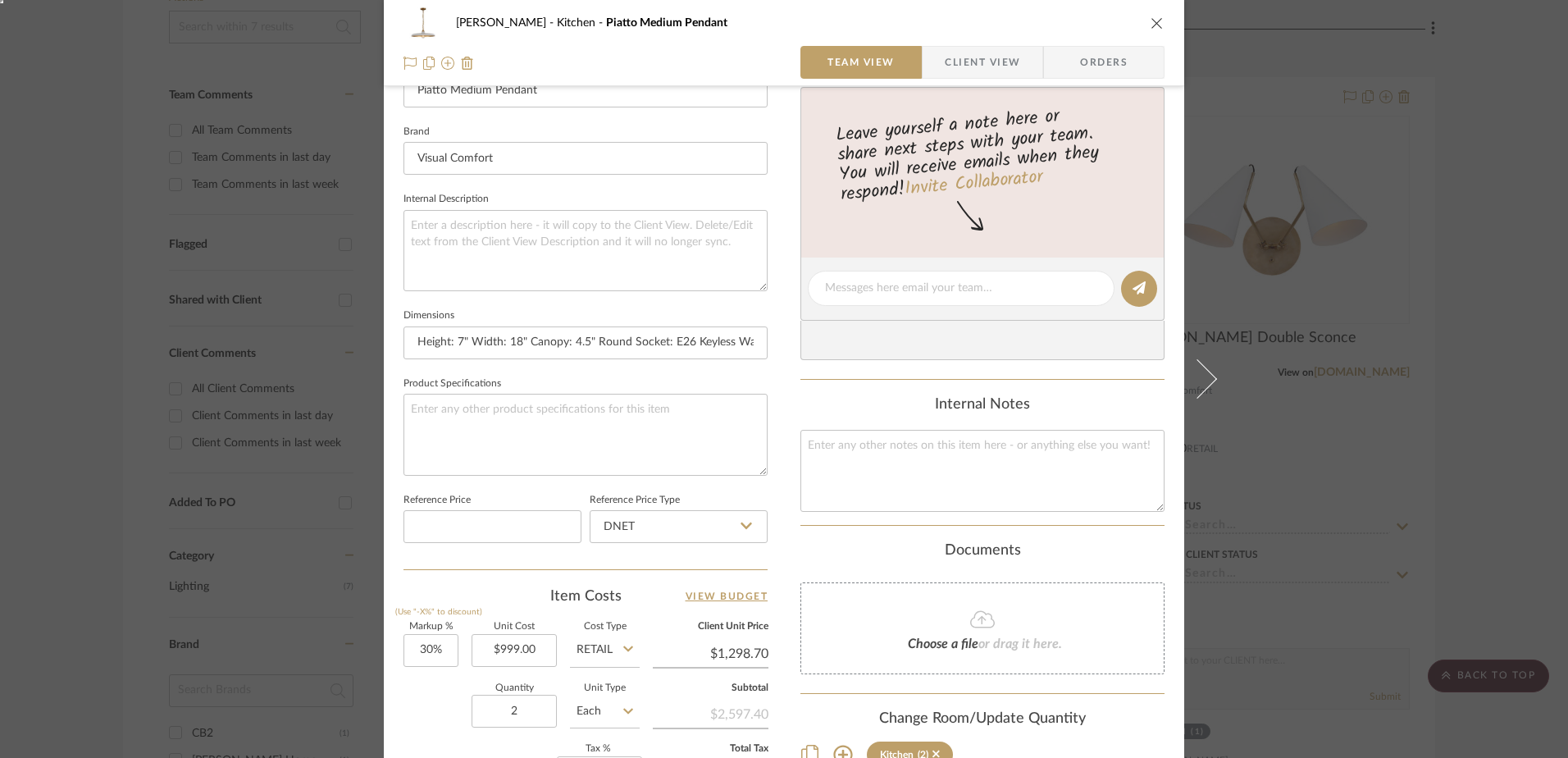
scroll to position [492, 0]
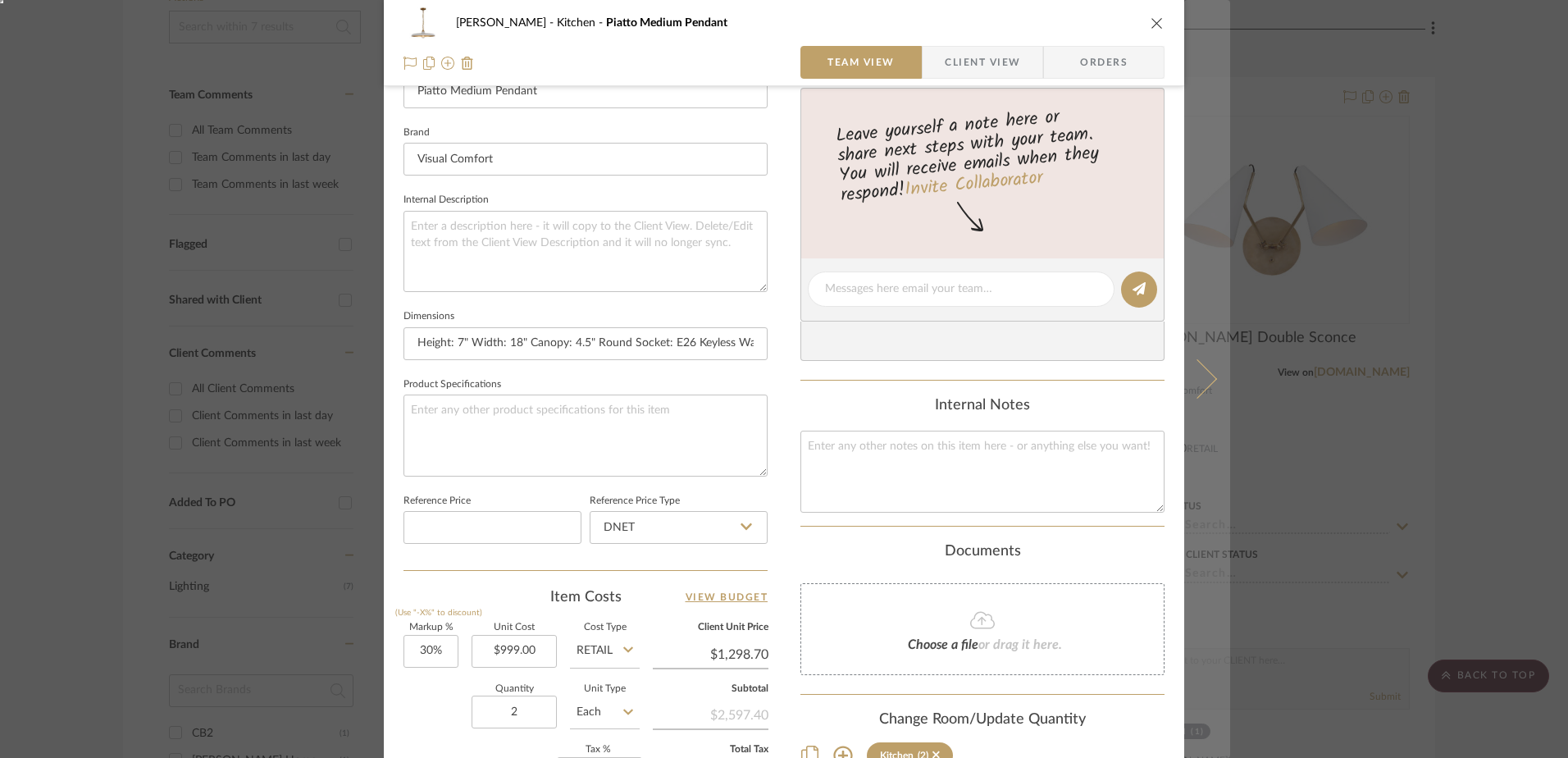
click at [1190, 367] on icon at bounding box center [1198, 379] width 40 height 40
click at [1187, 384] on icon at bounding box center [1198, 379] width 40 height 40
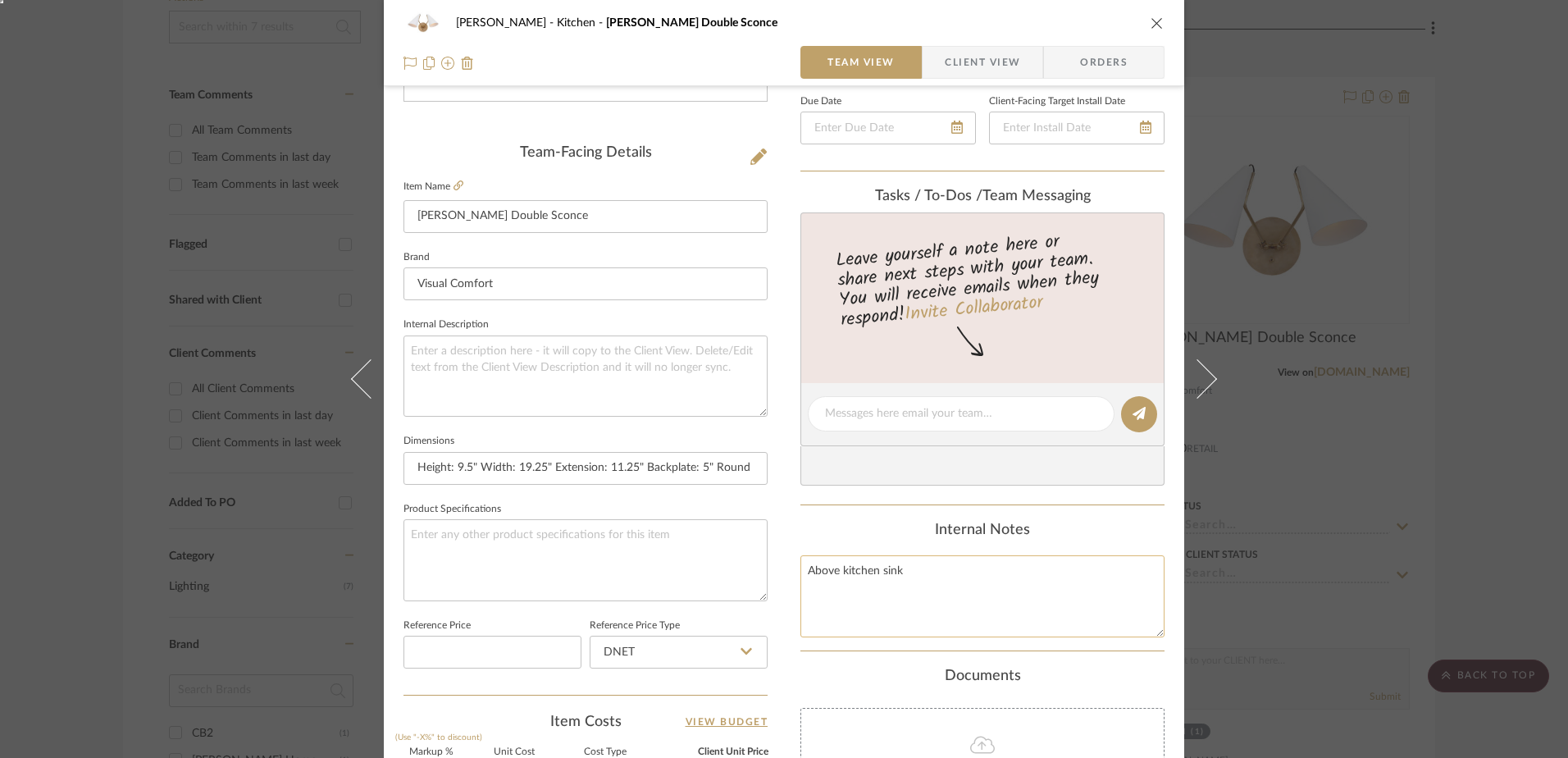
scroll to position [0, 0]
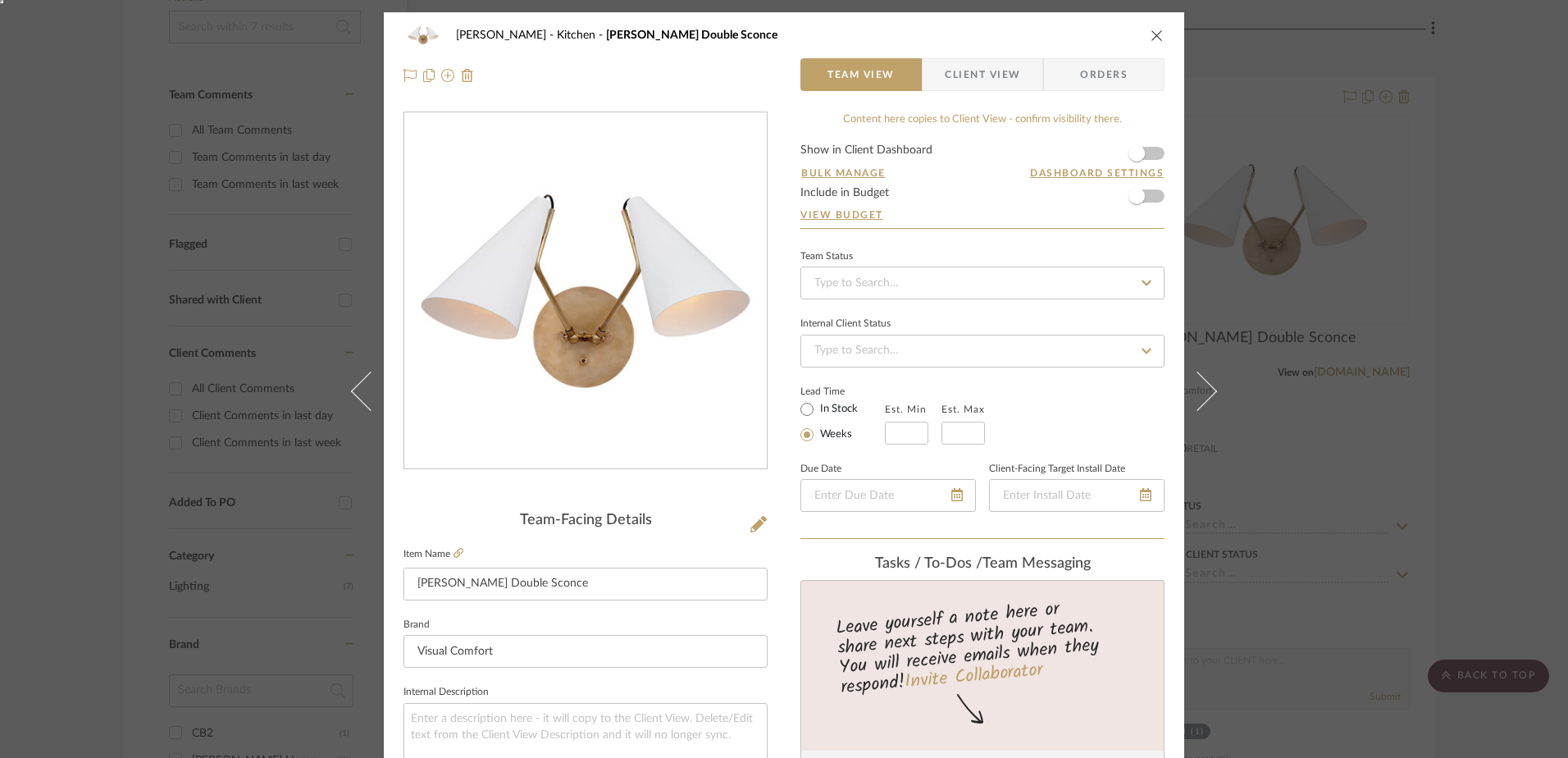
click at [1151, 34] on icon "close" at bounding box center [1157, 35] width 13 height 13
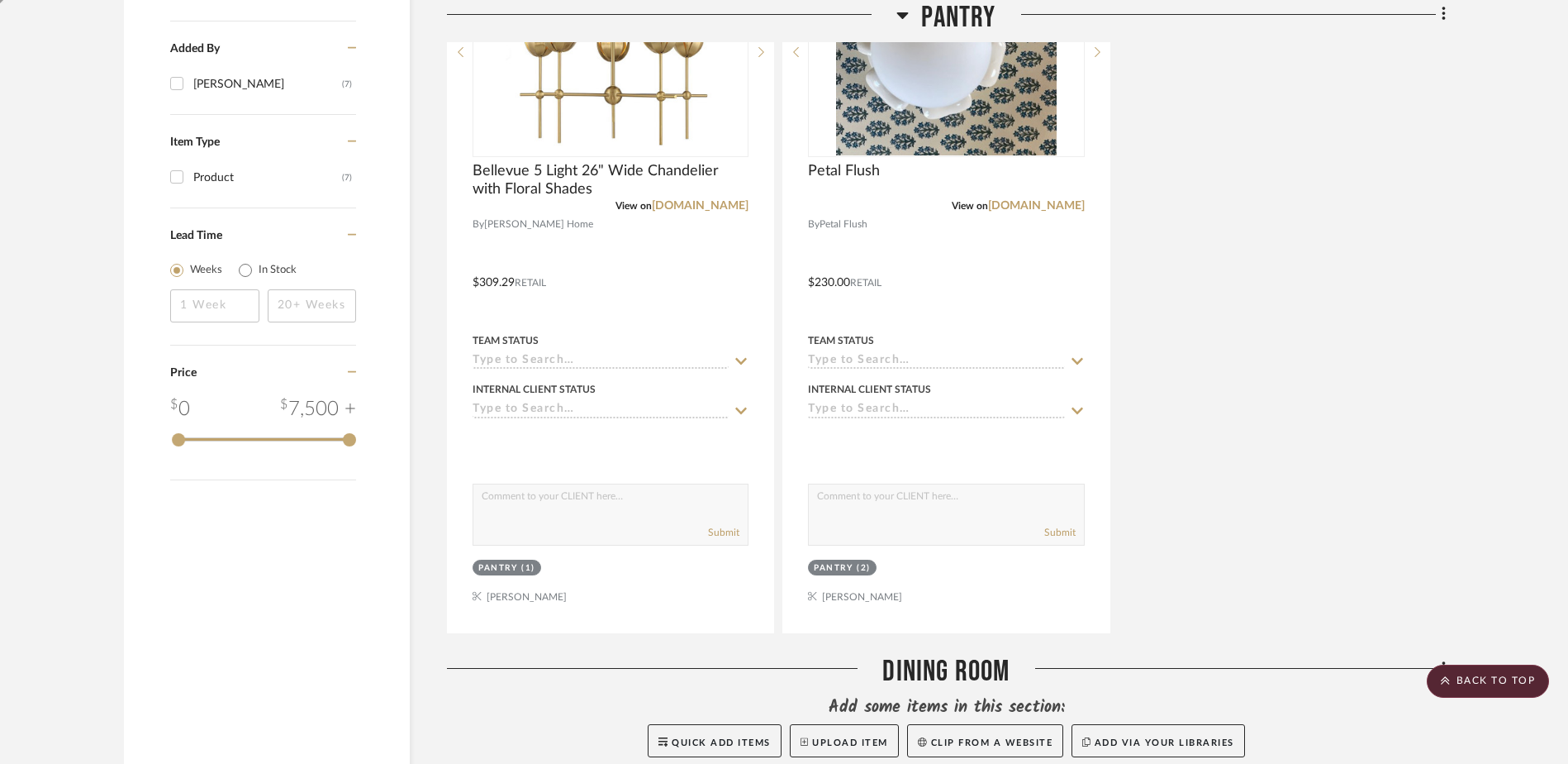
scroll to position [1283, 0]
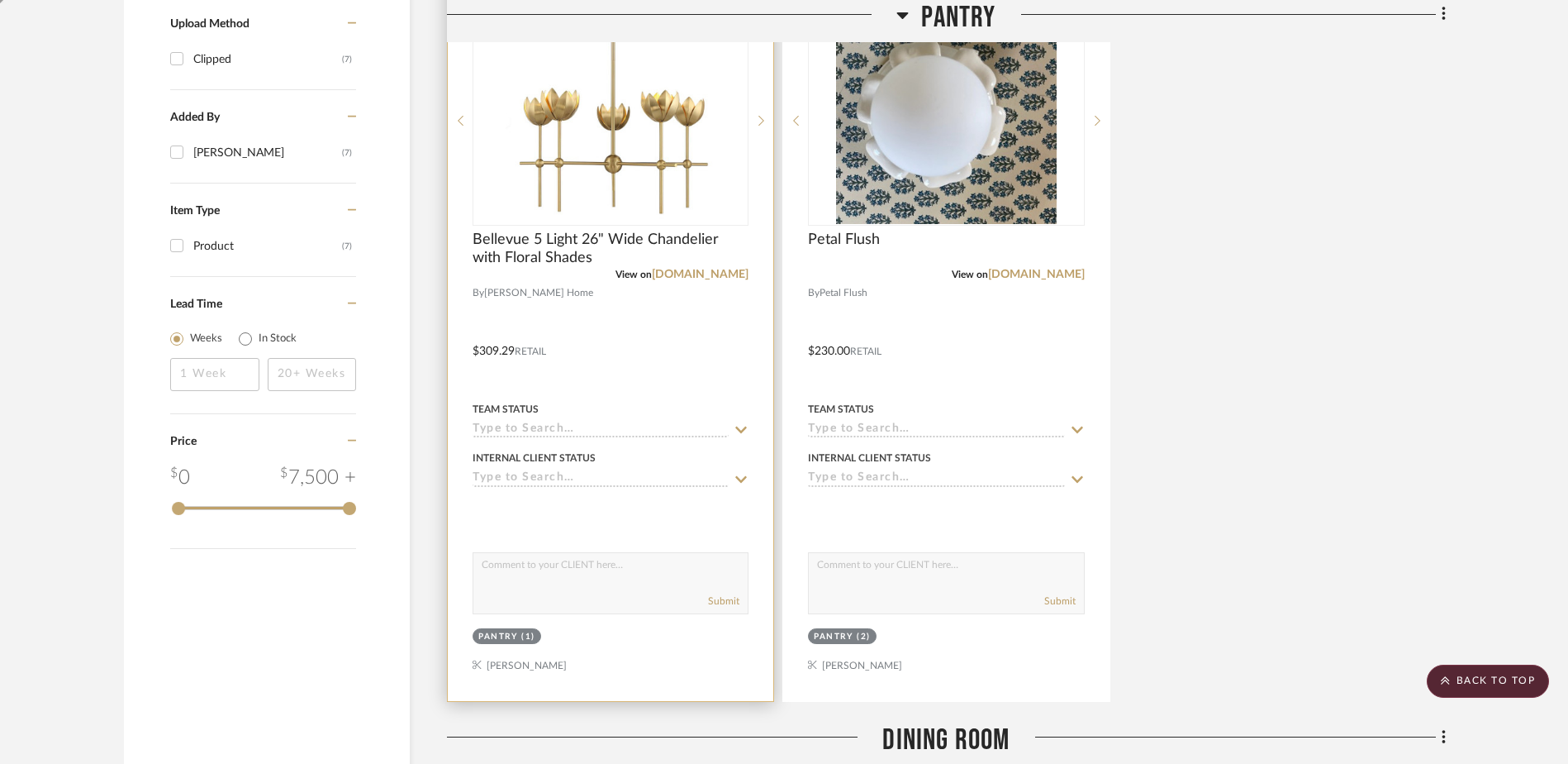
click at [0, 0] on img at bounding box center [0, 0] width 0 height 0
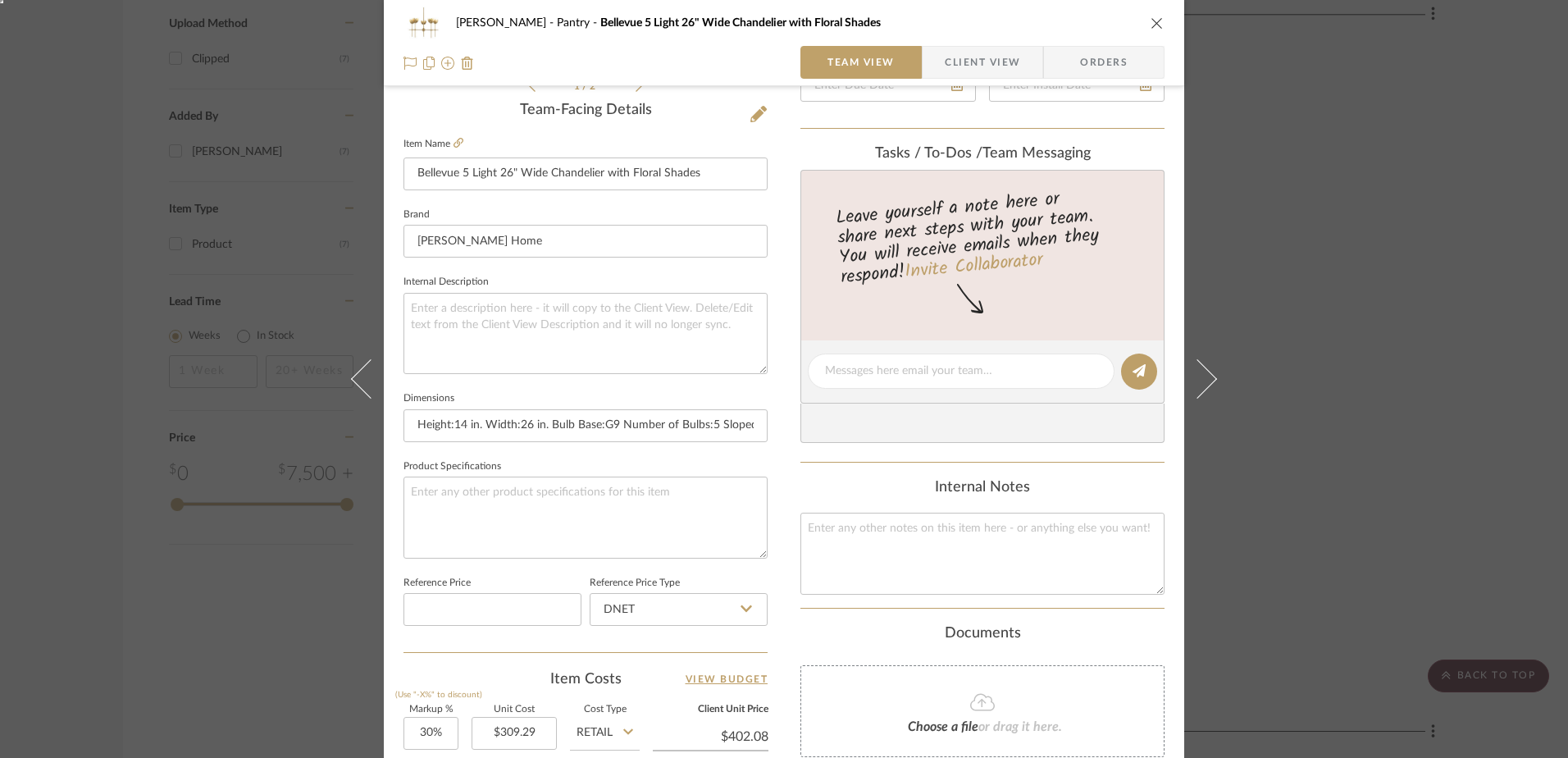
scroll to position [0, 0]
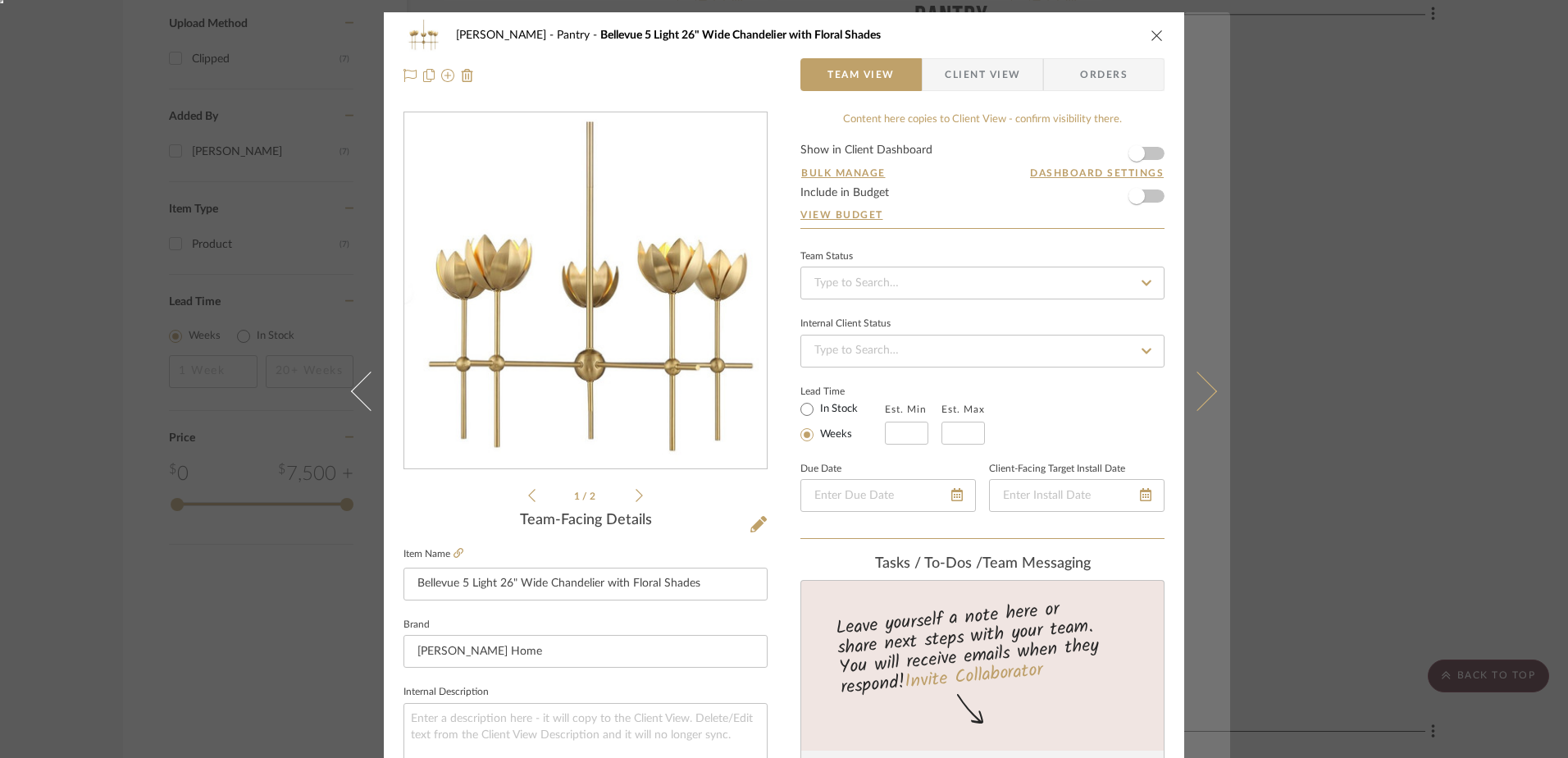
click at [1199, 396] on icon at bounding box center [1198, 391] width 40 height 40
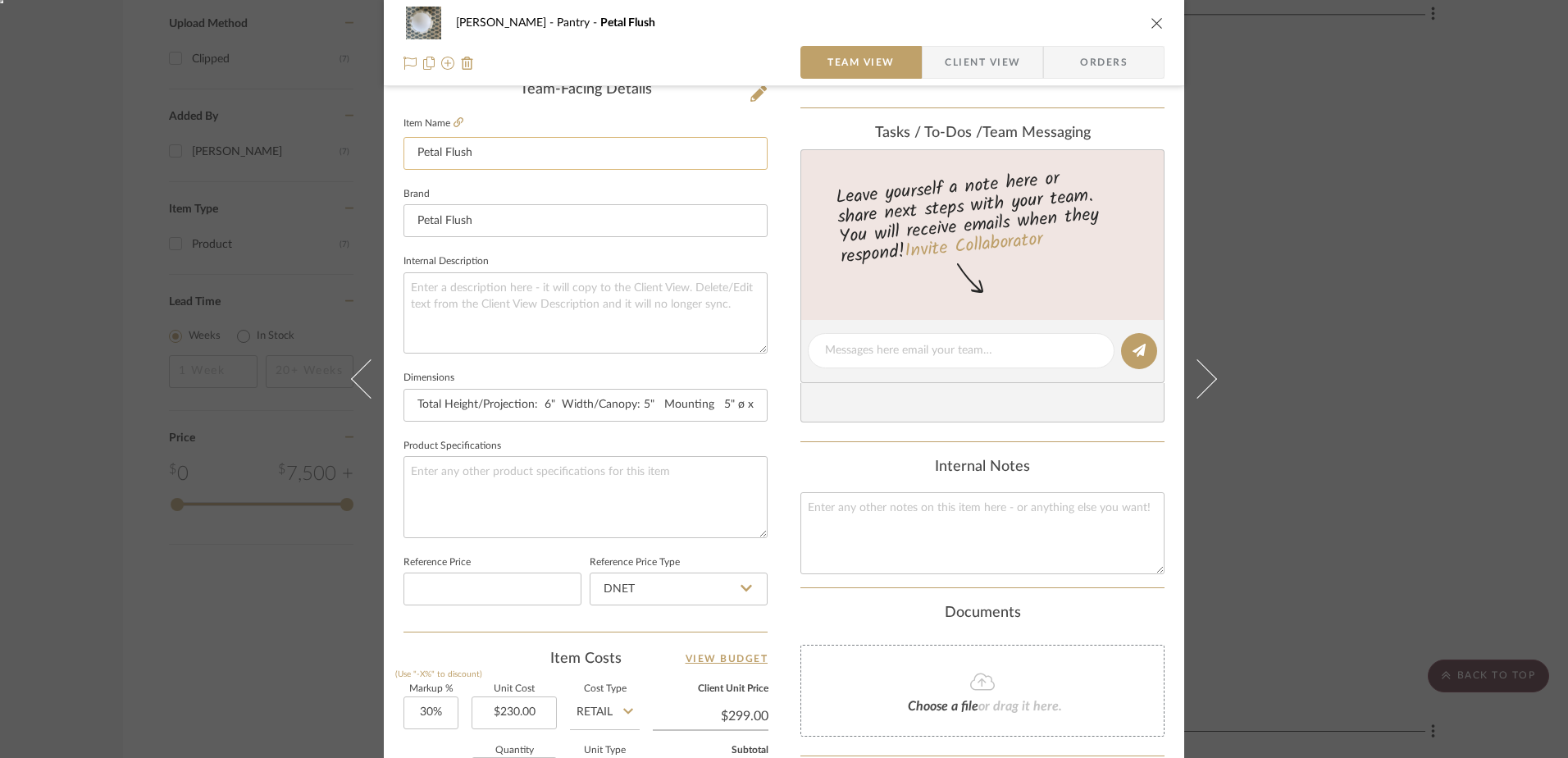
scroll to position [492, 0]
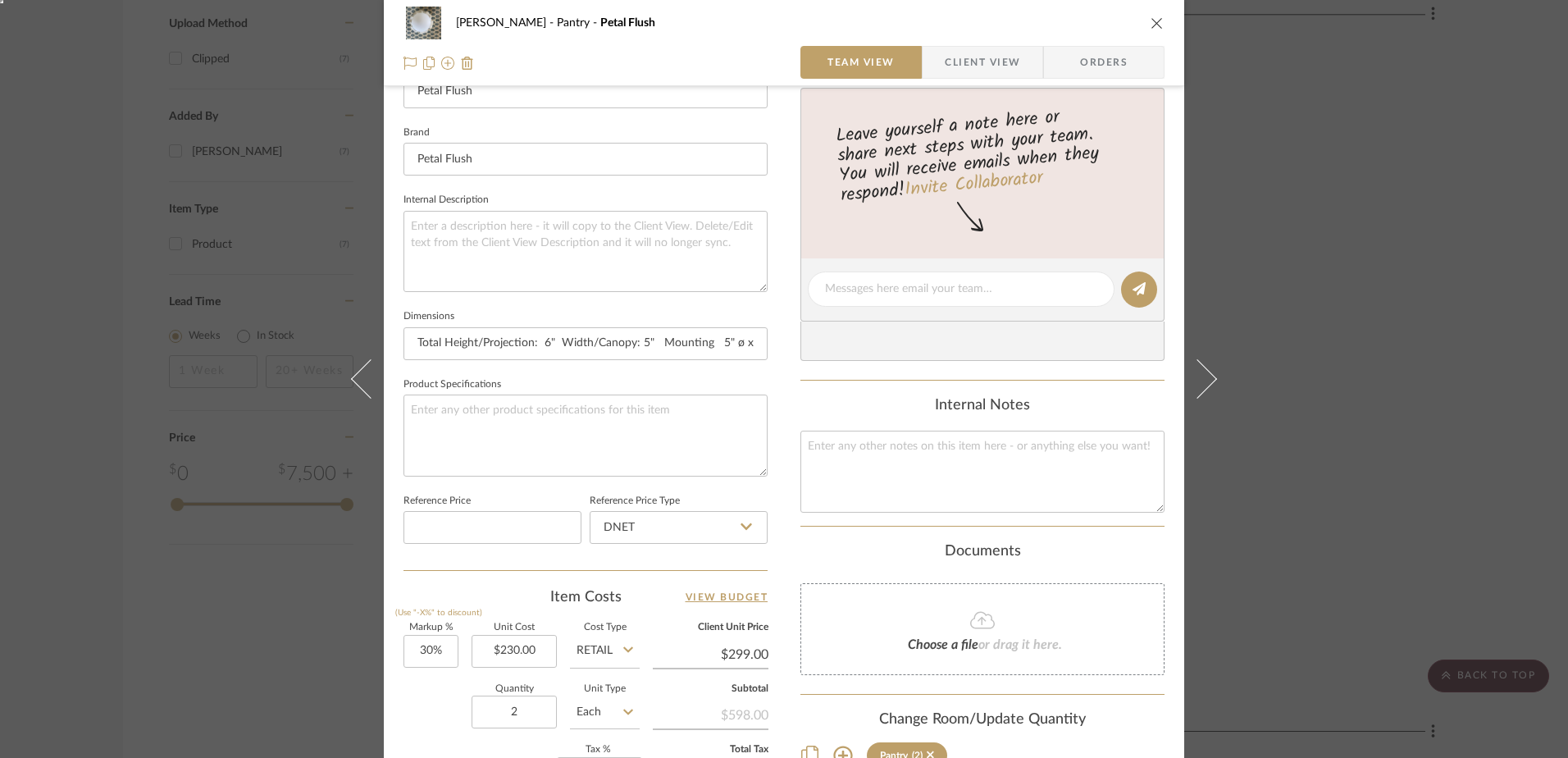
click at [1194, 371] on icon at bounding box center [1198, 379] width 40 height 40
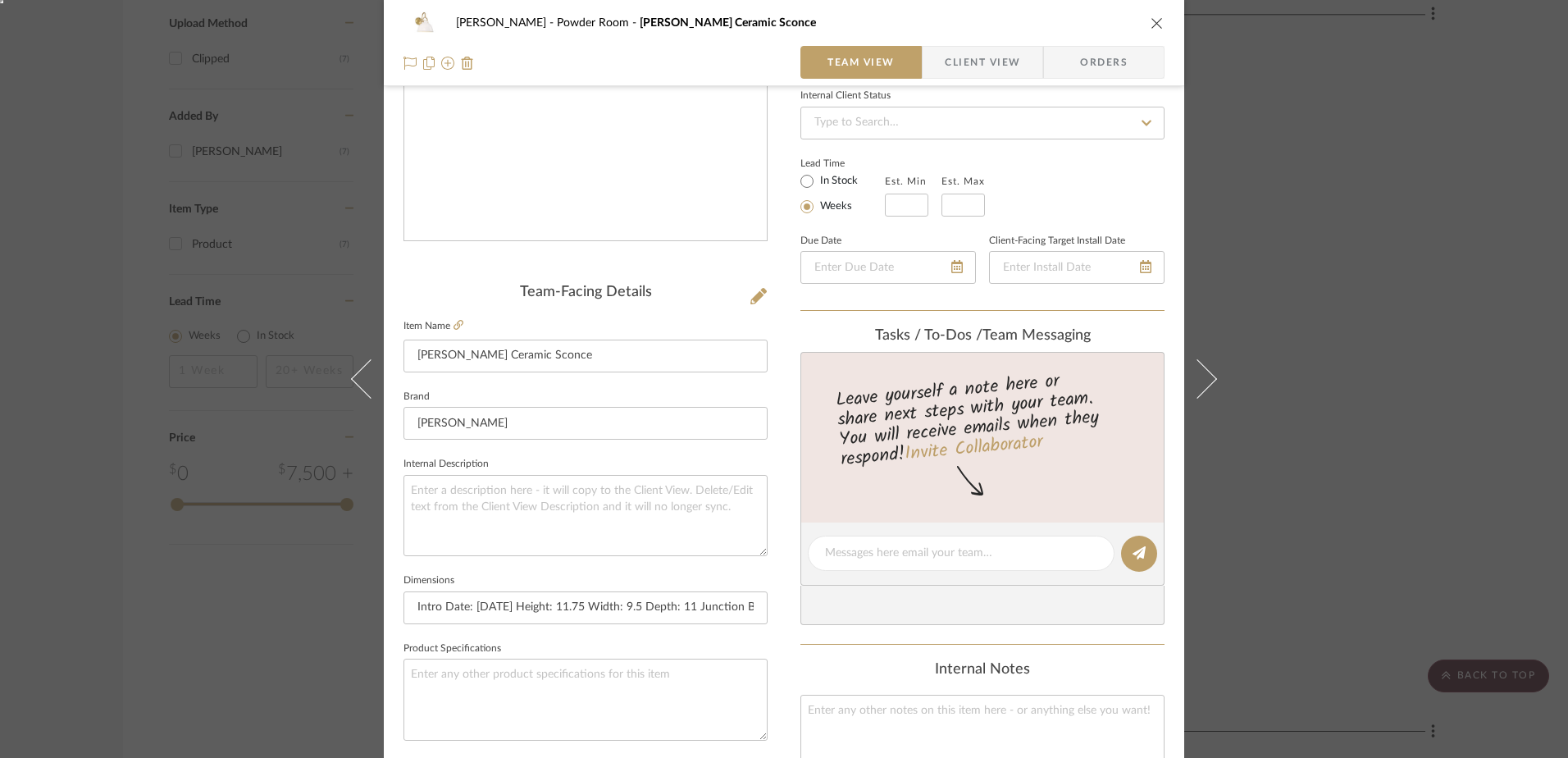
scroll to position [246, 0]
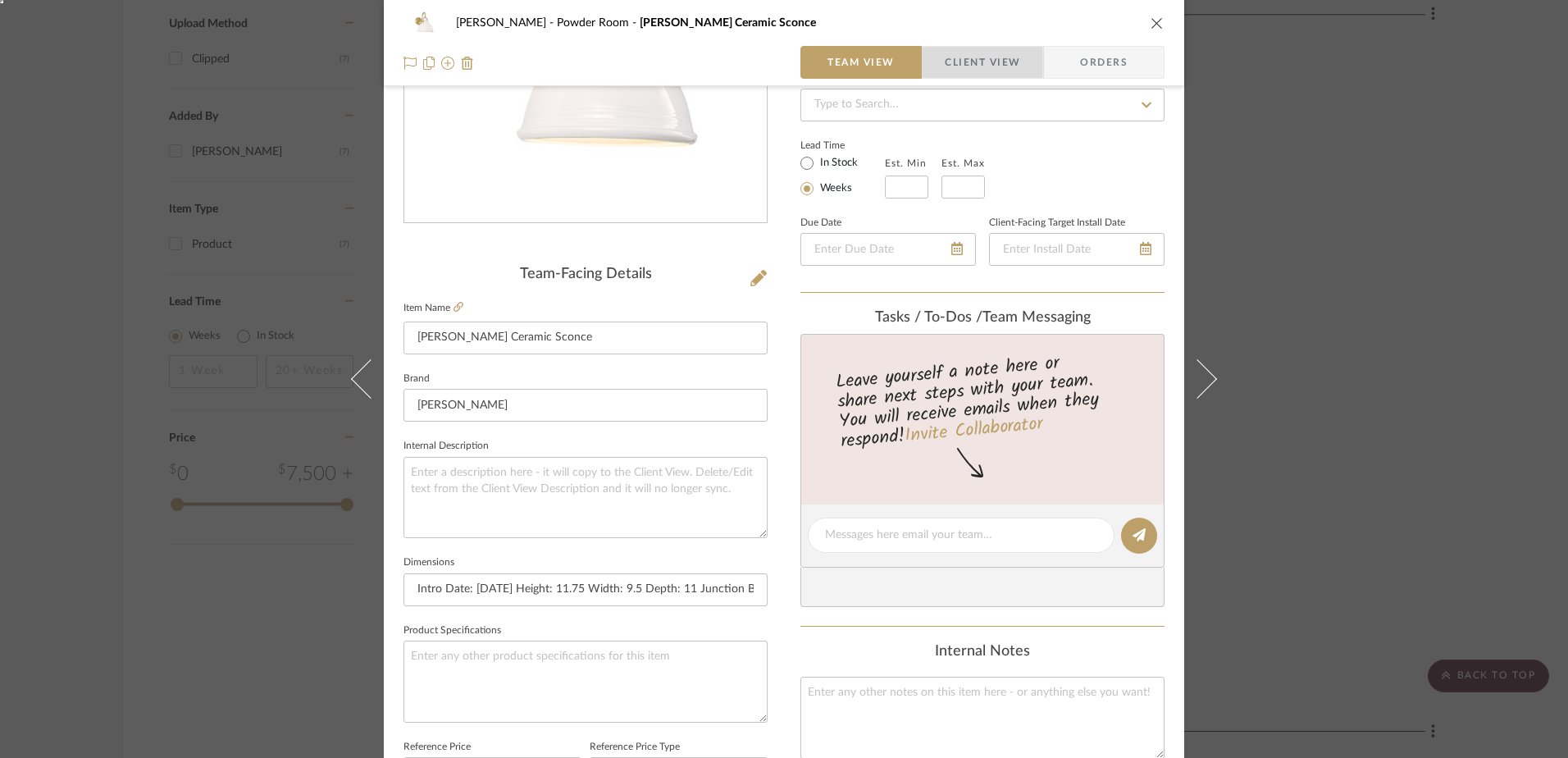
click at [1009, 54] on span "Client View" at bounding box center [982, 62] width 75 height 33
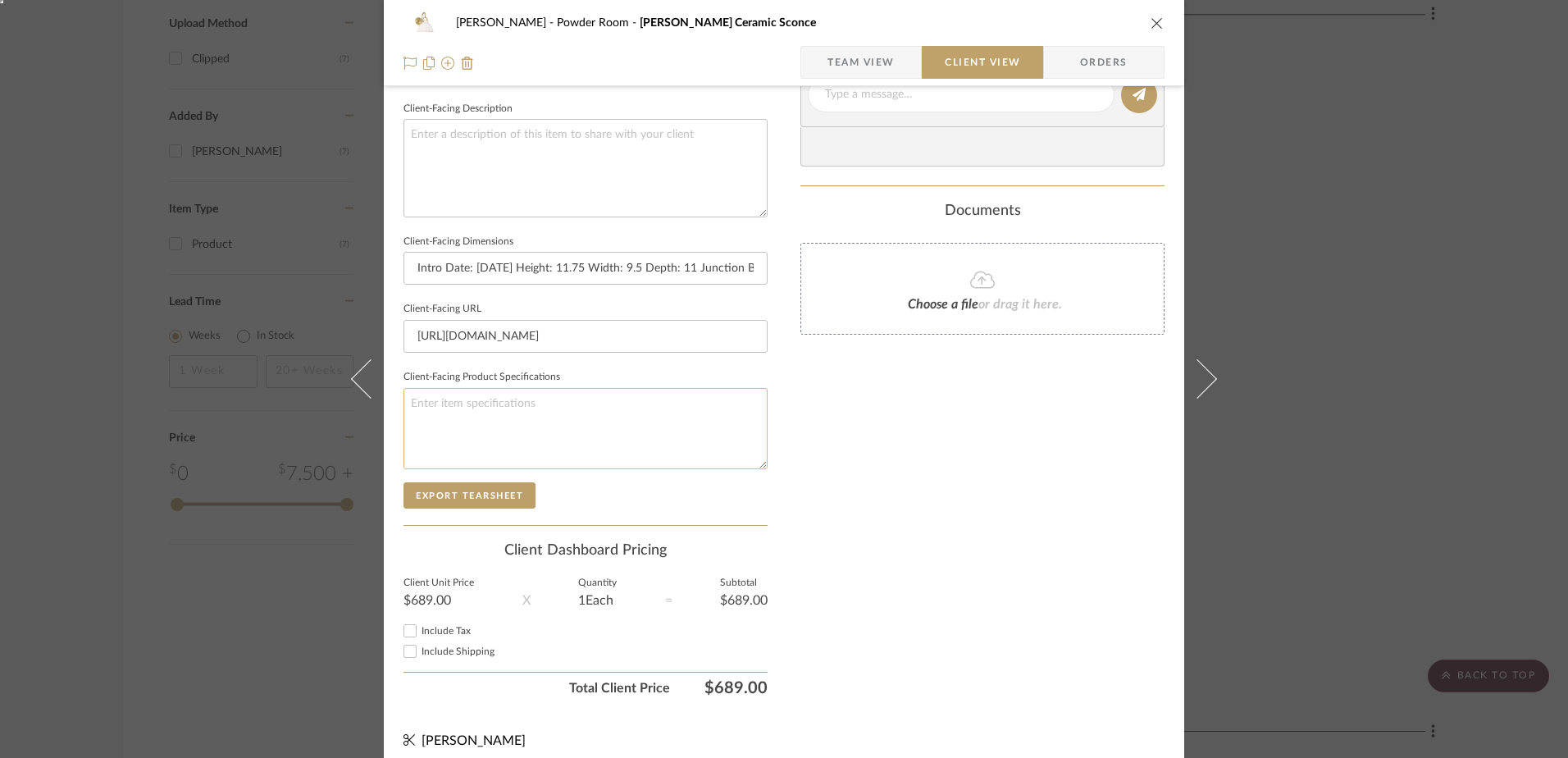
scroll to position [593, 0]
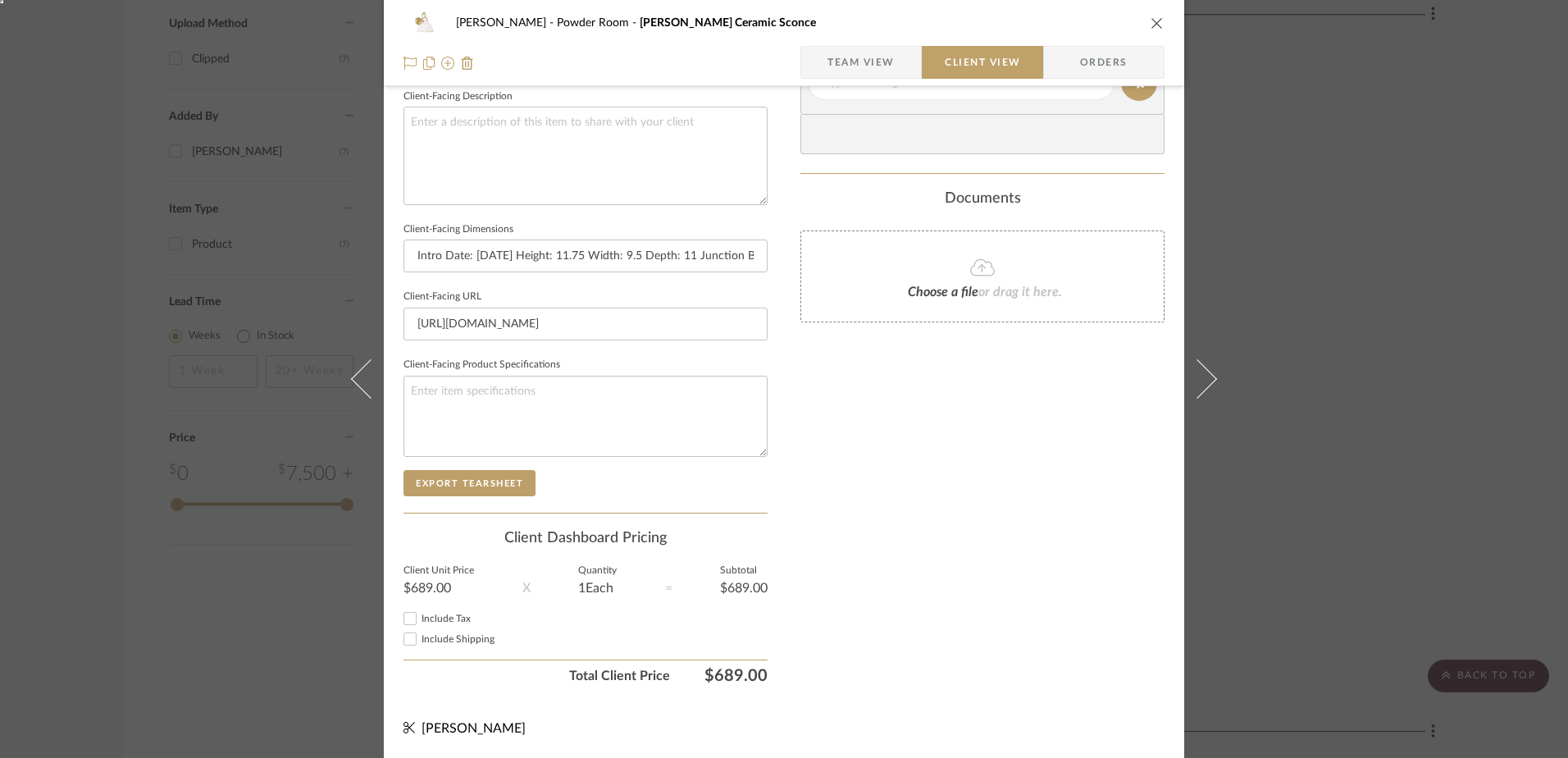
click at [1151, 21] on icon "close" at bounding box center [1157, 23] width 13 height 13
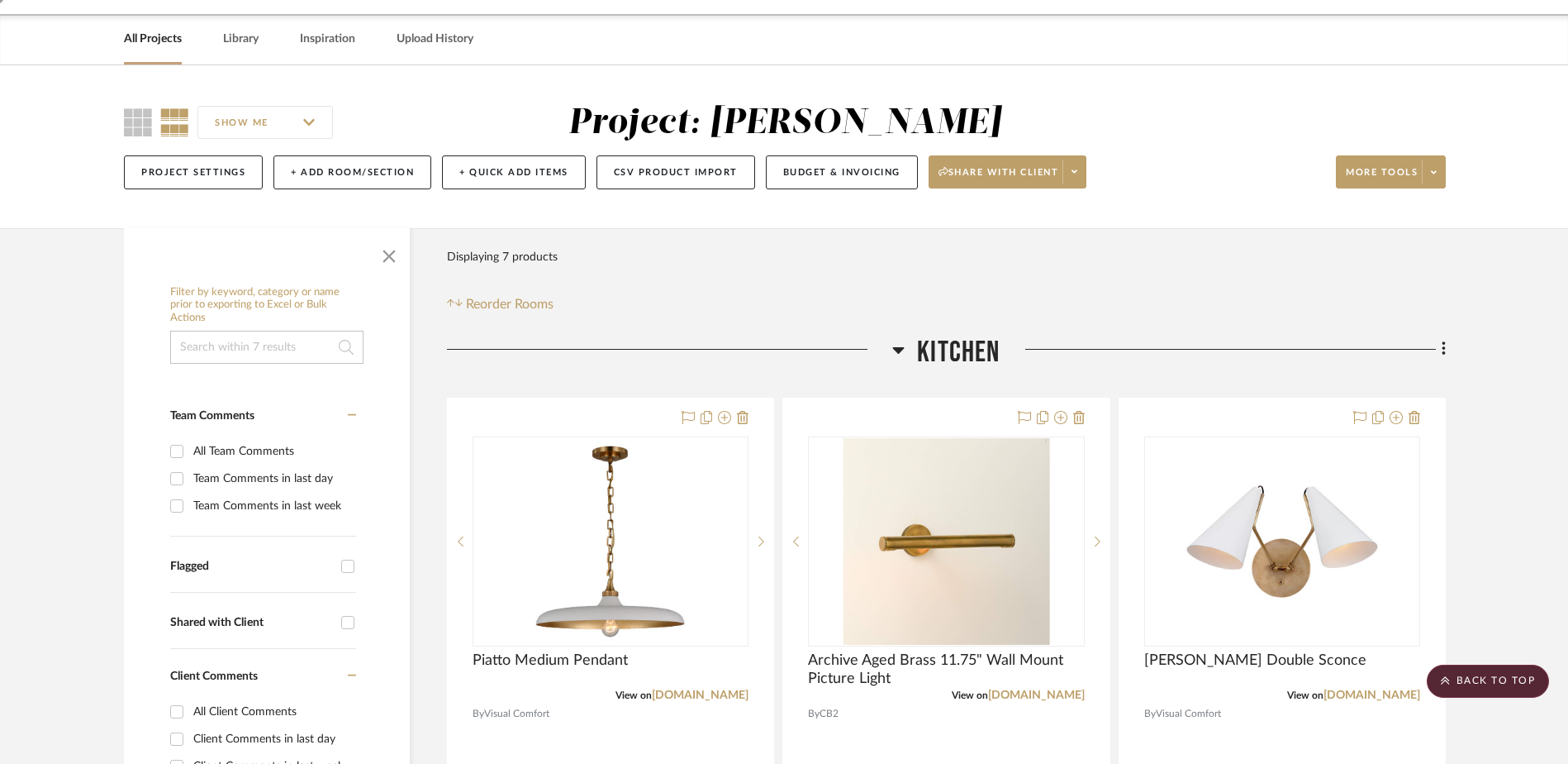
scroll to position [0, 0]
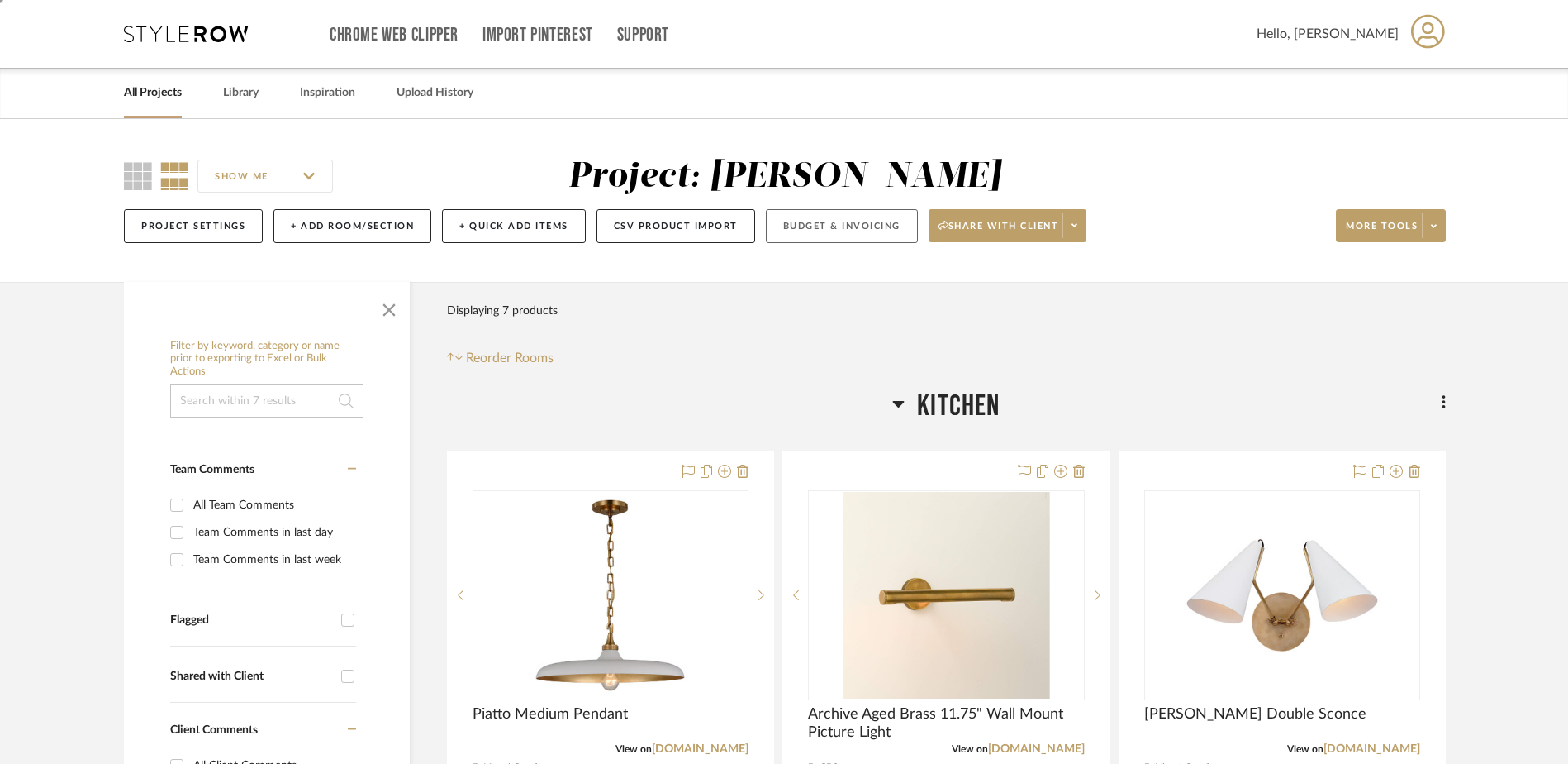
click at [812, 220] on button "Budget & Invoicing" at bounding box center [841, 226] width 152 height 34
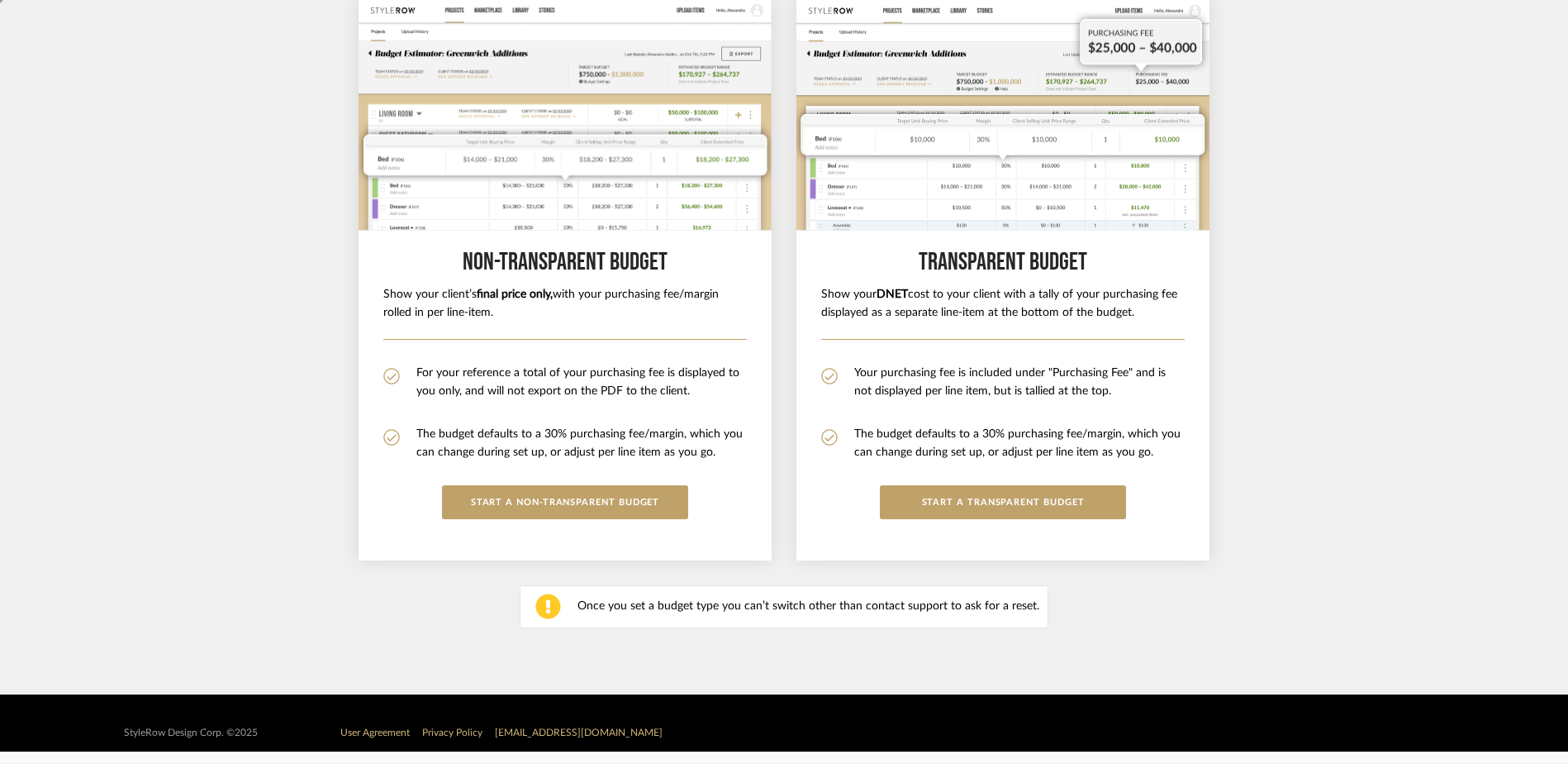
scroll to position [207, 0]
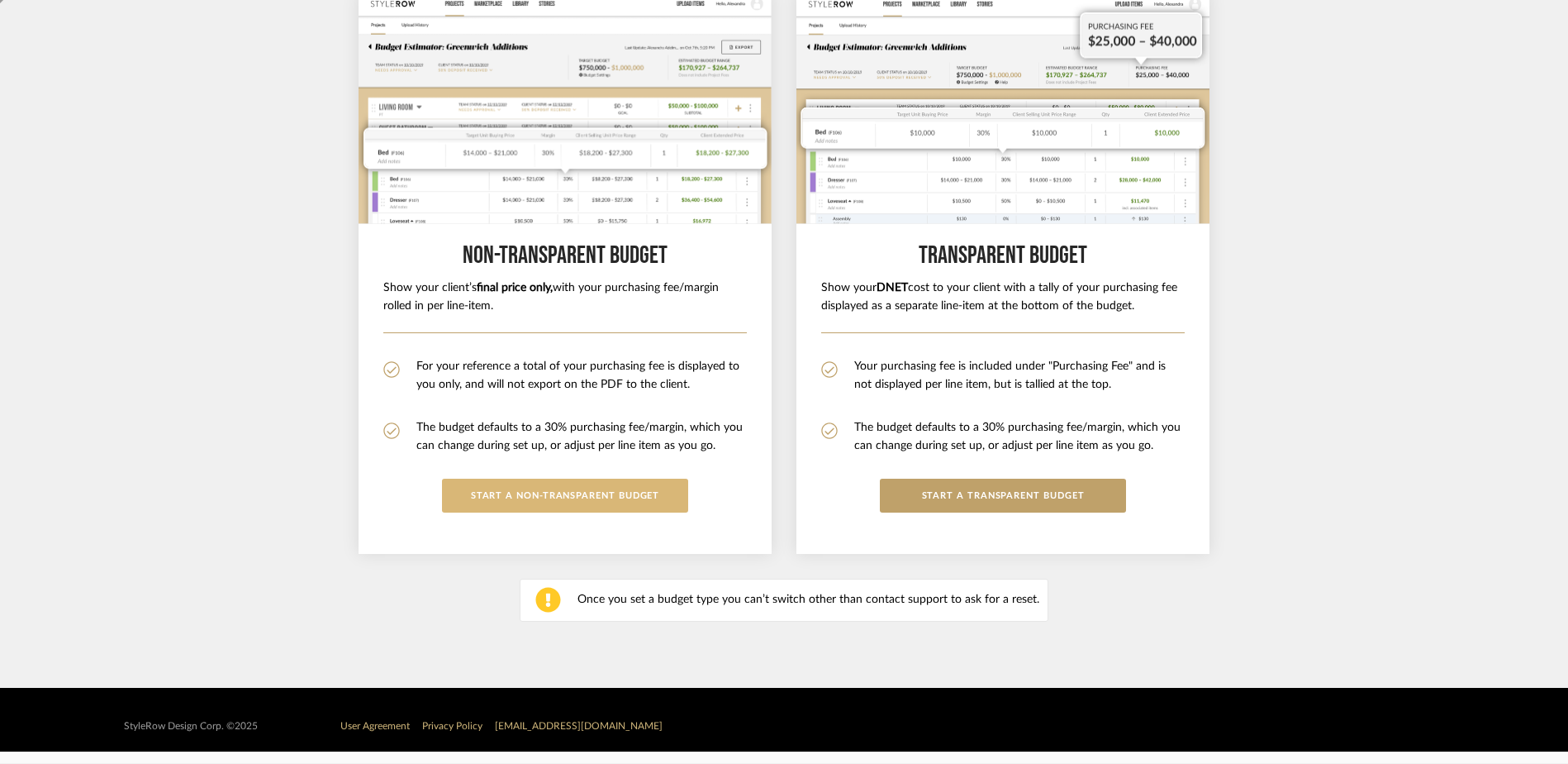
click at [498, 487] on button "START A Non-Transparent BUDGET" at bounding box center [565, 496] width 246 height 34
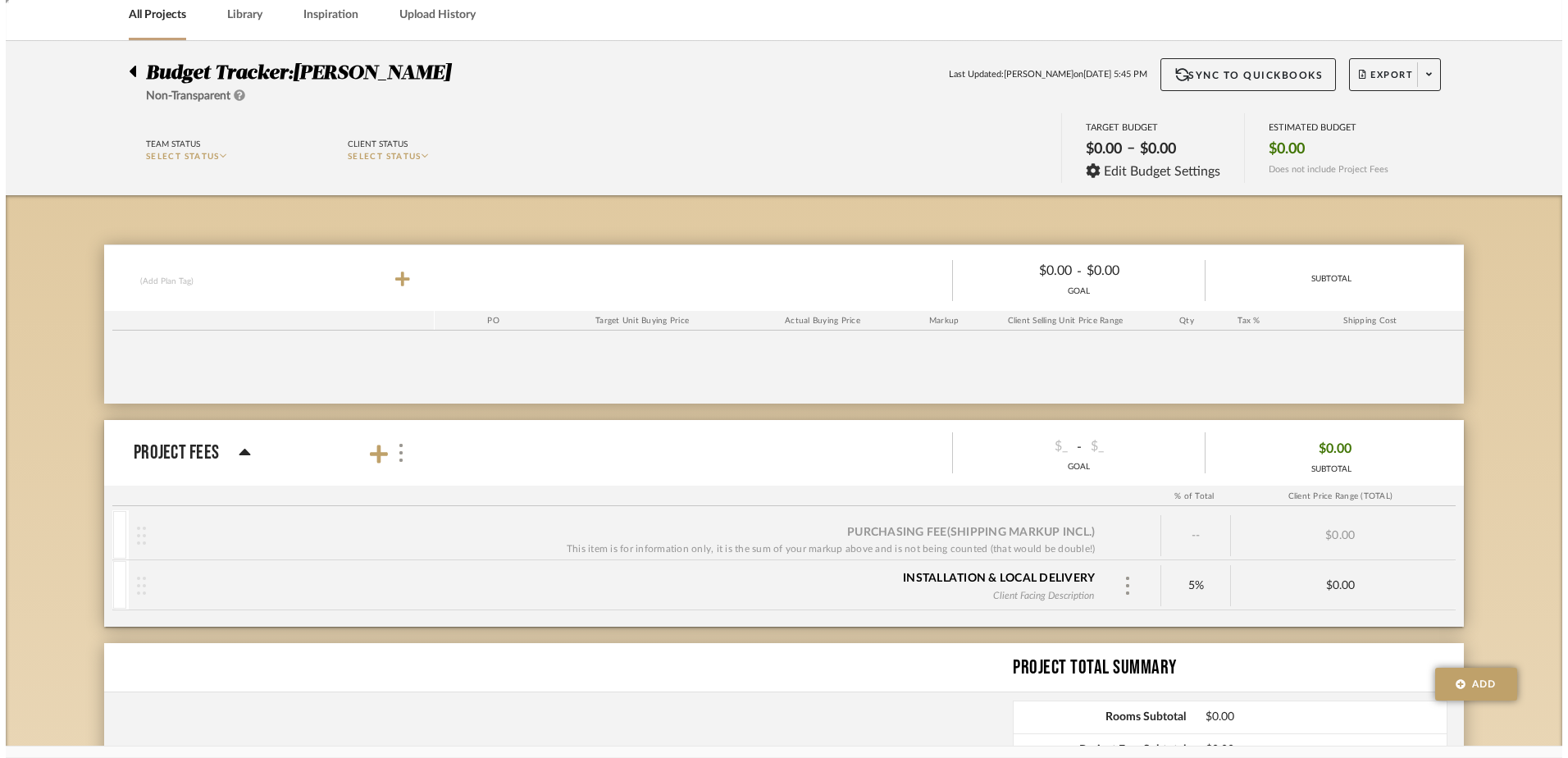
scroll to position [0, 0]
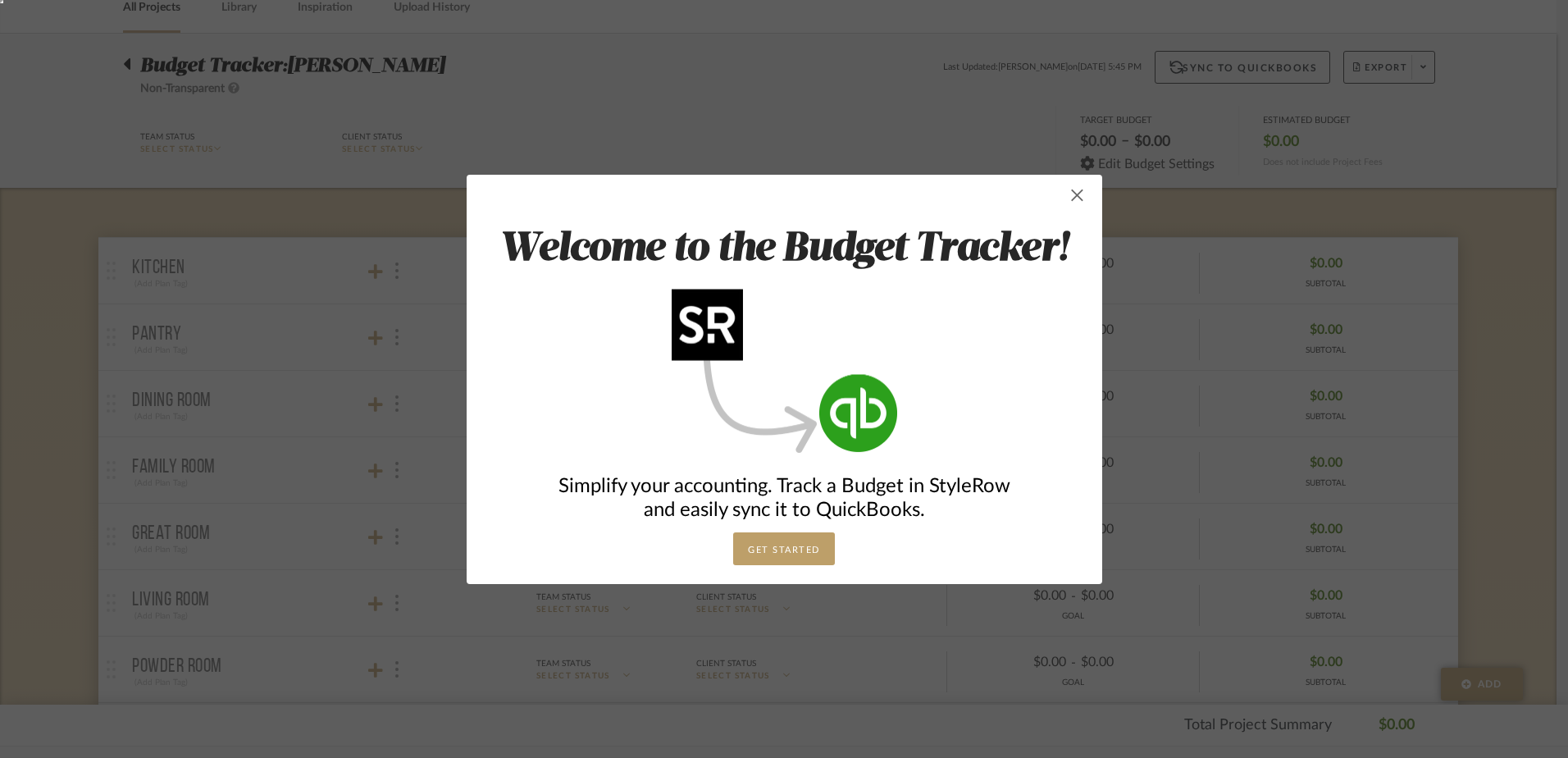
click at [1076, 192] on span "button" at bounding box center [1078, 194] width 33 height 33
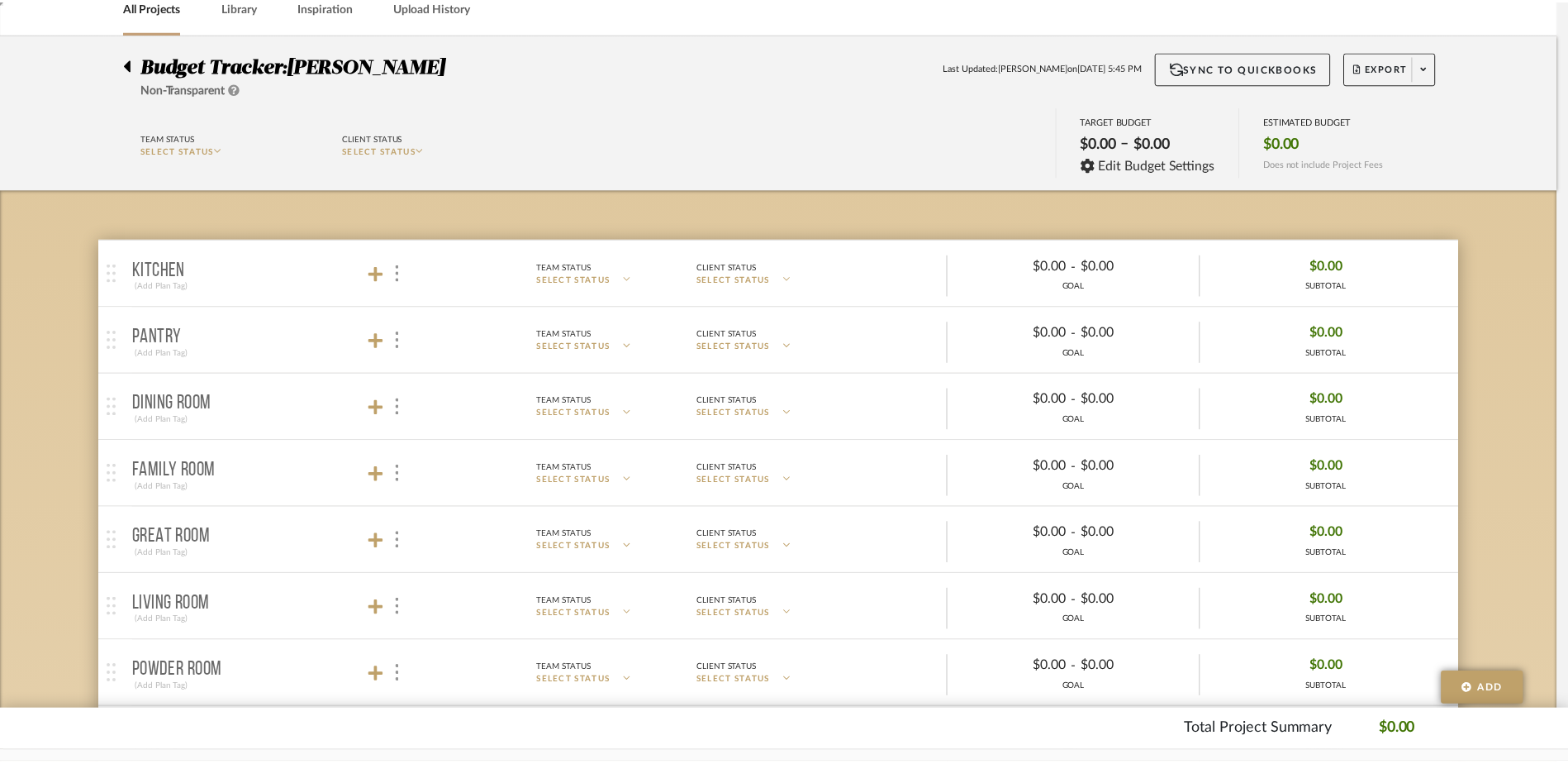
scroll to position [85, 0]
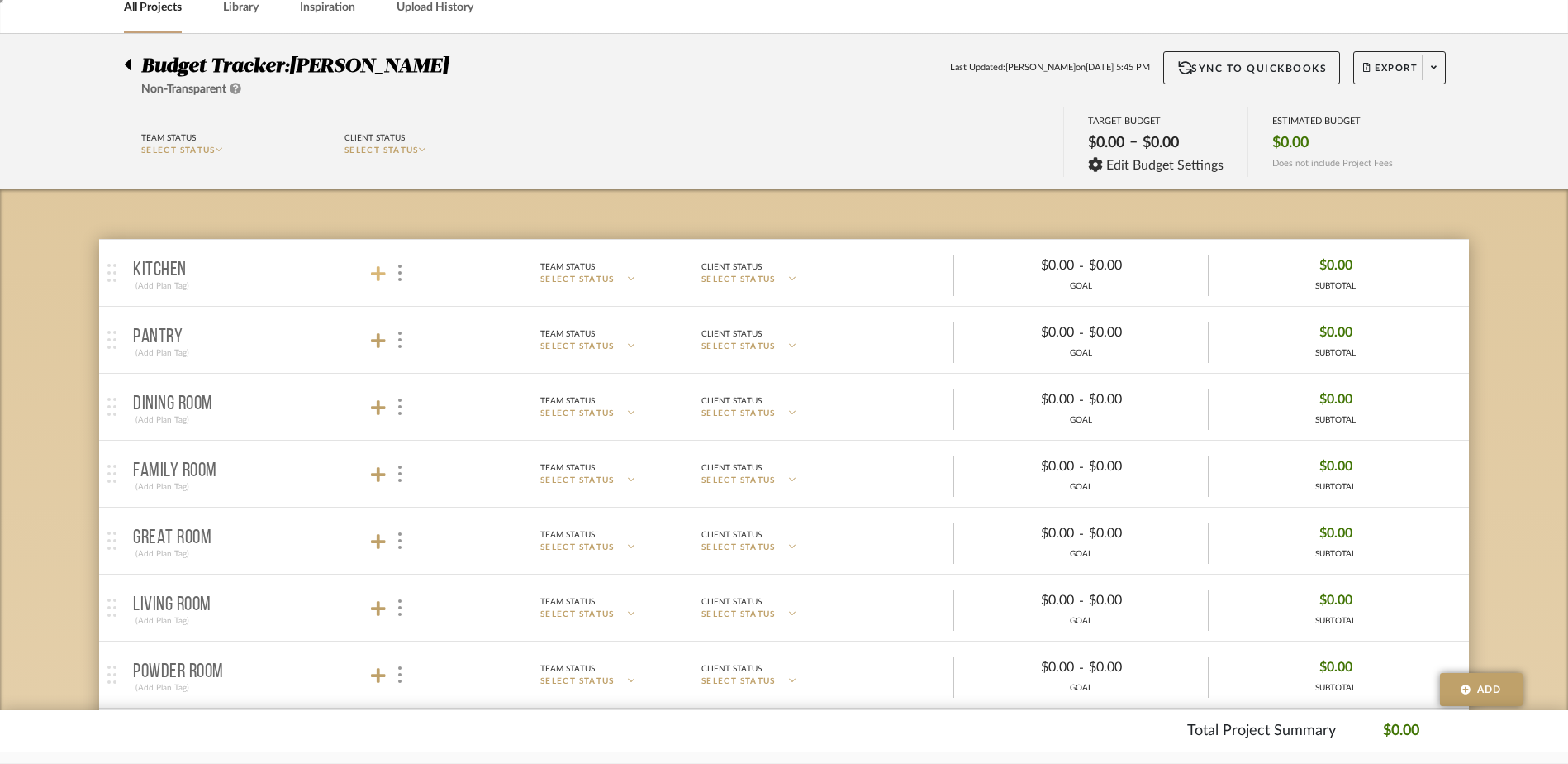
click at [371, 268] on icon at bounding box center [378, 273] width 15 height 17
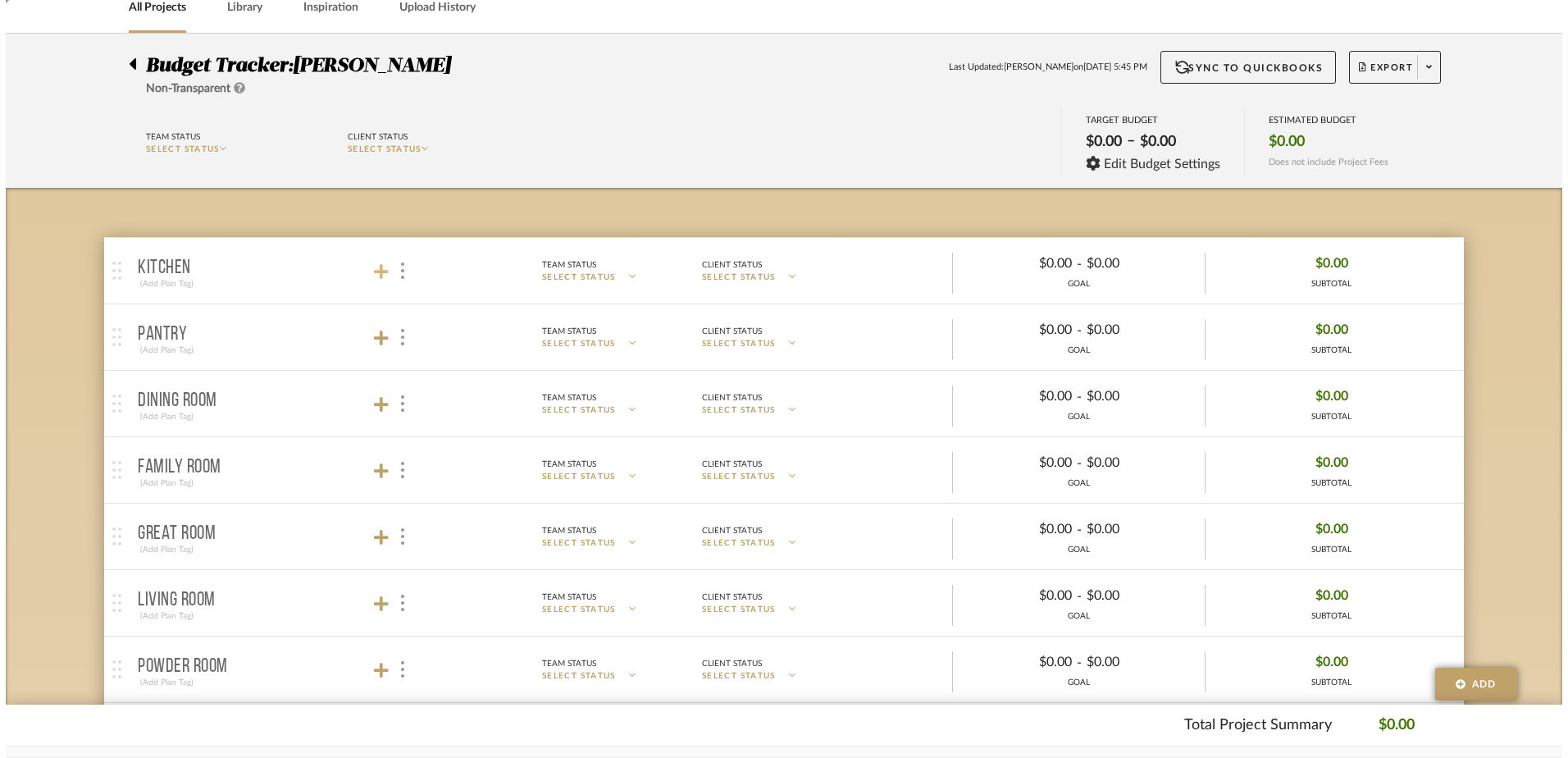
scroll to position [0, 0]
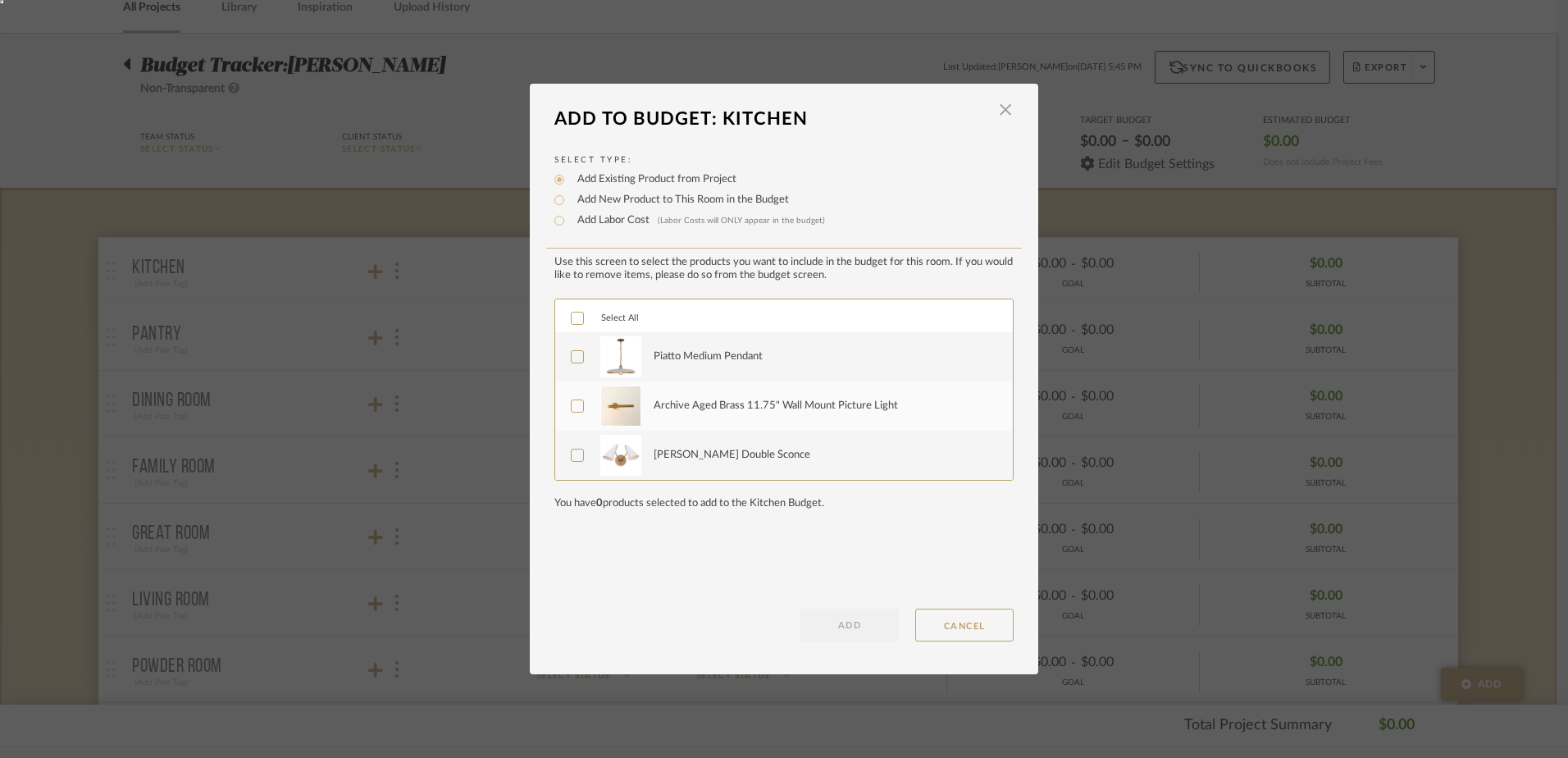
click at [575, 318] on icon at bounding box center [578, 318] width 12 height 12
click at [845, 621] on button "ADD" at bounding box center [849, 624] width 98 height 33
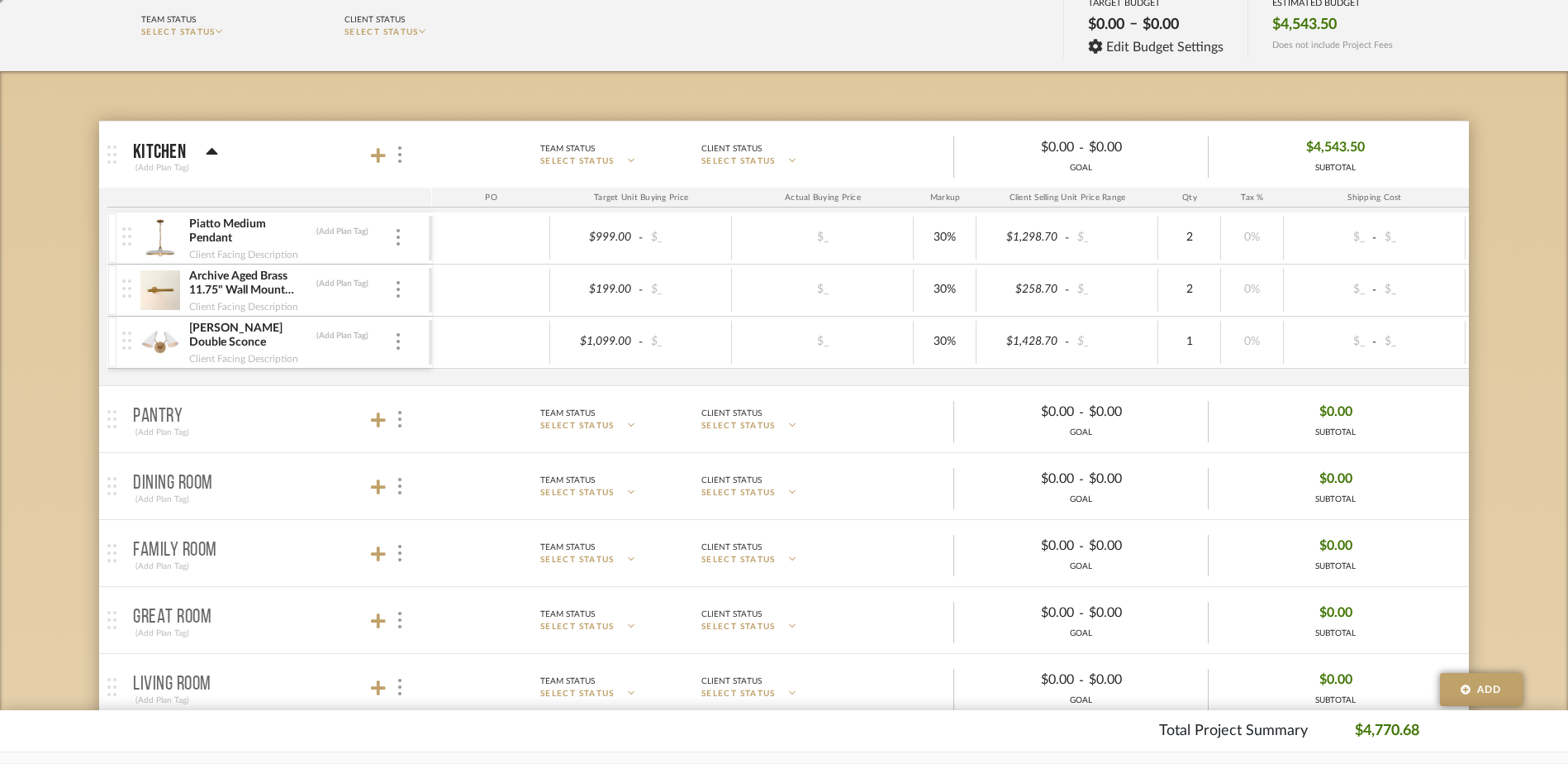
scroll to position [333, 0]
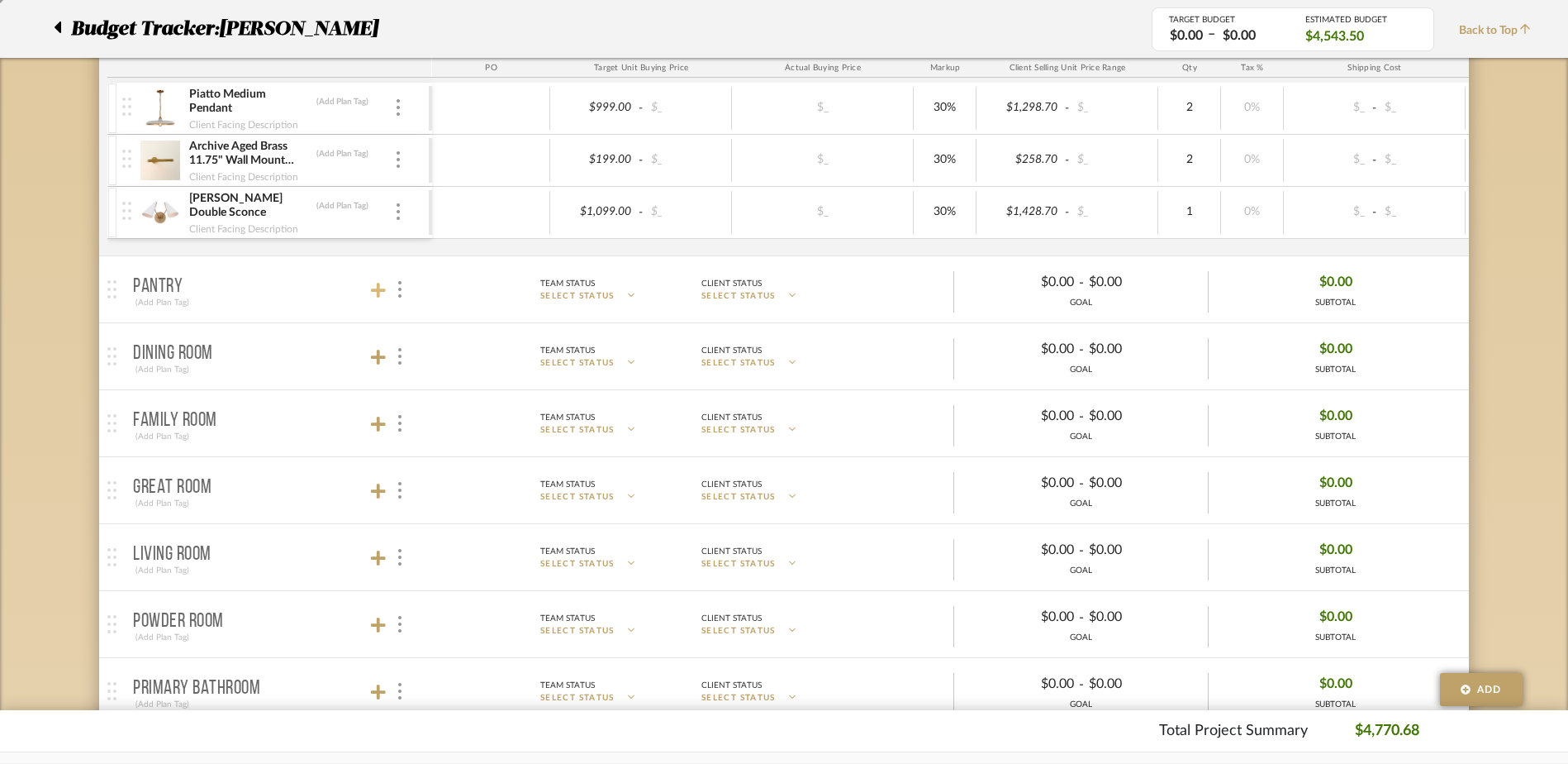
click at [381, 294] on icon at bounding box center [378, 290] width 15 height 17
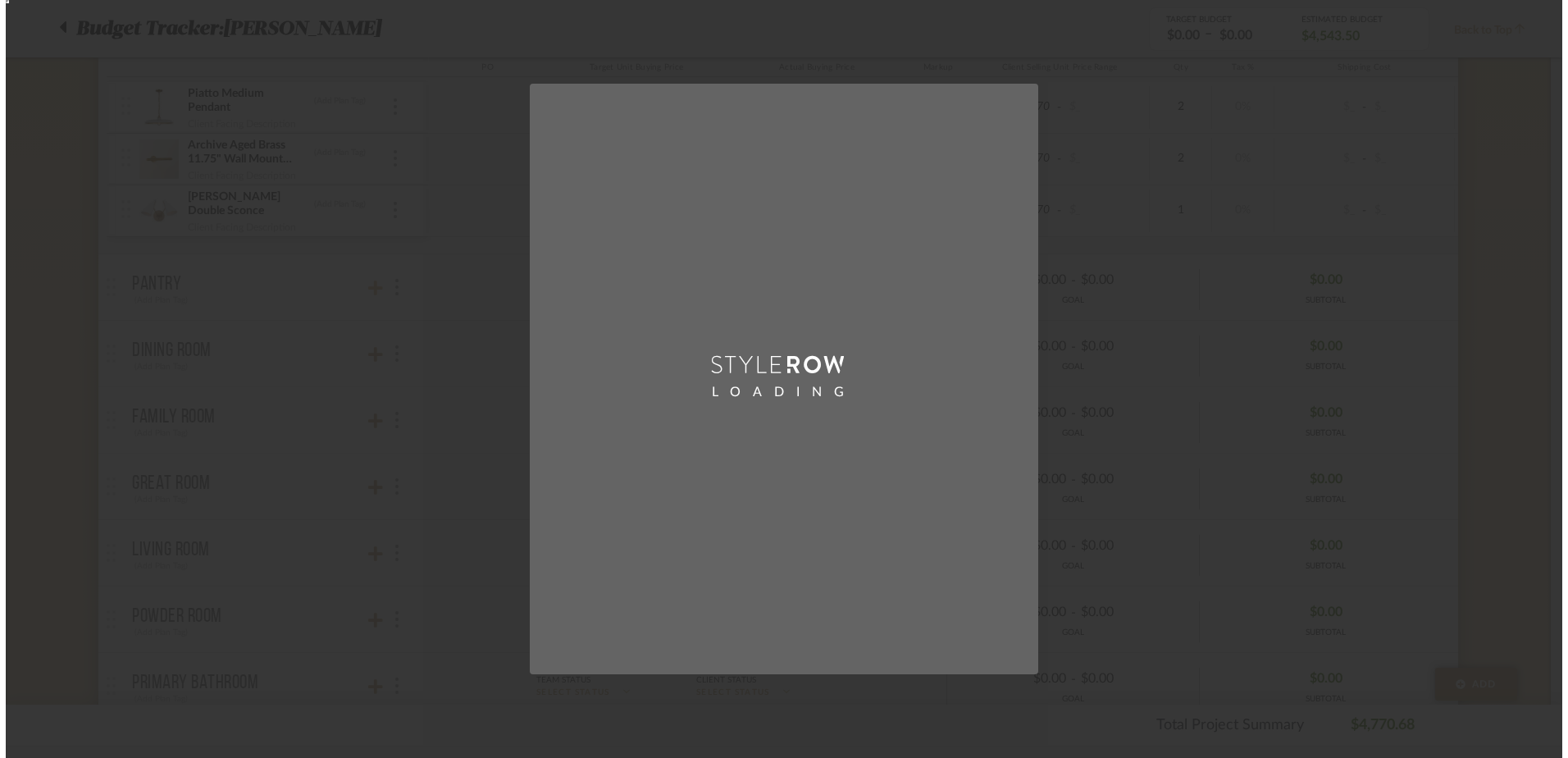
scroll to position [0, 0]
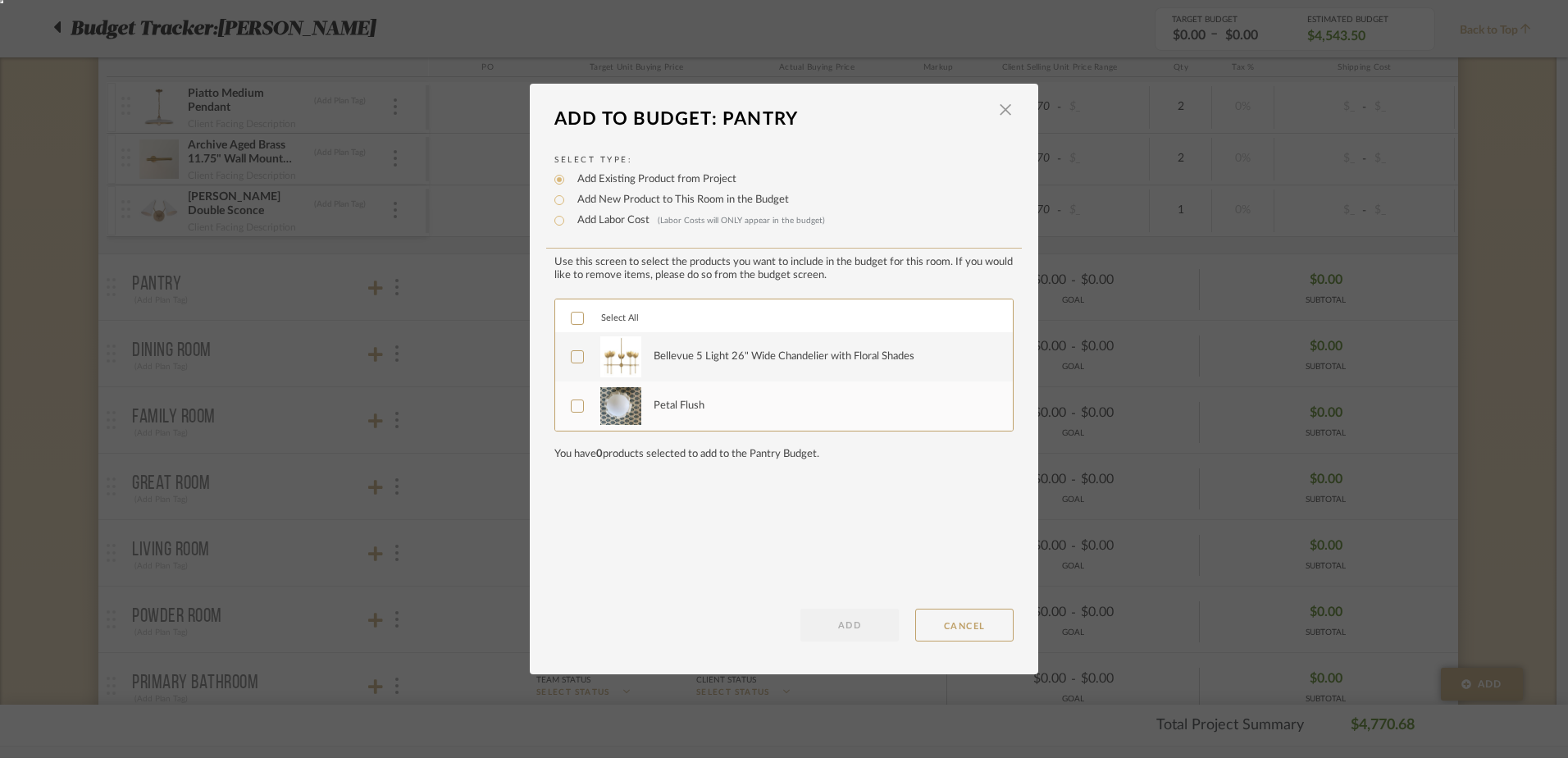
click at [572, 316] on icon at bounding box center [578, 318] width 12 height 12
click at [854, 635] on button "ADD" at bounding box center [849, 624] width 98 height 33
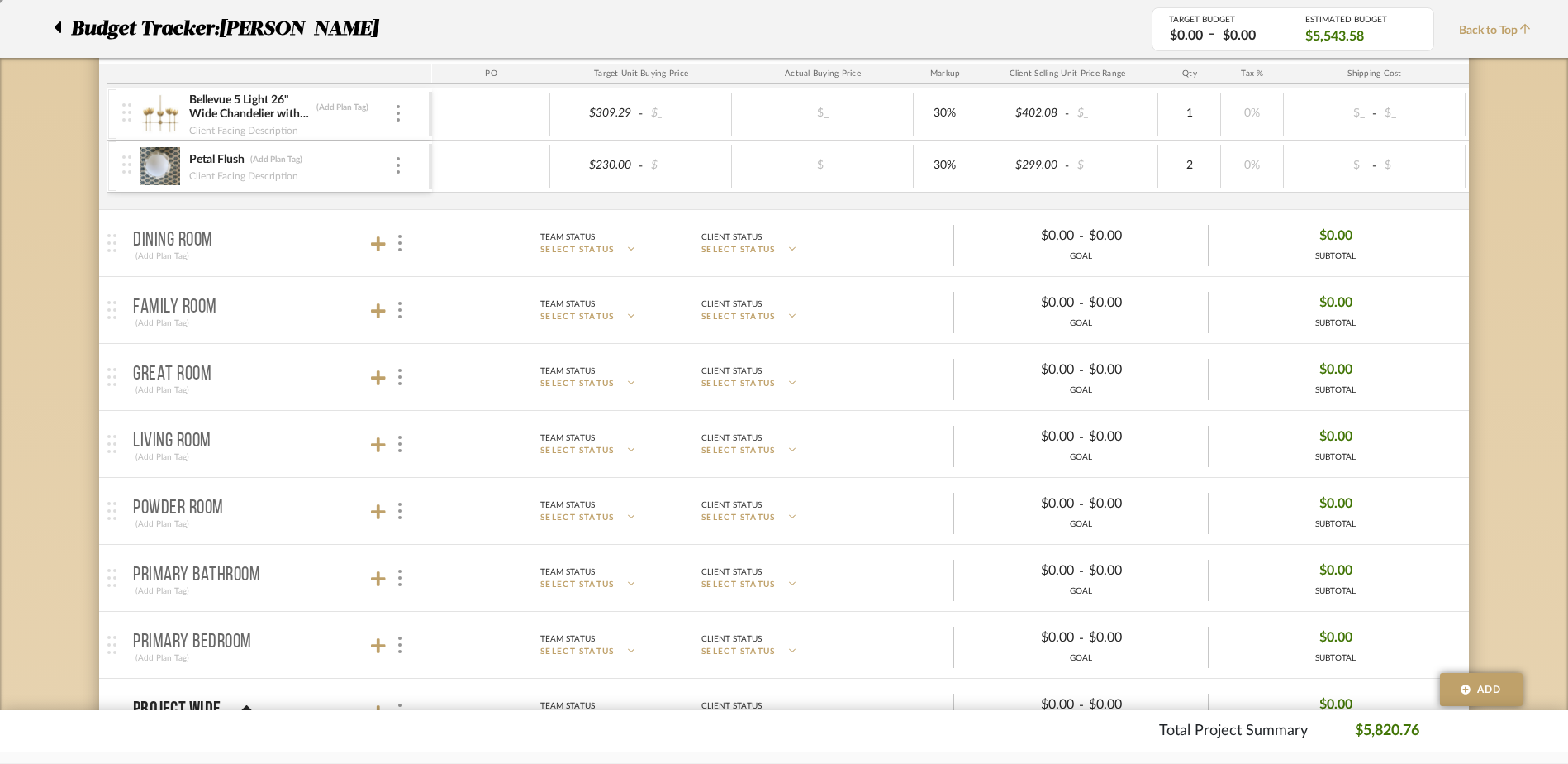
scroll to position [664, 0]
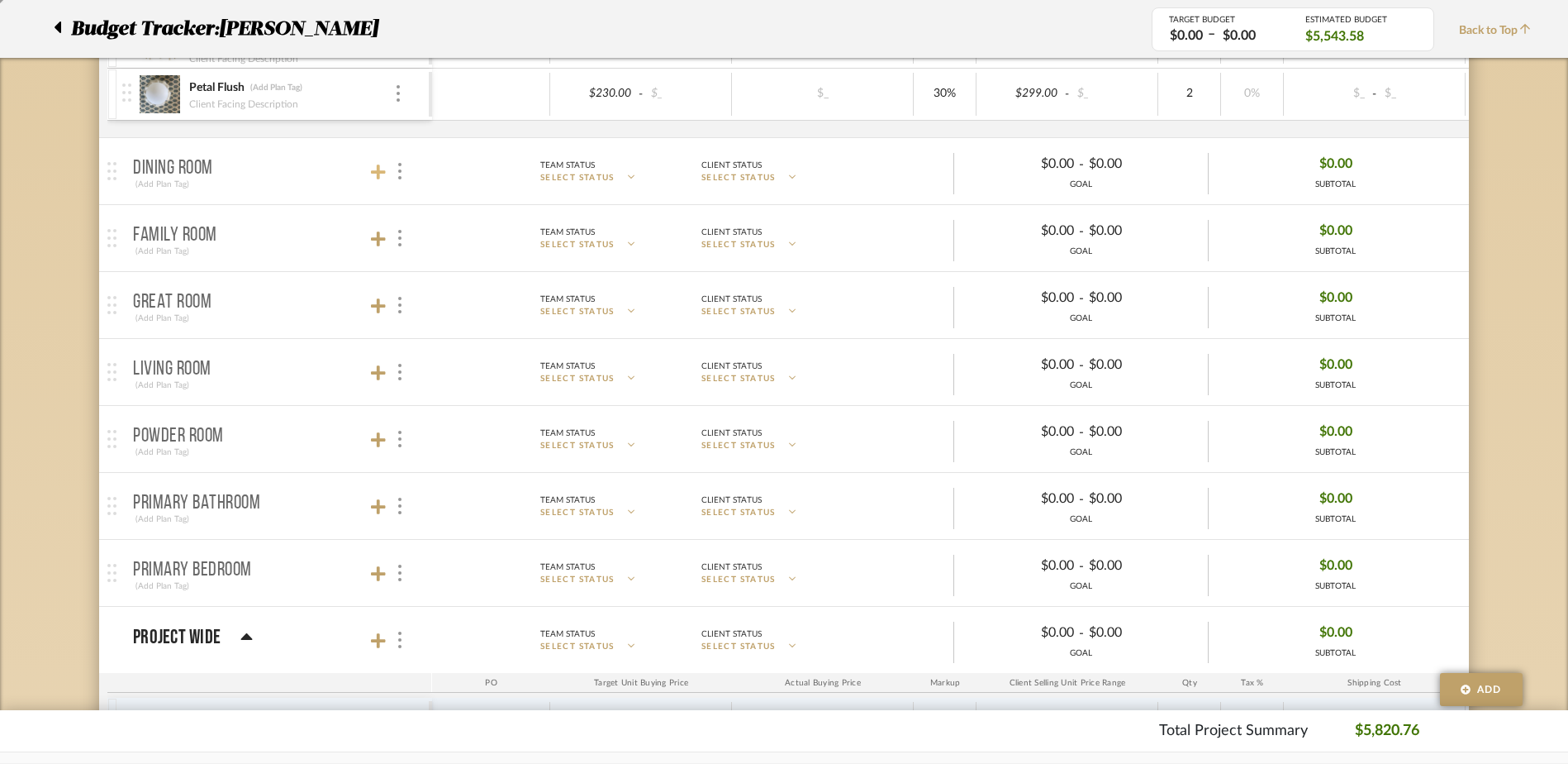
click at [376, 172] on icon at bounding box center [378, 171] width 15 height 15
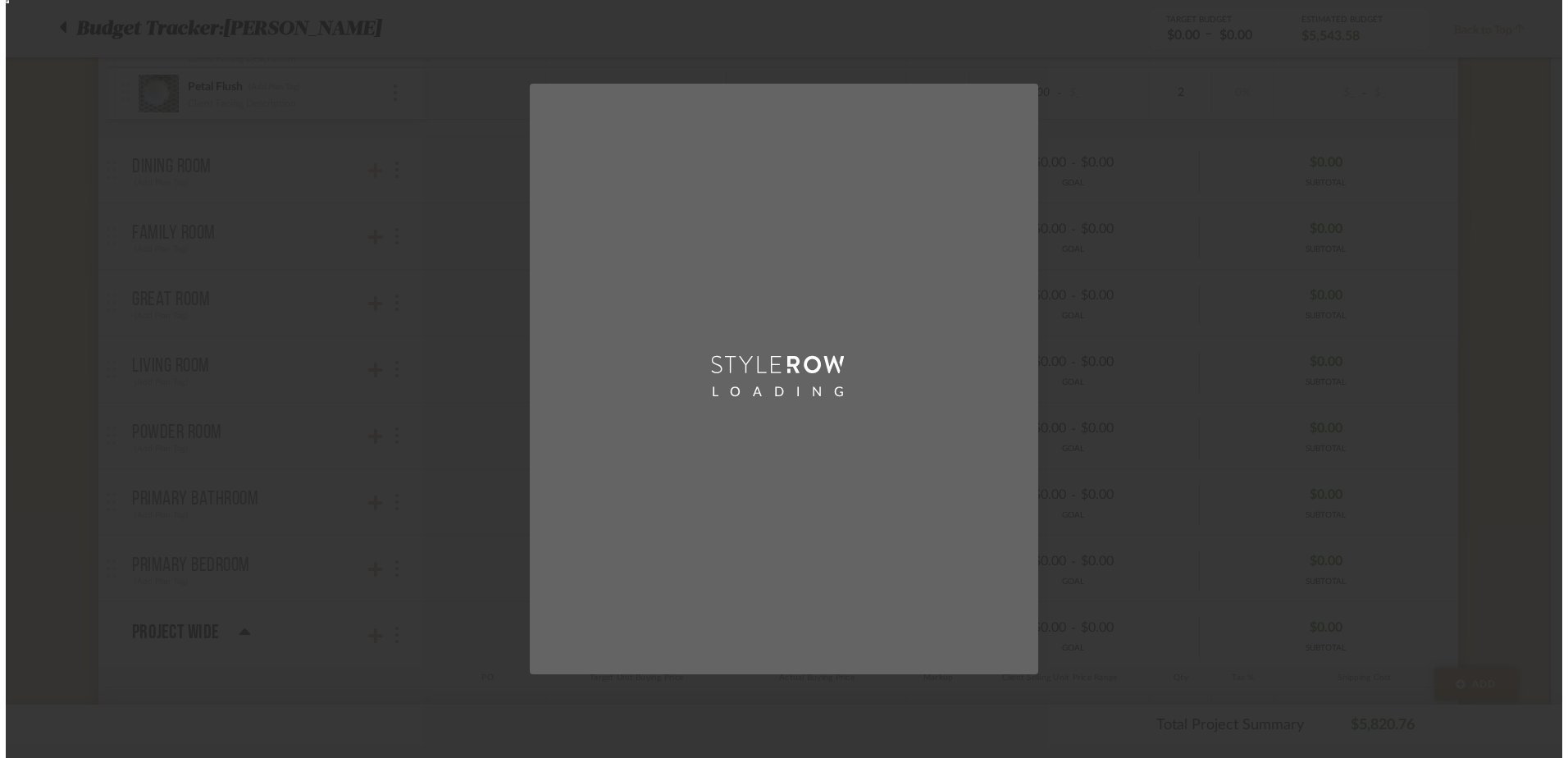
scroll to position [0, 0]
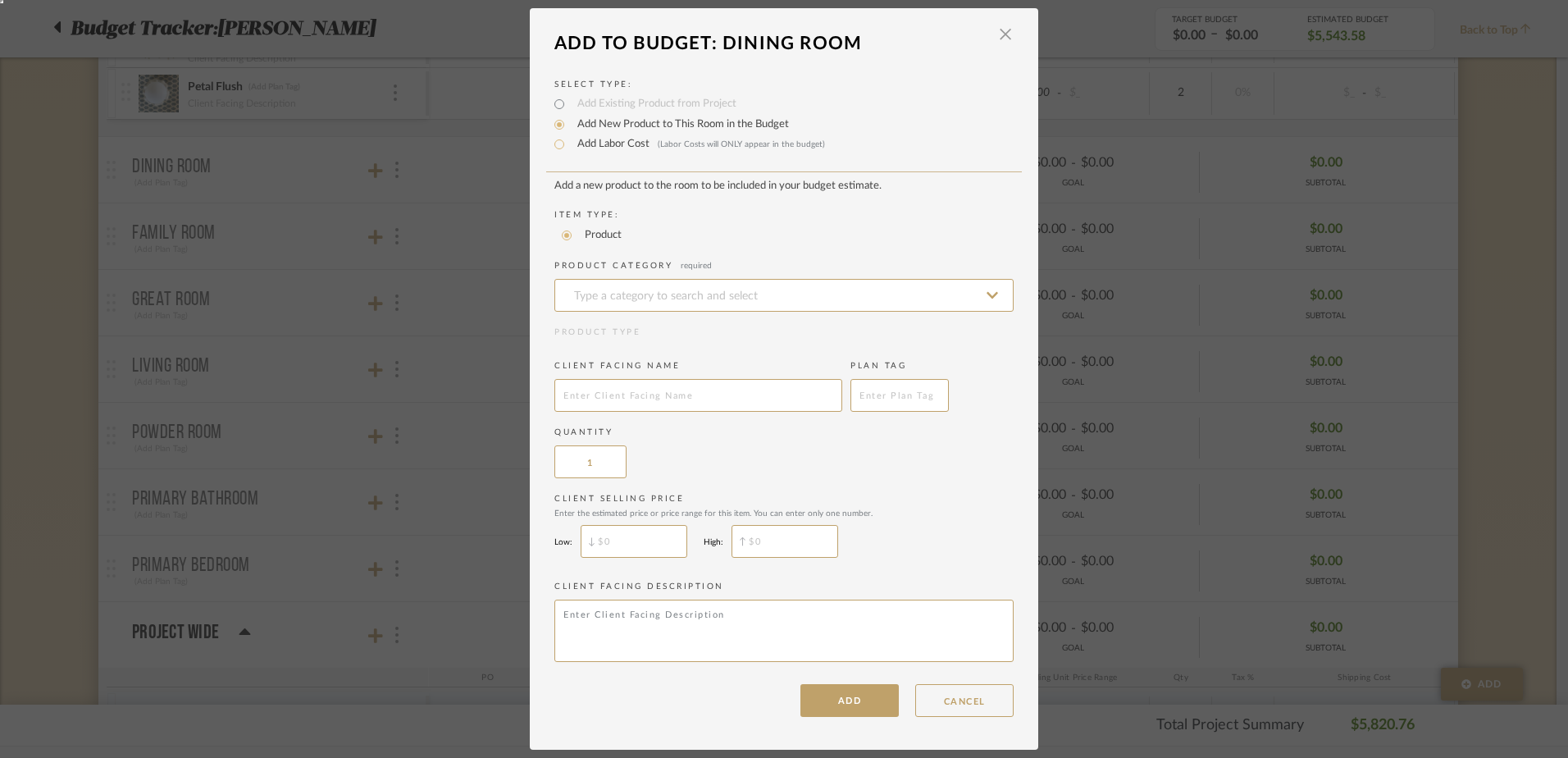
click at [1005, 24] on dialog-content "Add To Budget: Dining Room × Select Type: Add Existing Product from Project Add…" at bounding box center [784, 379] width 508 height 742
click at [997, 33] on span "button" at bounding box center [1005, 34] width 33 height 33
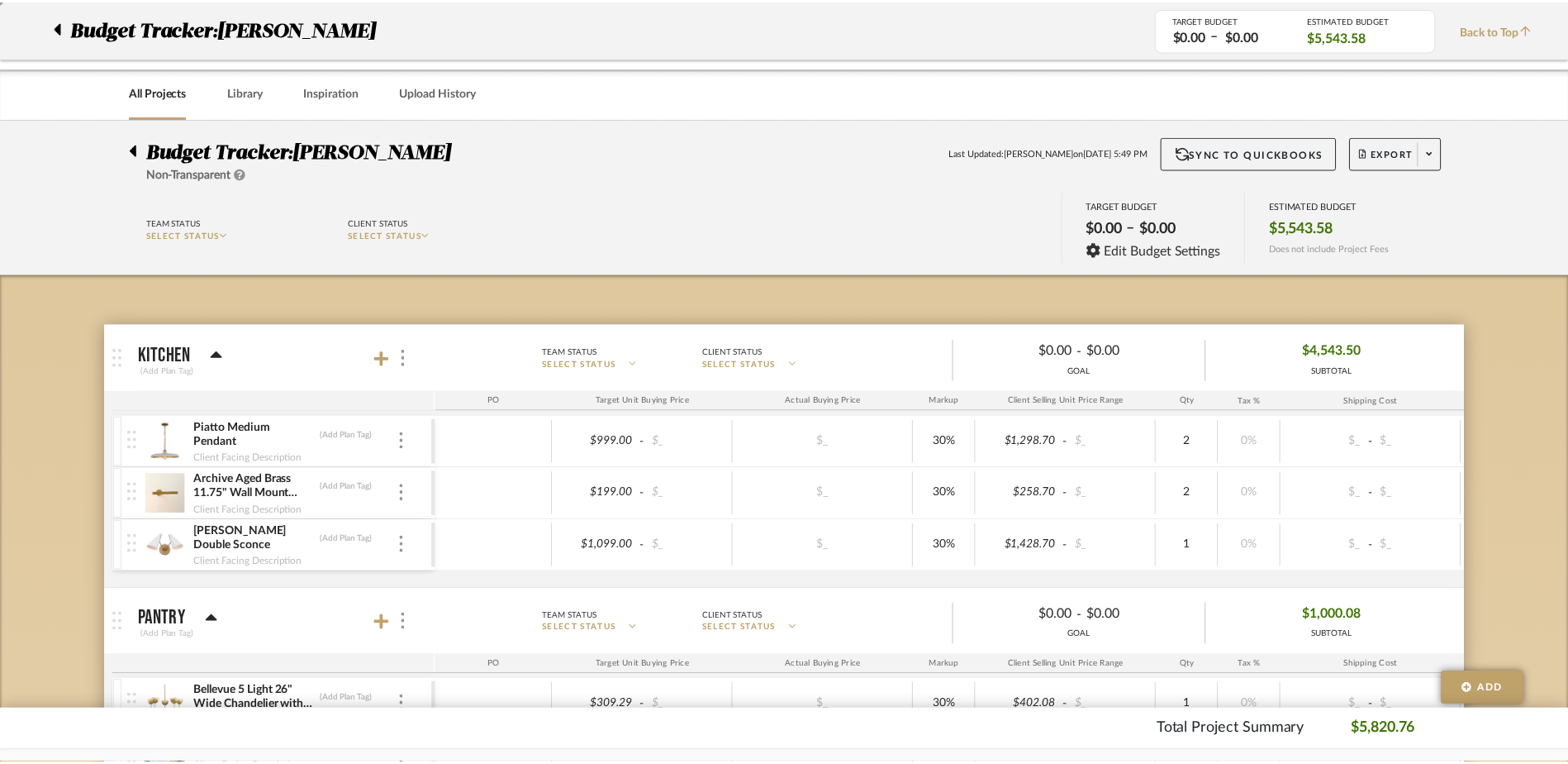
scroll to position [664, 0]
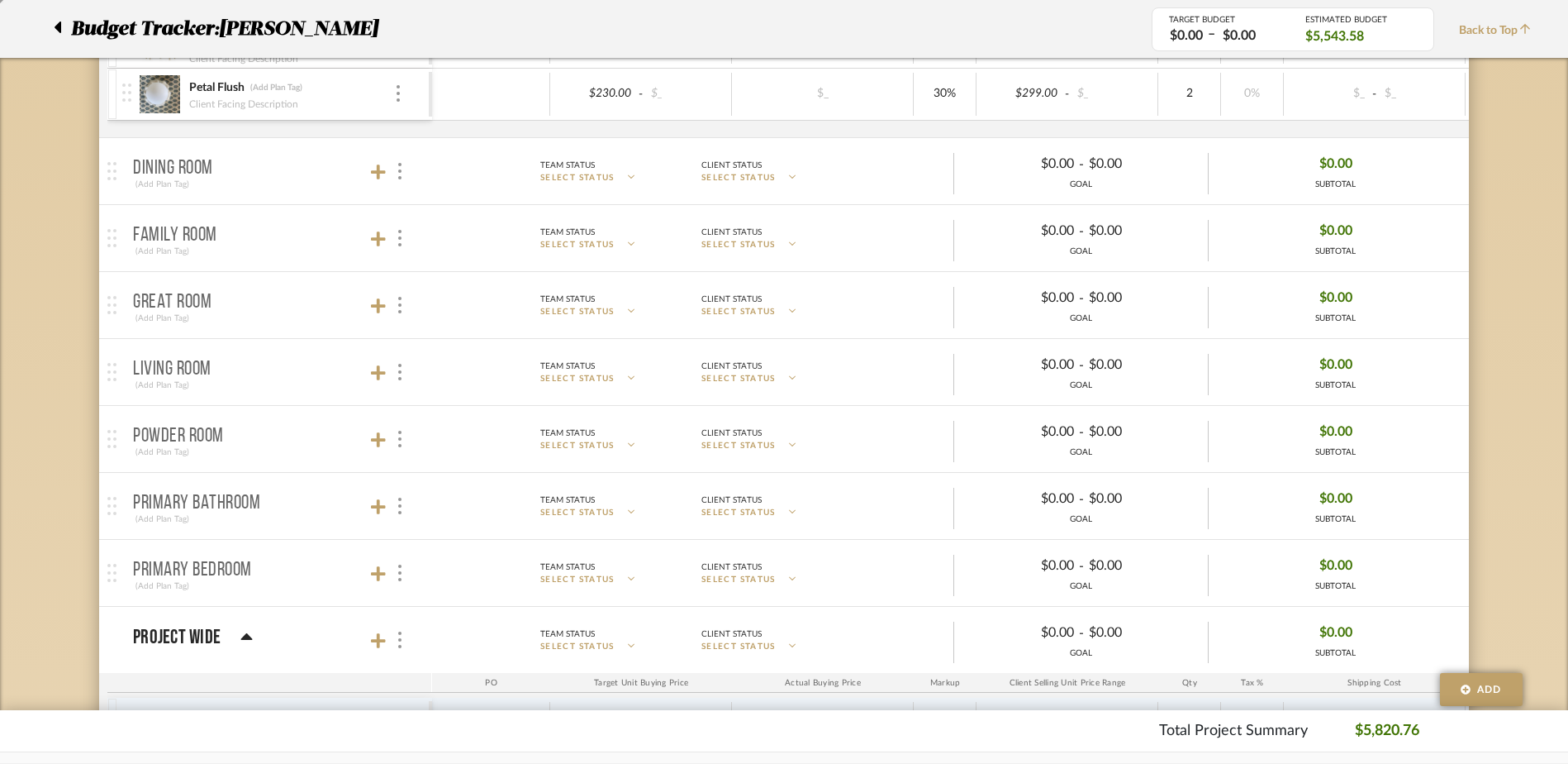
click at [389, 231] on div at bounding box center [389, 238] width 36 height 22
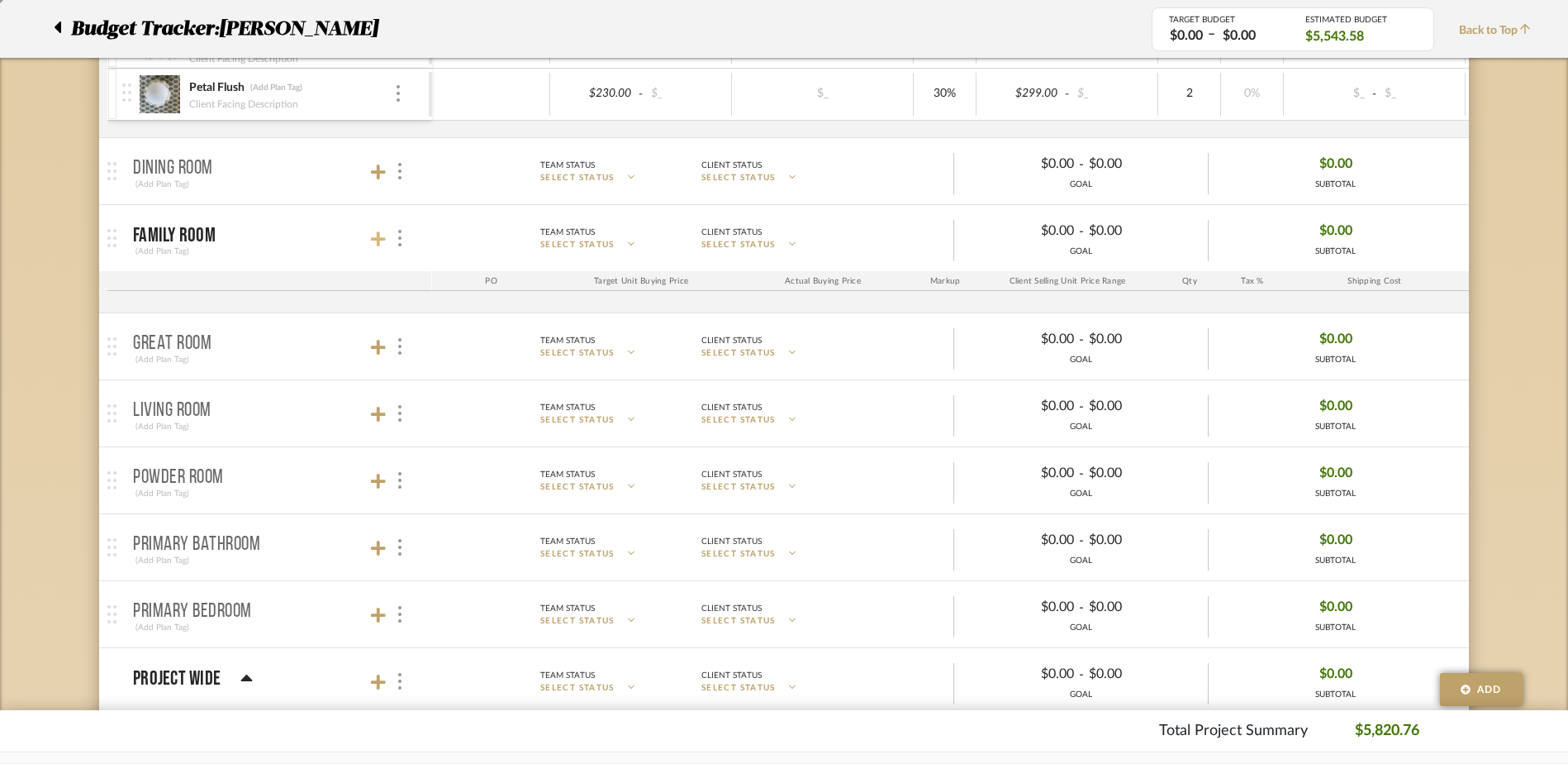
click at [384, 237] on icon at bounding box center [378, 239] width 15 height 17
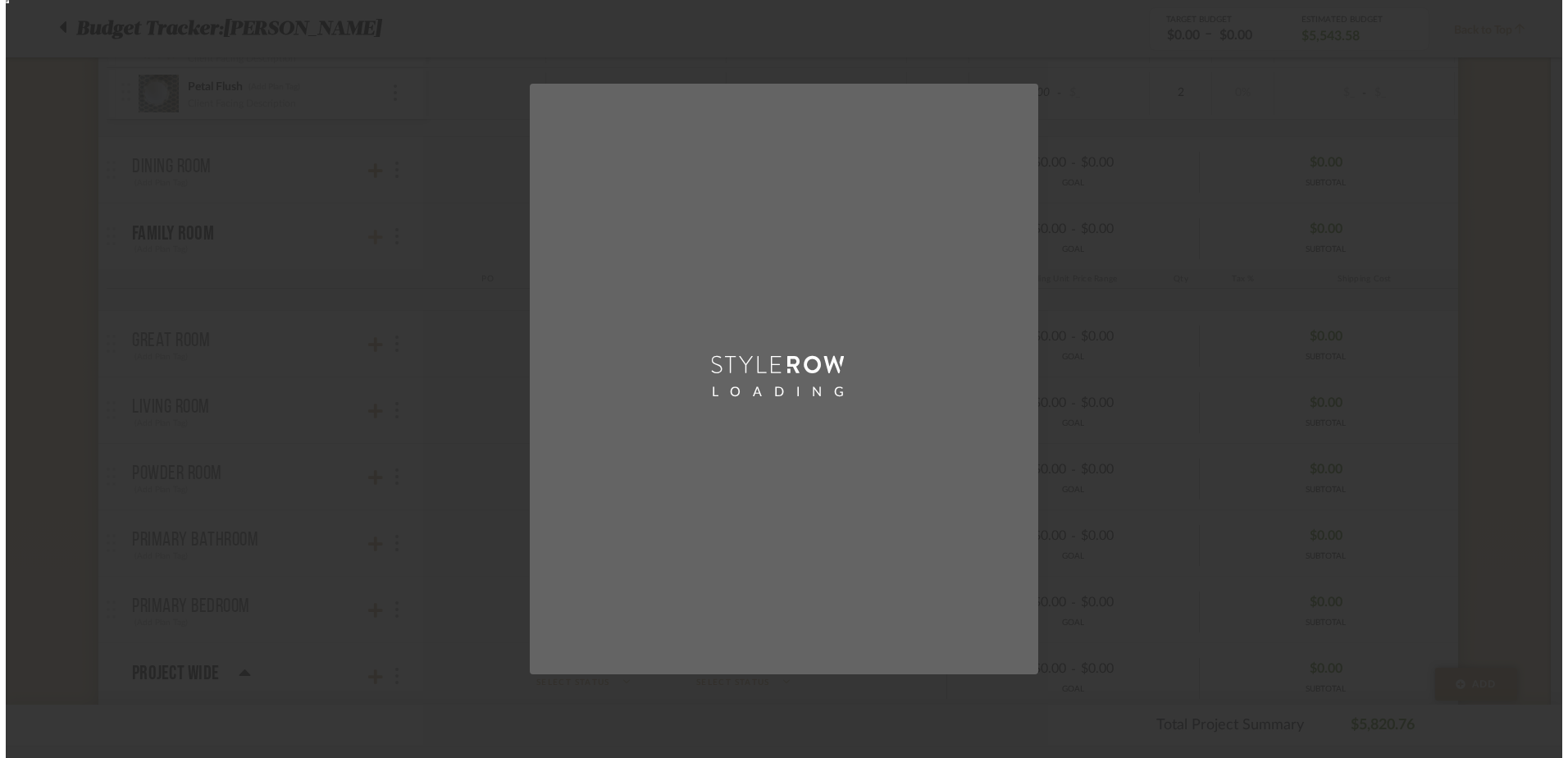
scroll to position [0, 0]
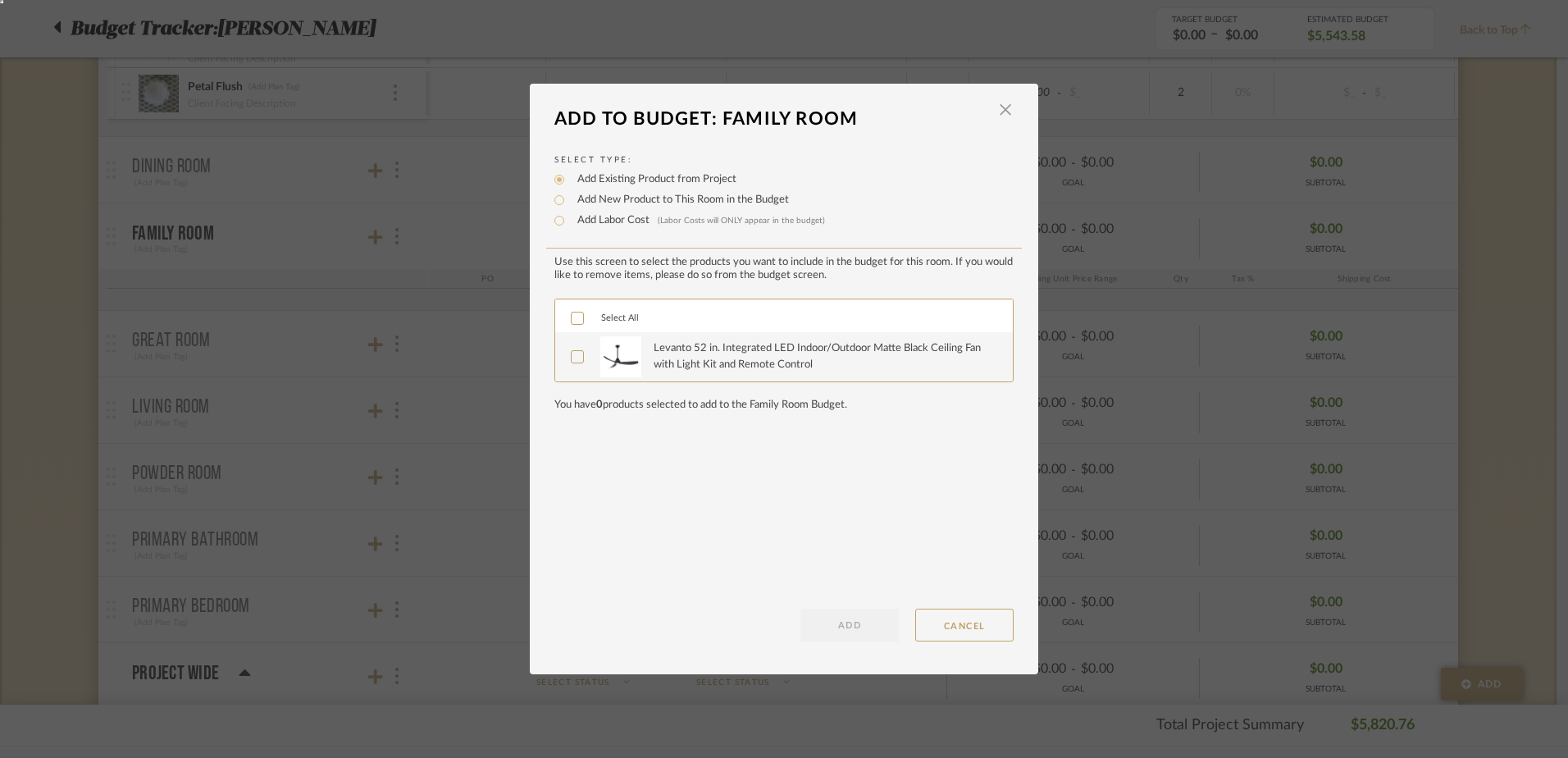
click at [572, 317] on icon at bounding box center [578, 318] width 12 height 12
click at [849, 636] on button "ADD" at bounding box center [849, 624] width 98 height 33
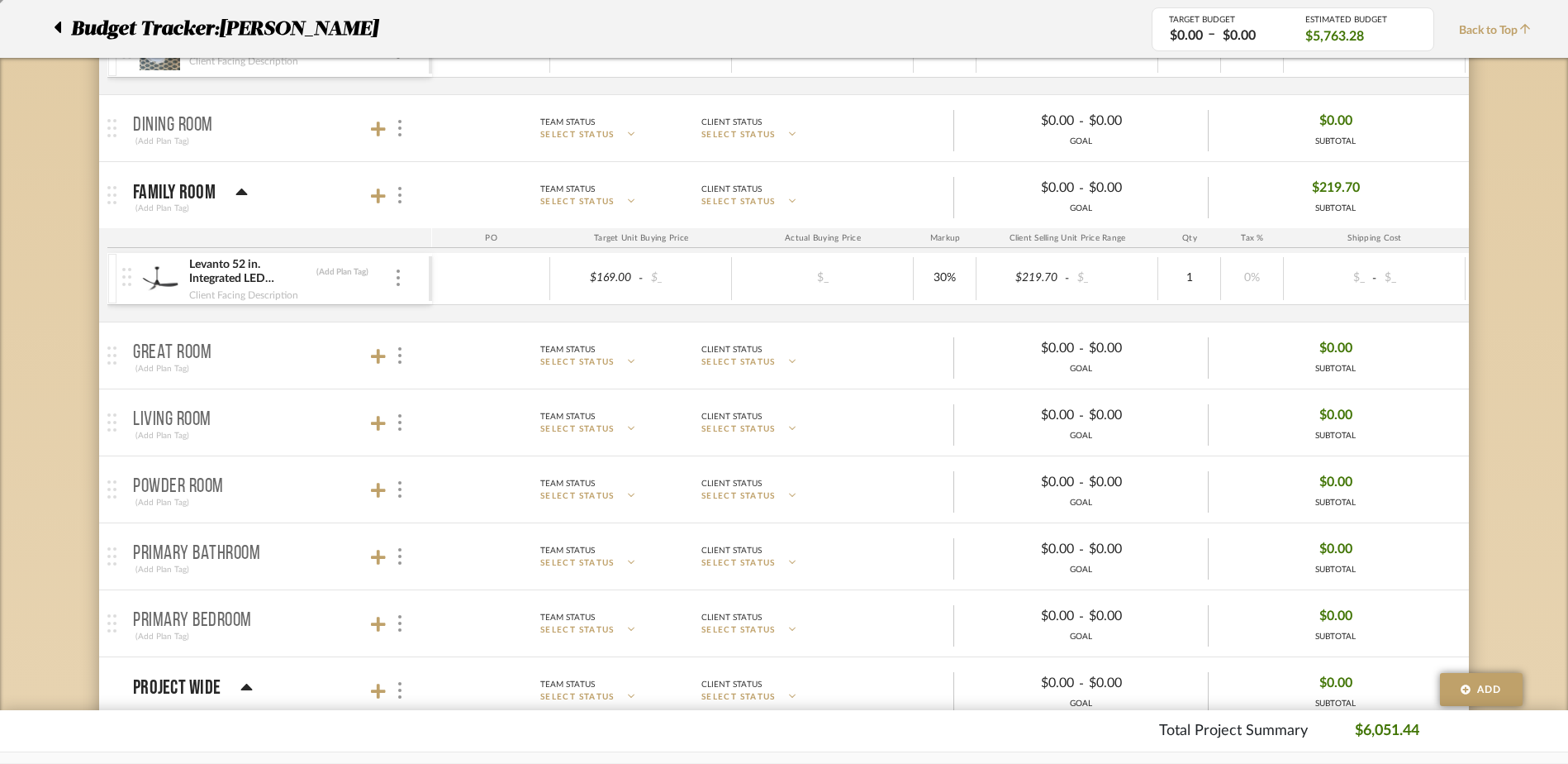
scroll to position [746, 0]
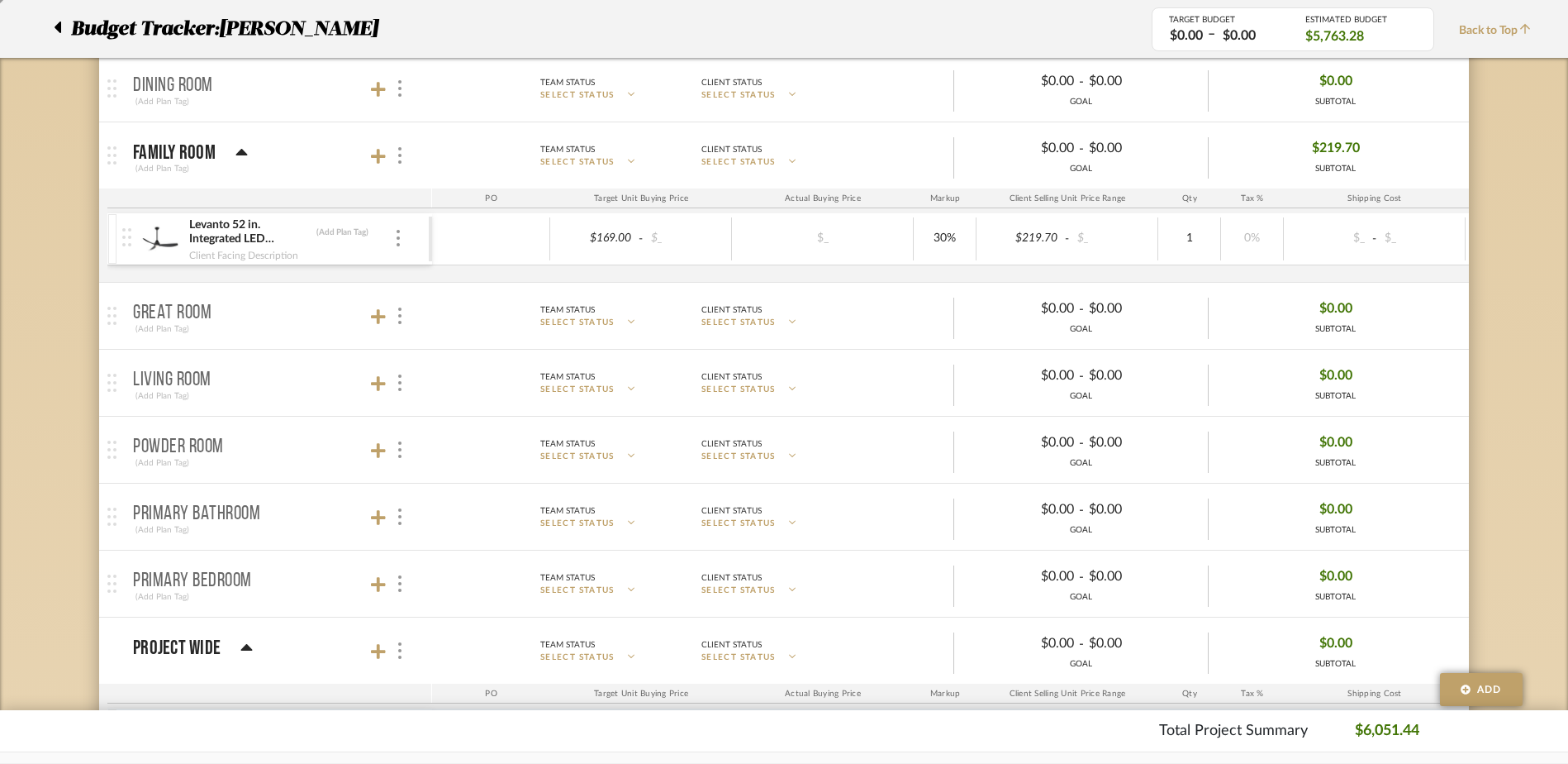
click at [180, 312] on p "Great Room" at bounding box center [172, 313] width 79 height 20
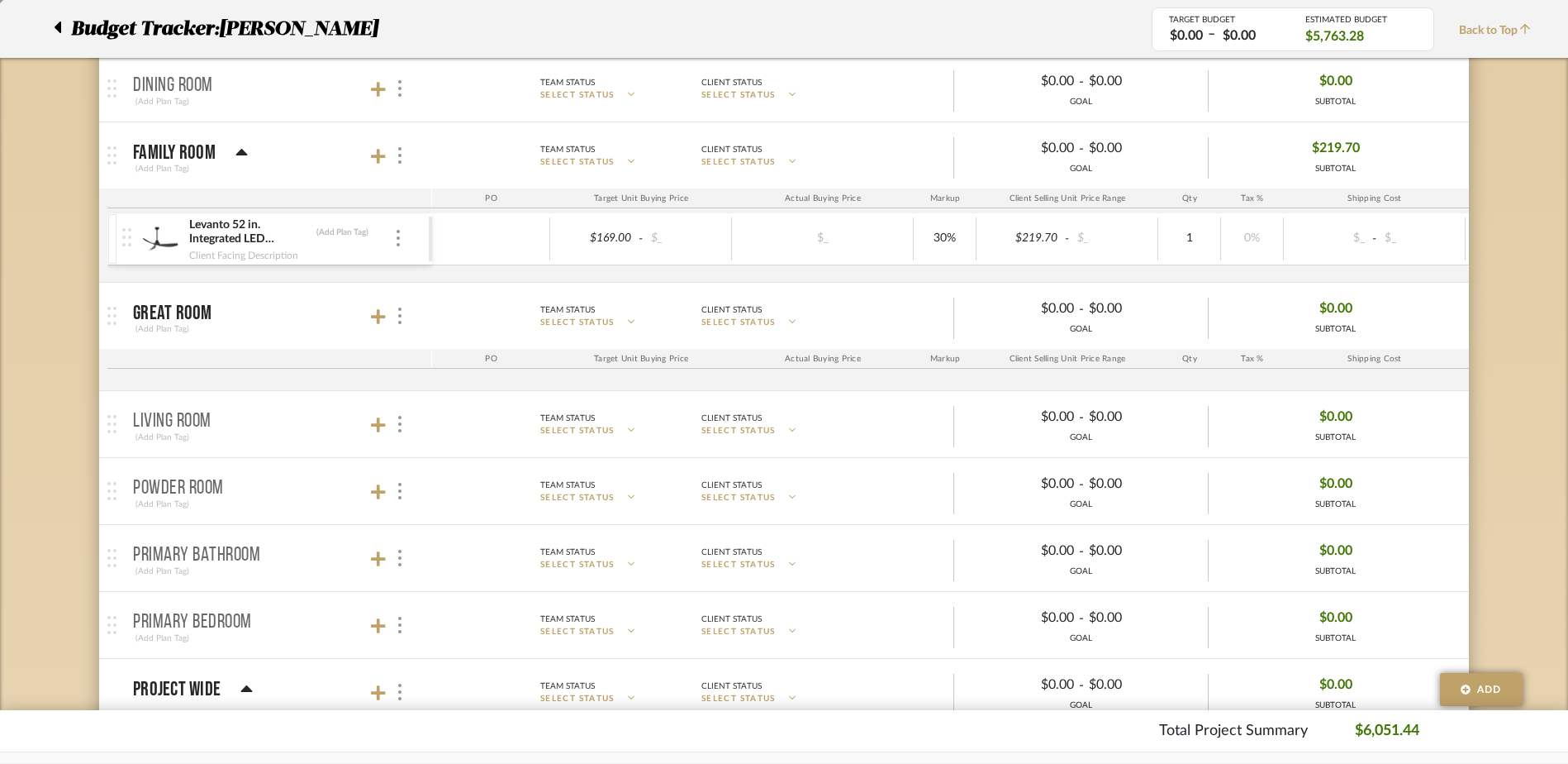
click at [366, 311] on mat-panel-title "Great Room (Add Plan Tag)" at bounding box center [278, 316] width 291 height 41
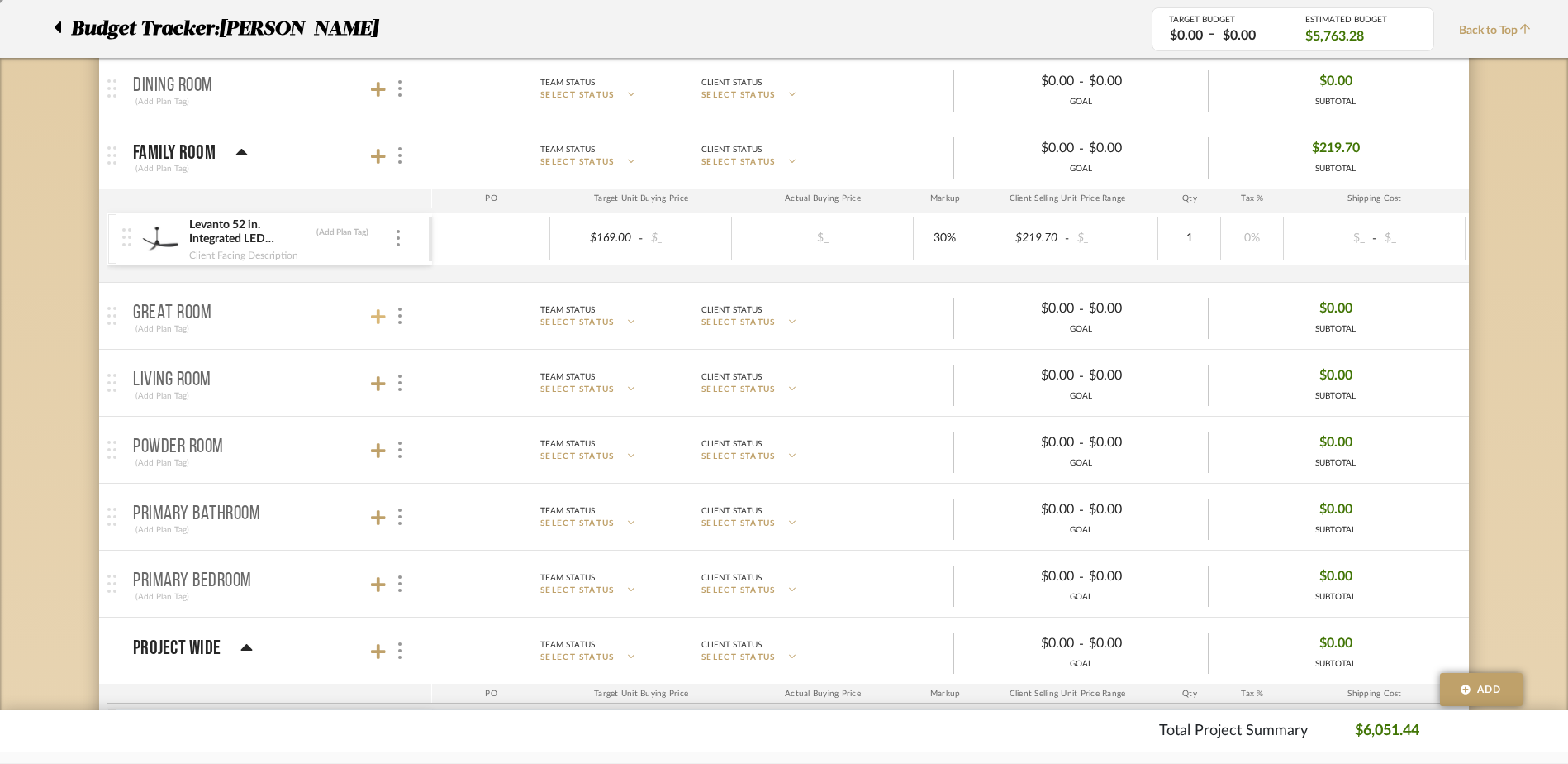
click at [377, 319] on icon at bounding box center [378, 316] width 15 height 15
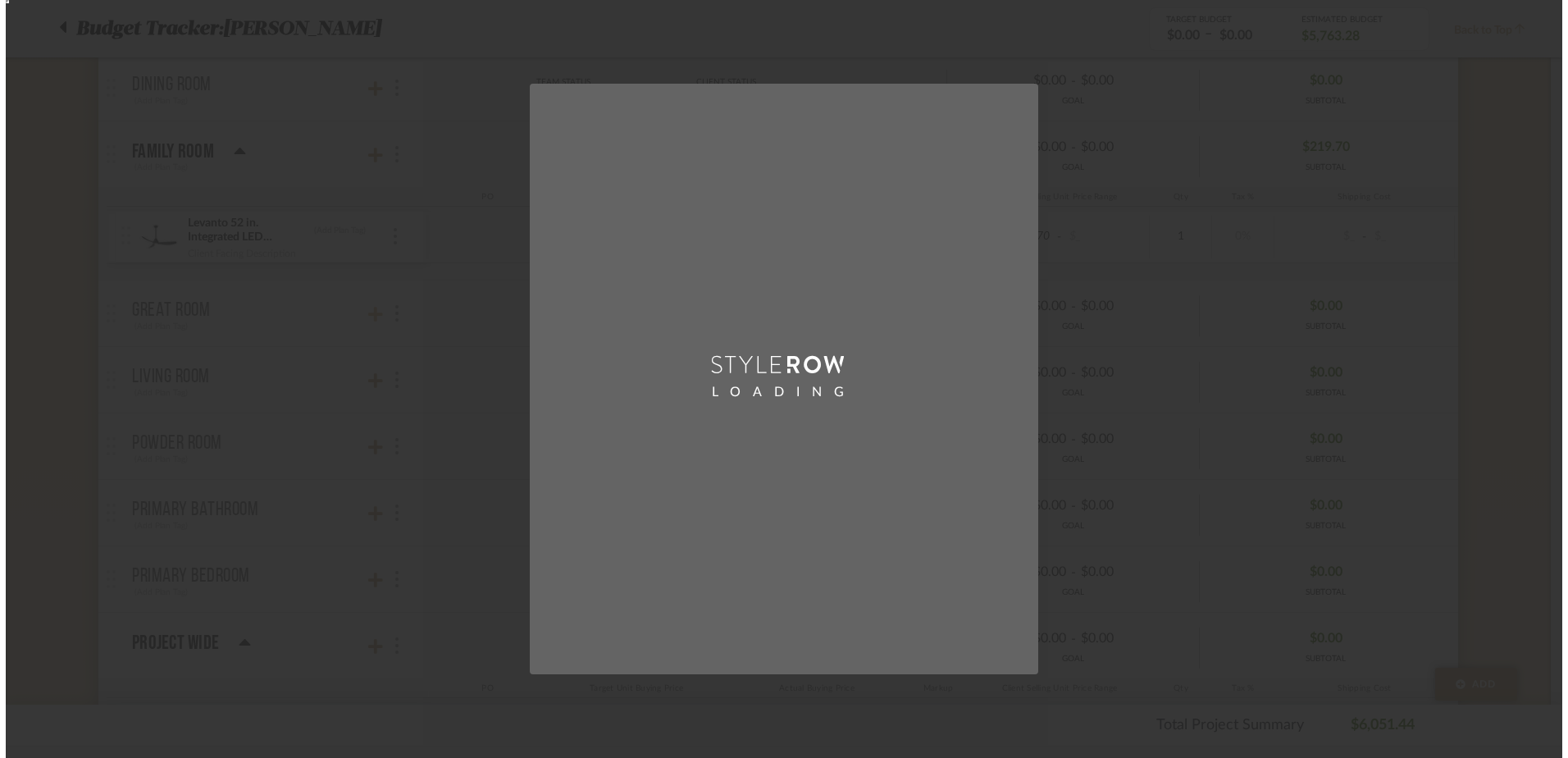
scroll to position [0, 0]
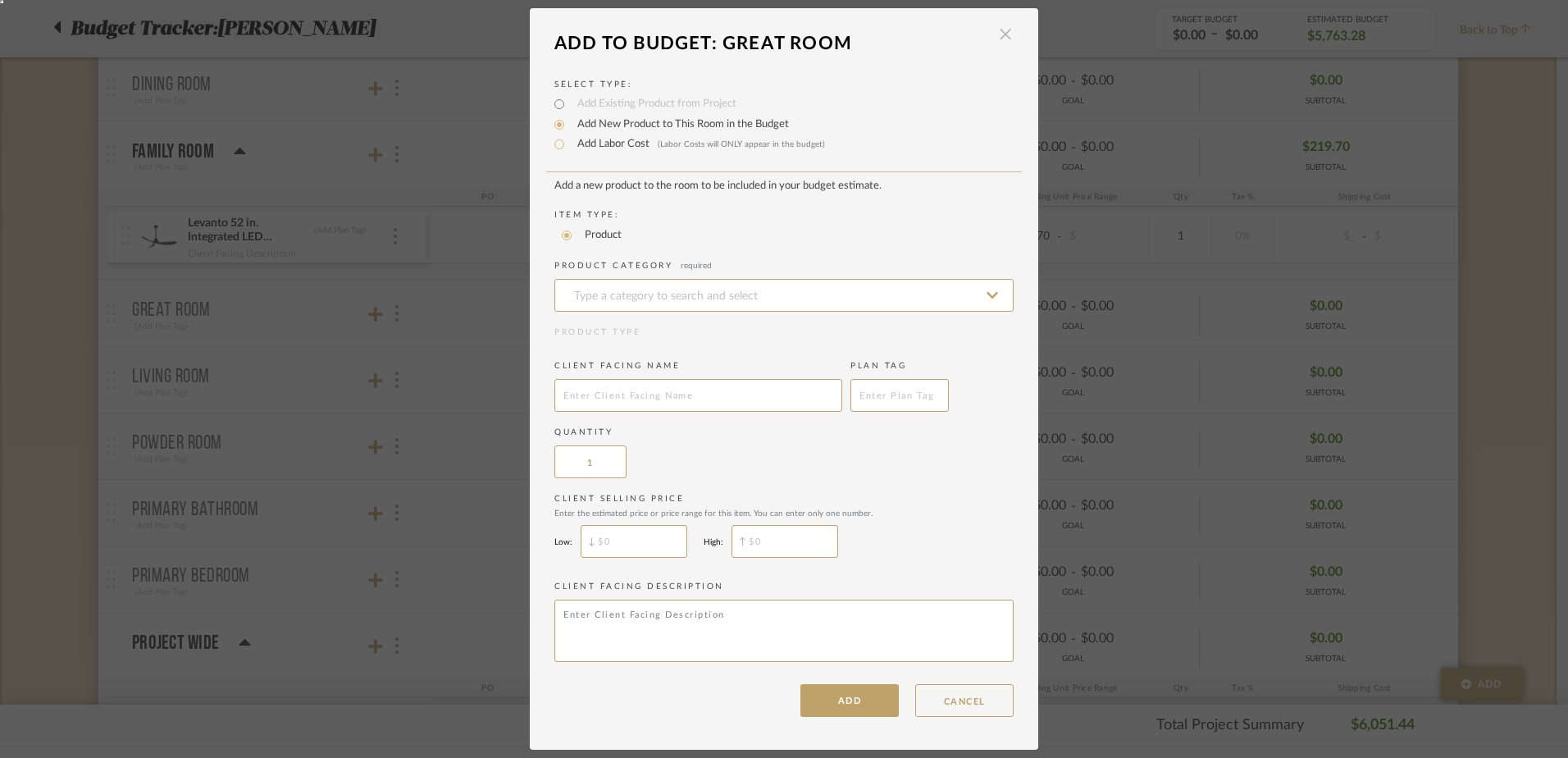
click at [1002, 37] on span "button" at bounding box center [1005, 34] width 33 height 33
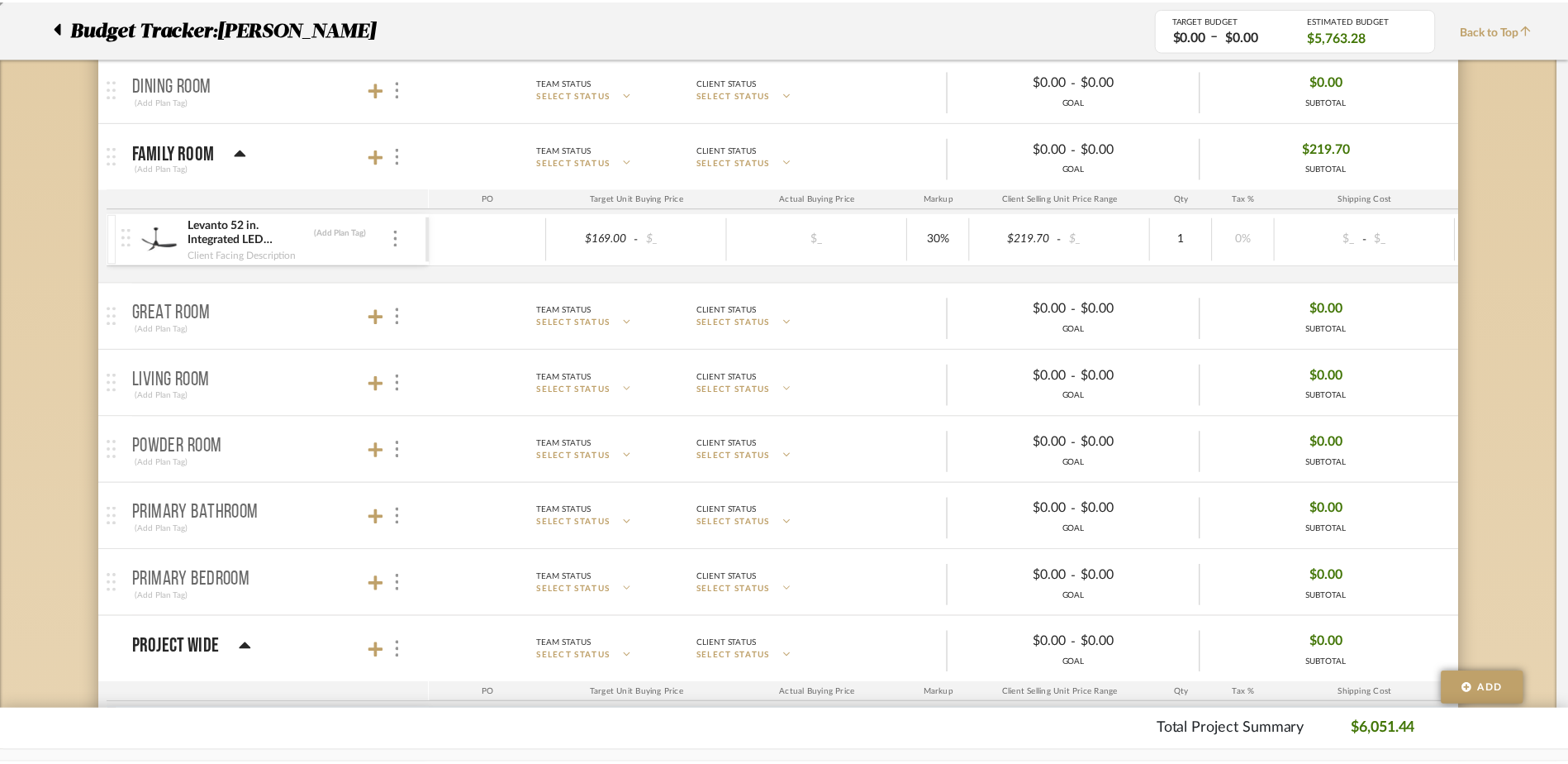
scroll to position [746, 0]
